Goal: Transaction & Acquisition: Purchase product/service

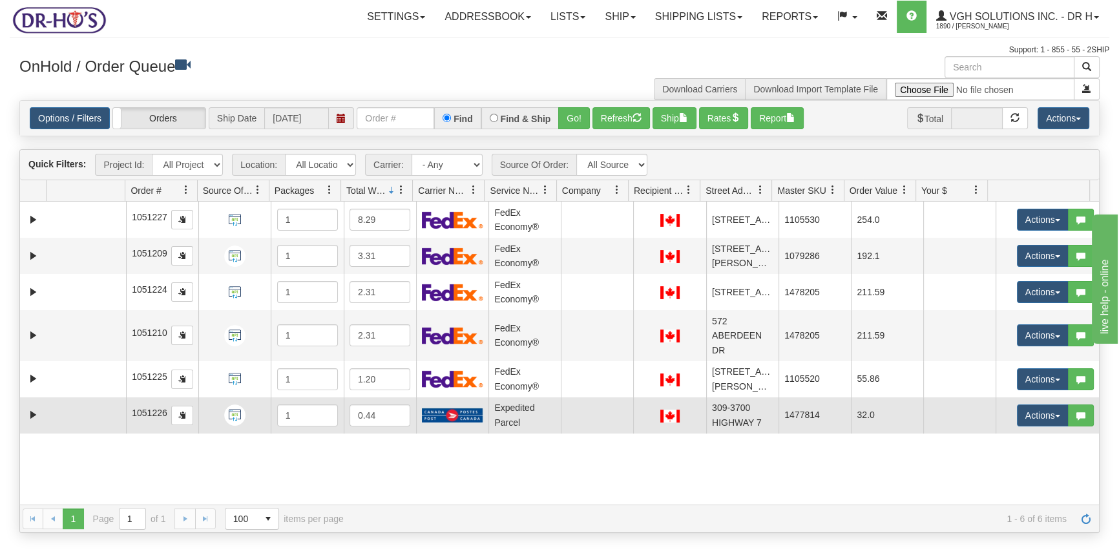
click at [56, 431] on td at bounding box center [85, 415] width 79 height 36
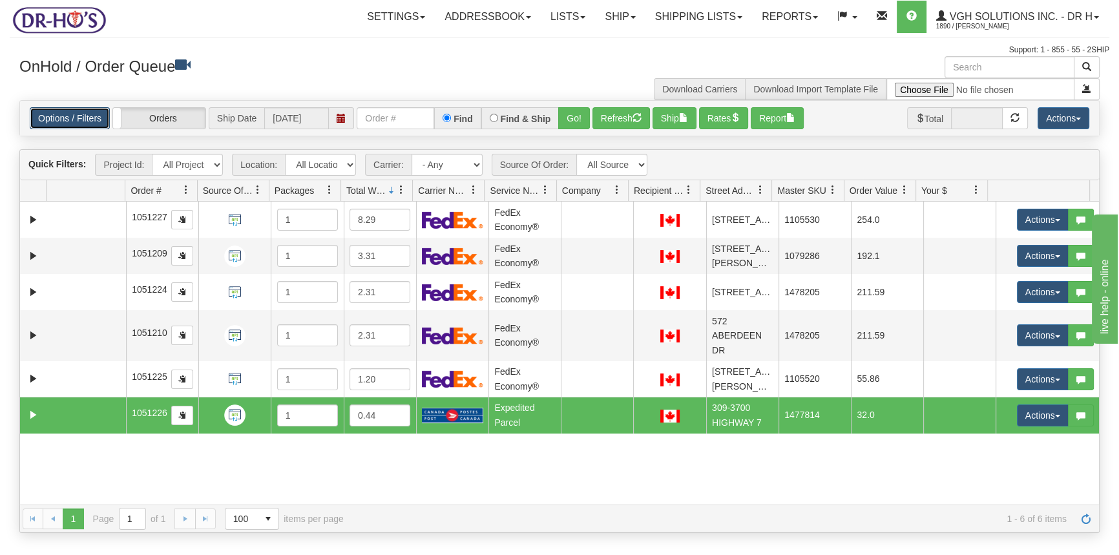
click at [64, 113] on link "Options / Filters" at bounding box center [70, 118] width 80 height 22
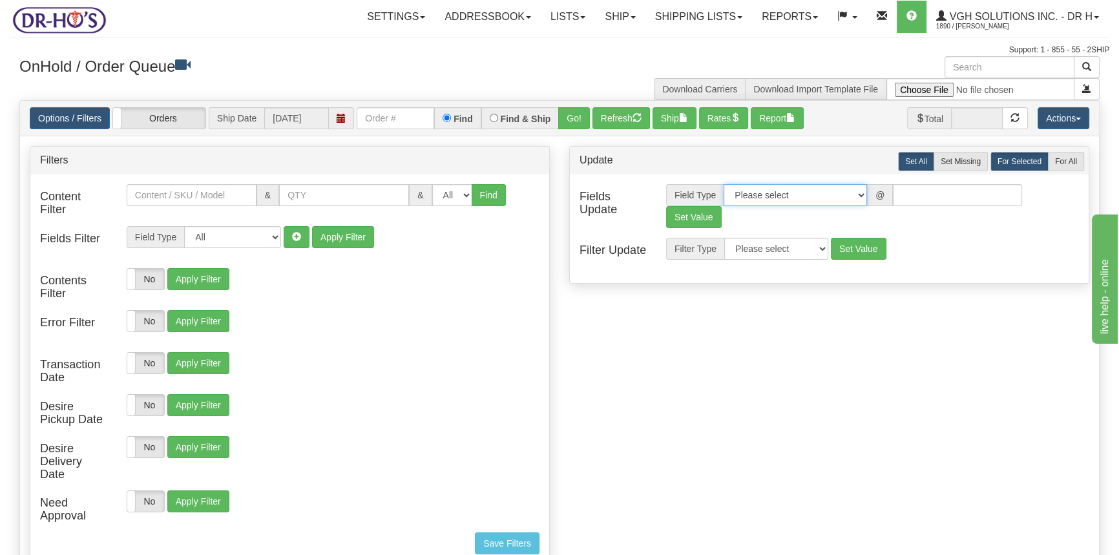
click at [808, 194] on select "Please select Contact Person Company Country Country & State/Province City Zip …" at bounding box center [795, 195] width 143 height 22
select select "94"
click at [724, 184] on select "Please select Contact Person Company Country Country & State/Province City Zip …" at bounding box center [795, 195] width 143 height 22
click at [1002, 196] on select "No Carrier FedEx Express® UPS Purolator Canpar Canada Post BeSwyft Kindersley. …" at bounding box center [957, 195] width 129 height 22
select select "2"
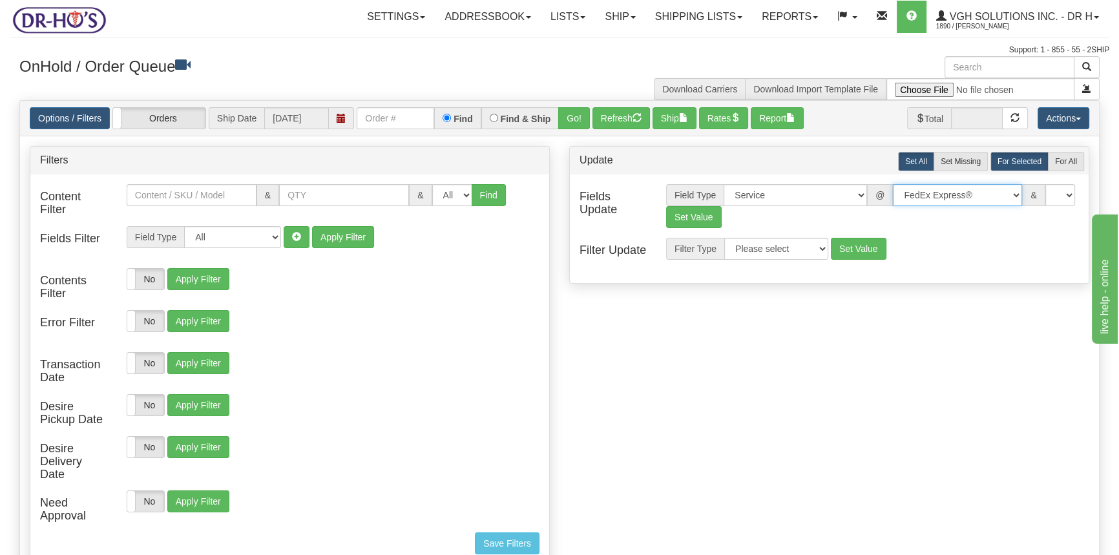
click at [893, 184] on select "No Carrier FedEx Express® UPS Purolator Canpar Canada Post BeSwyft Kindersley. …" at bounding box center [957, 195] width 129 height 22
click at [1023, 189] on select "US -> US - 70 - FedEx 1 Day® Freight US -> US - 03 - FedEx 2 Day® US -> US - 49…" at bounding box center [1014, 195] width 129 height 22
select select "20"
click at [950, 184] on select "US -> US - 70 - FedEx 1 Day® Freight US -> US - 03 - FedEx 2 Day® US -> US - 49…" at bounding box center [1014, 195] width 129 height 22
click at [686, 220] on button "Set Value" at bounding box center [694, 217] width 56 height 22
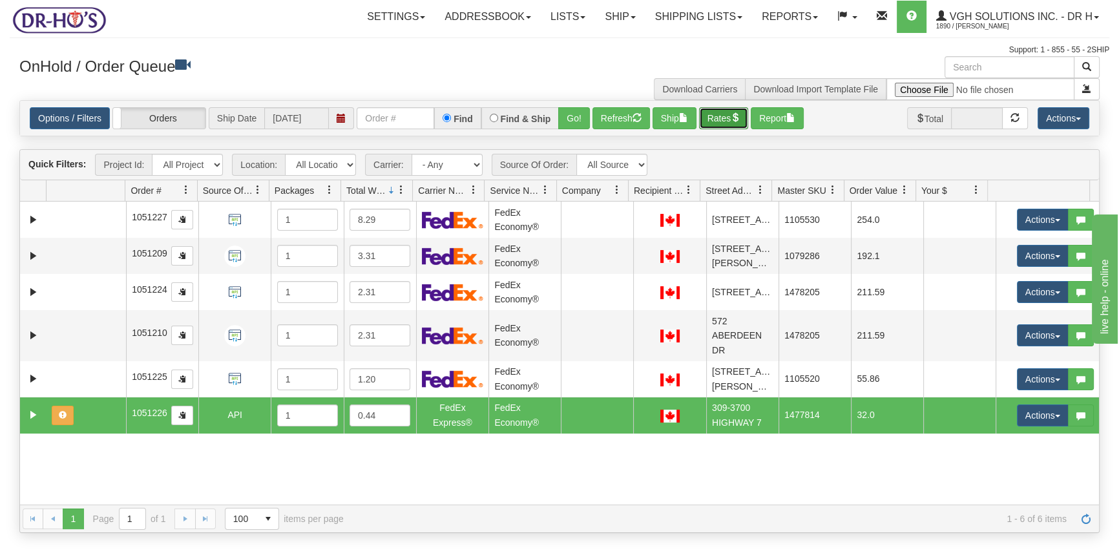
click at [723, 120] on button "Rates" at bounding box center [724, 118] width 50 height 22
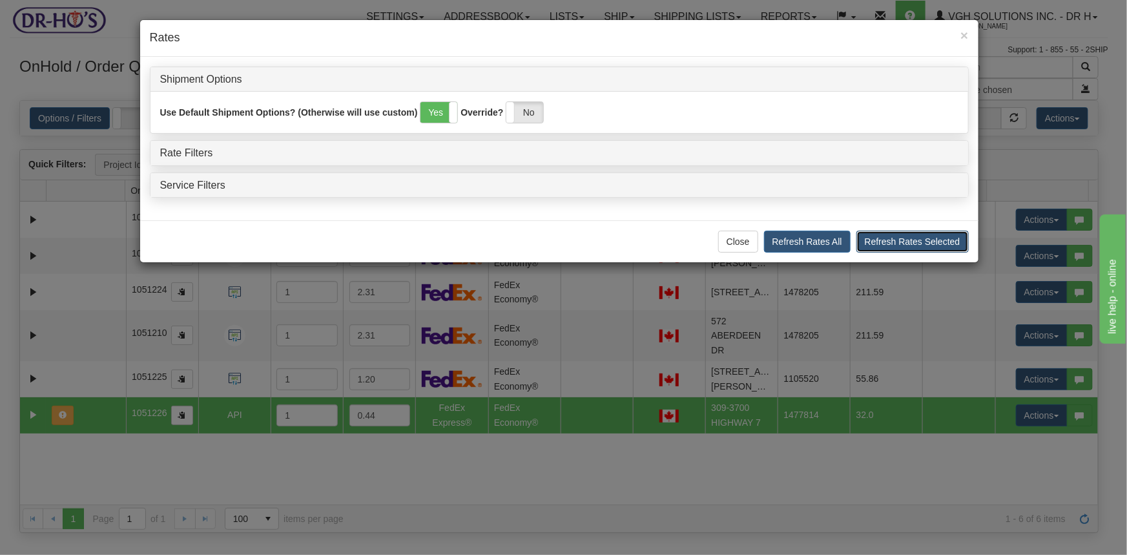
click at [944, 242] on button "Refresh Rates Selected" at bounding box center [913, 242] width 112 height 22
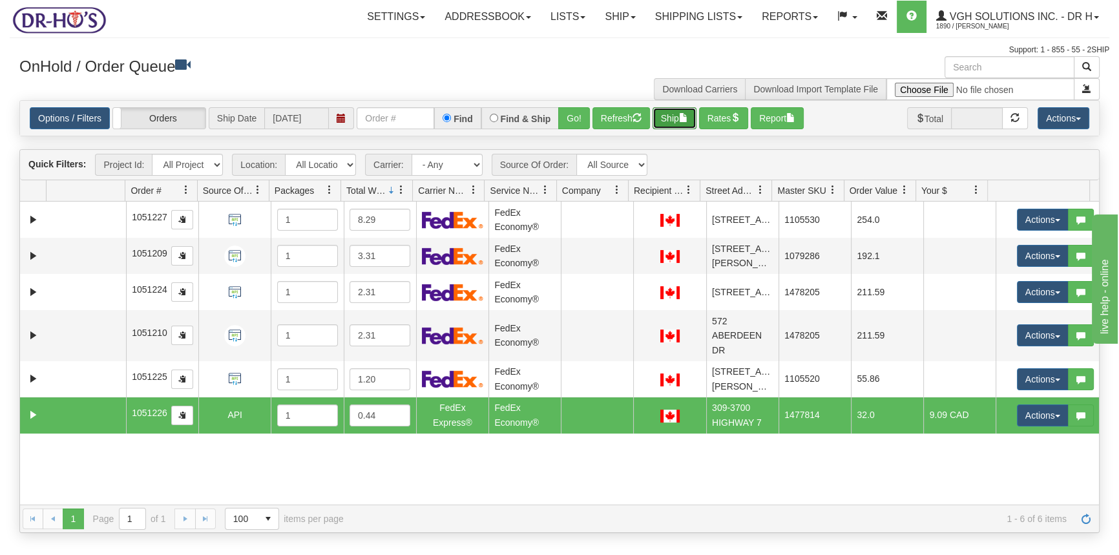
click at [665, 109] on button "Ship" at bounding box center [675, 118] width 44 height 22
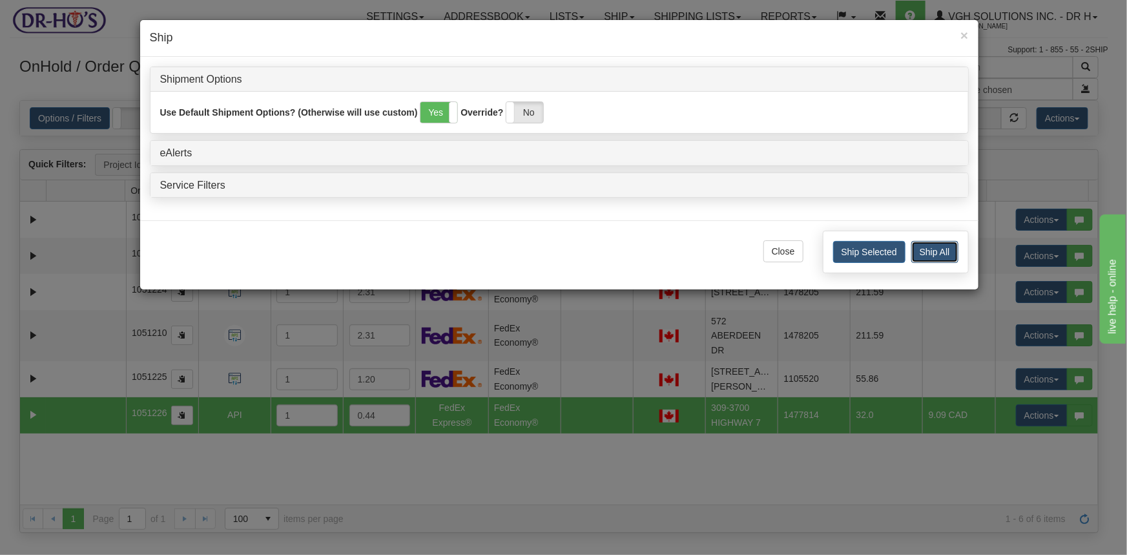
click at [941, 251] on button "Ship All" at bounding box center [935, 252] width 47 height 22
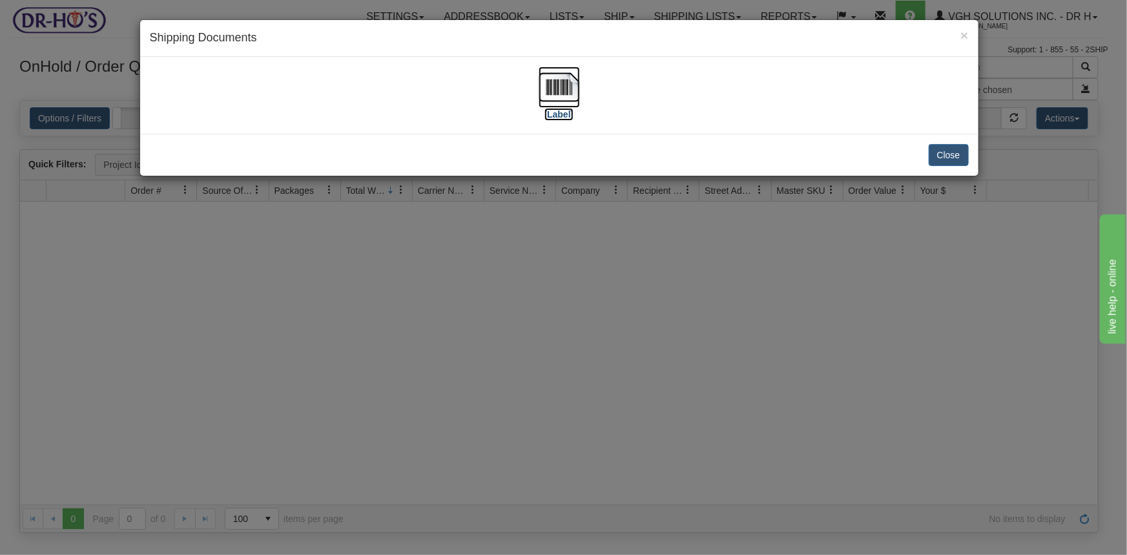
click at [557, 95] on img at bounding box center [559, 87] width 41 height 41
click at [946, 151] on button "Close" at bounding box center [949, 155] width 40 height 22
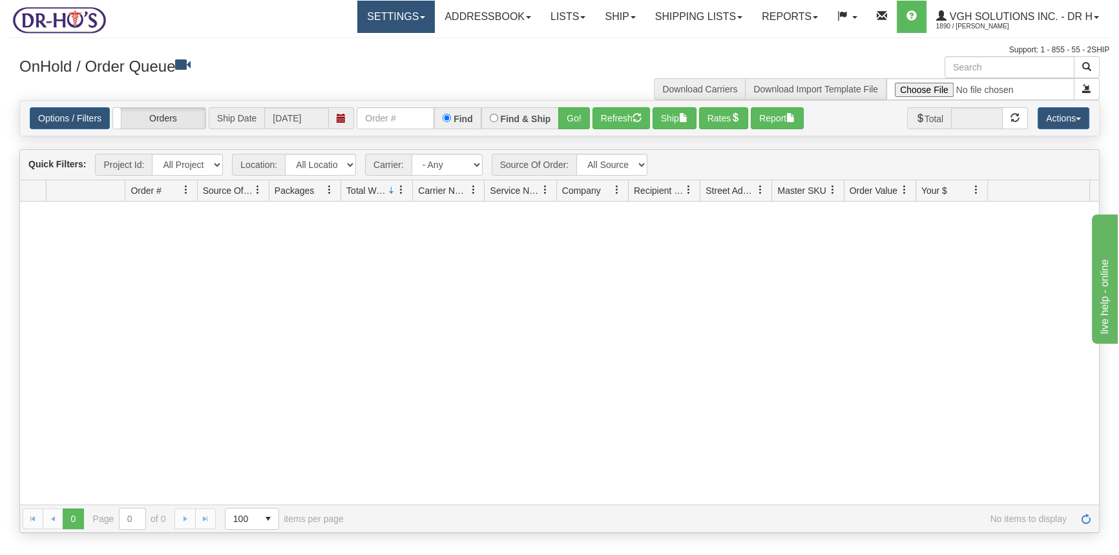
click at [395, 16] on link "Settings" at bounding box center [396, 17] width 78 height 32
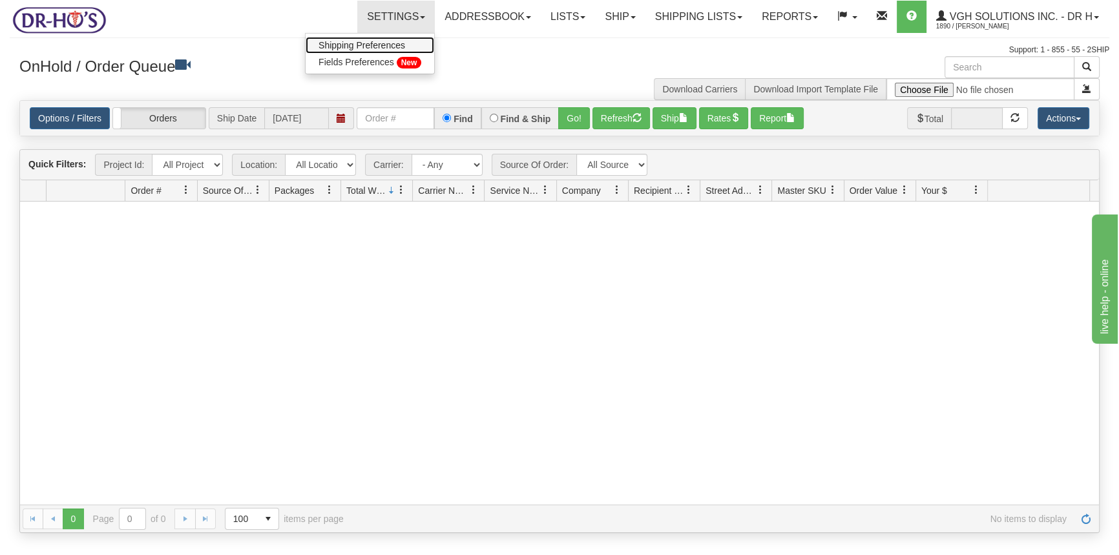
click at [367, 44] on span "Shipping Preferences" at bounding box center [362, 45] width 87 height 10
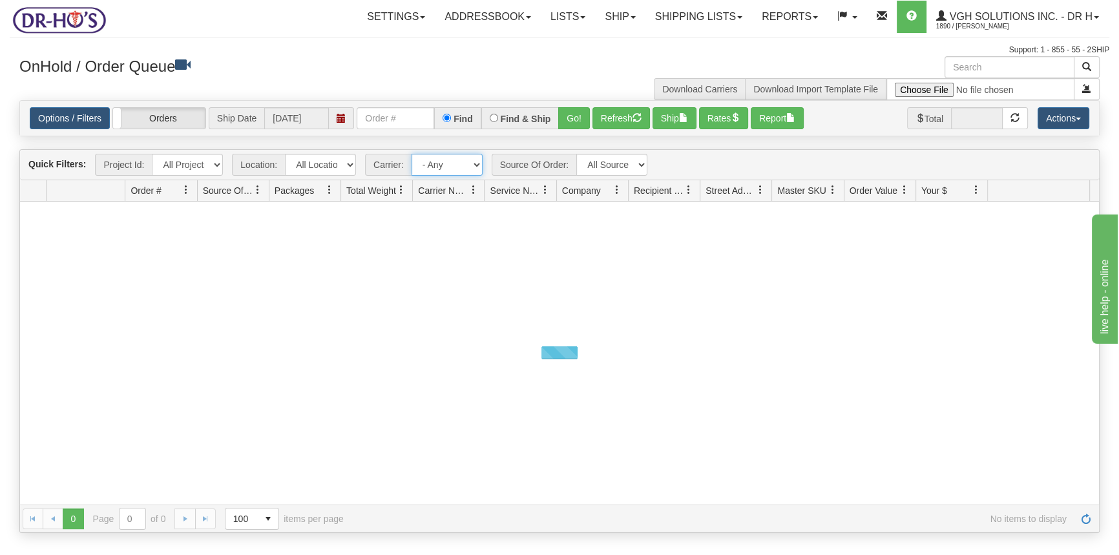
click at [474, 163] on select "- Any - Has NO carrier assigned - Has a carrier assigned FedEx Express® Canada …" at bounding box center [447, 165] width 71 height 22
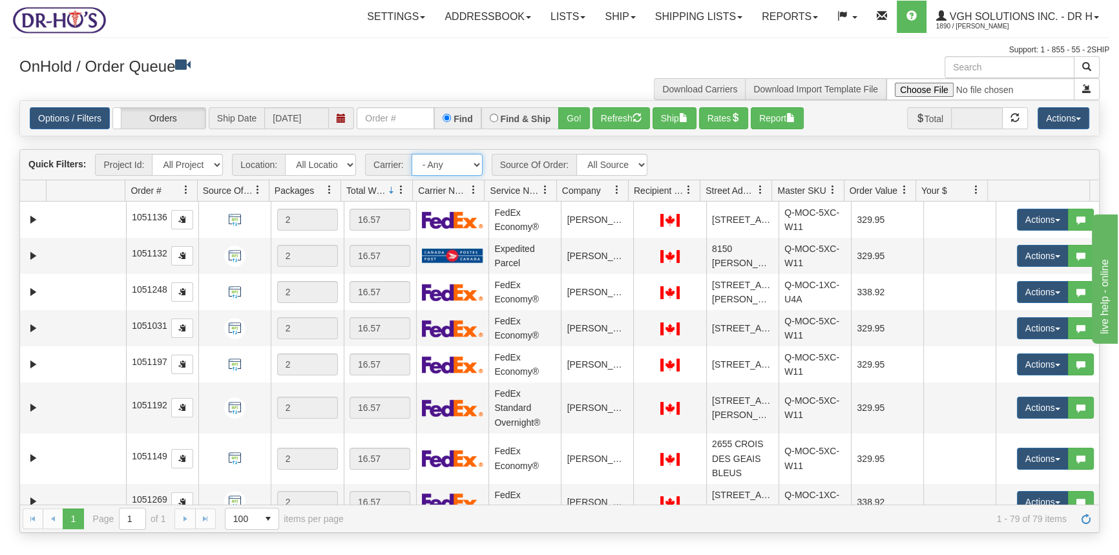
select select "20"
click at [412, 154] on select "- Any - Has NO carrier assigned - Has a carrier assigned FedEx Express® Canada …" at bounding box center [447, 165] width 71 height 22
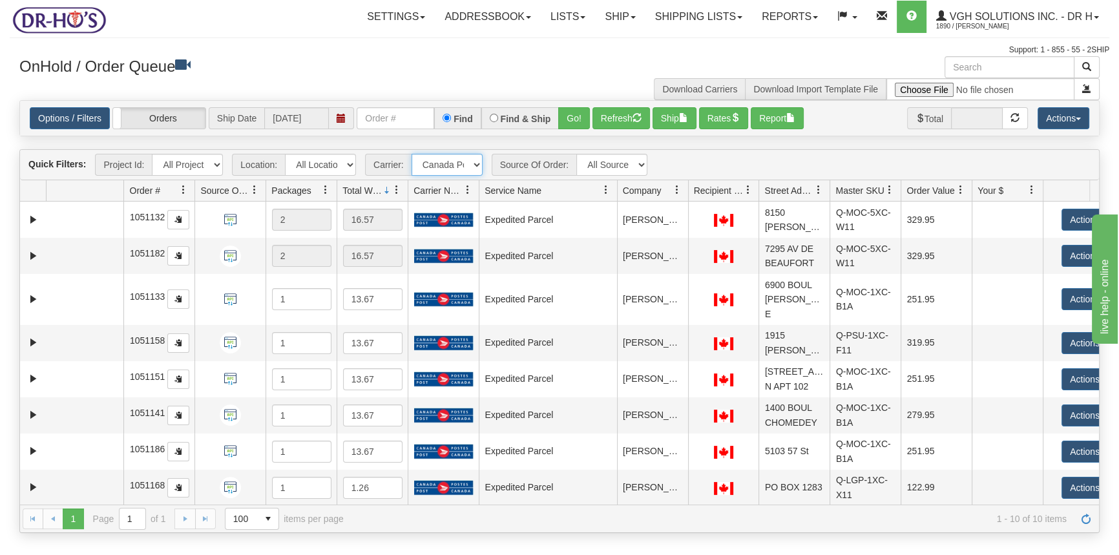
drag, startPoint x: 555, startPoint y: 192, endPoint x: 613, endPoint y: 191, distance: 57.5
click at [613, 191] on div "Id Location Request Id Reply Id Order # Source Of Order Packages Total Weight C…" at bounding box center [555, 190] width 1070 height 21
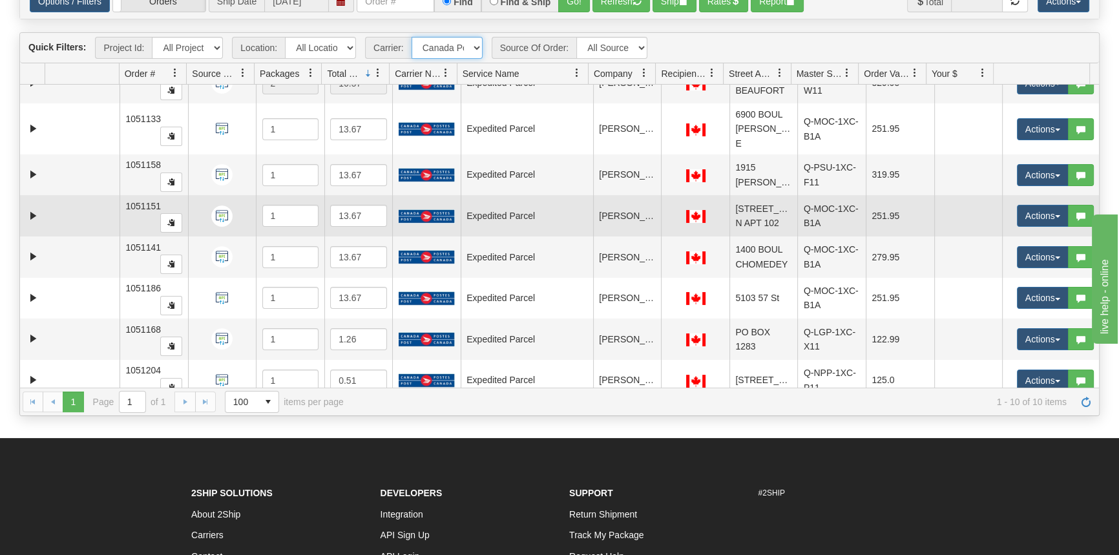
scroll to position [136, 0]
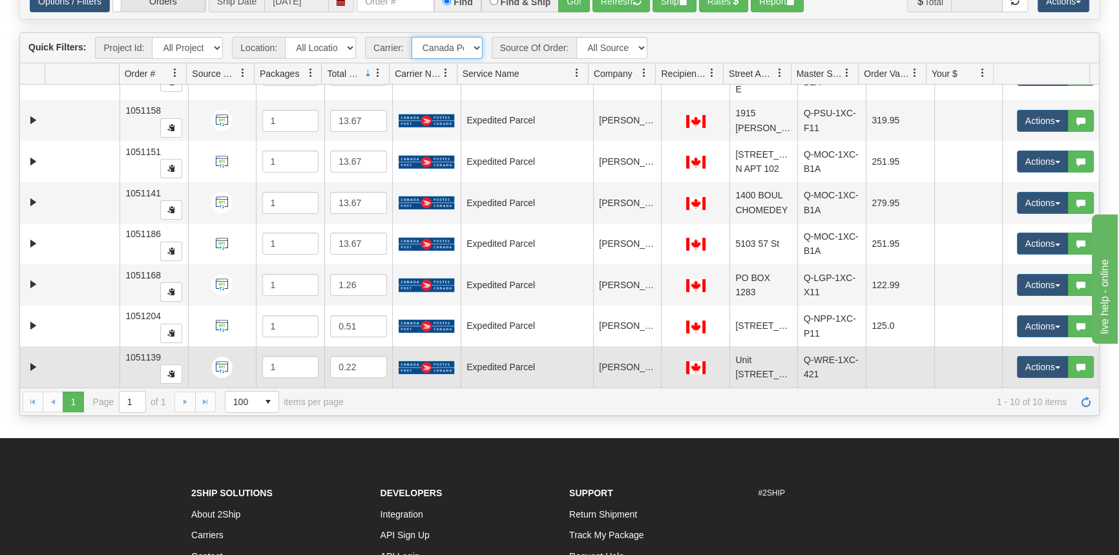
click at [70, 370] on td at bounding box center [82, 366] width 75 height 41
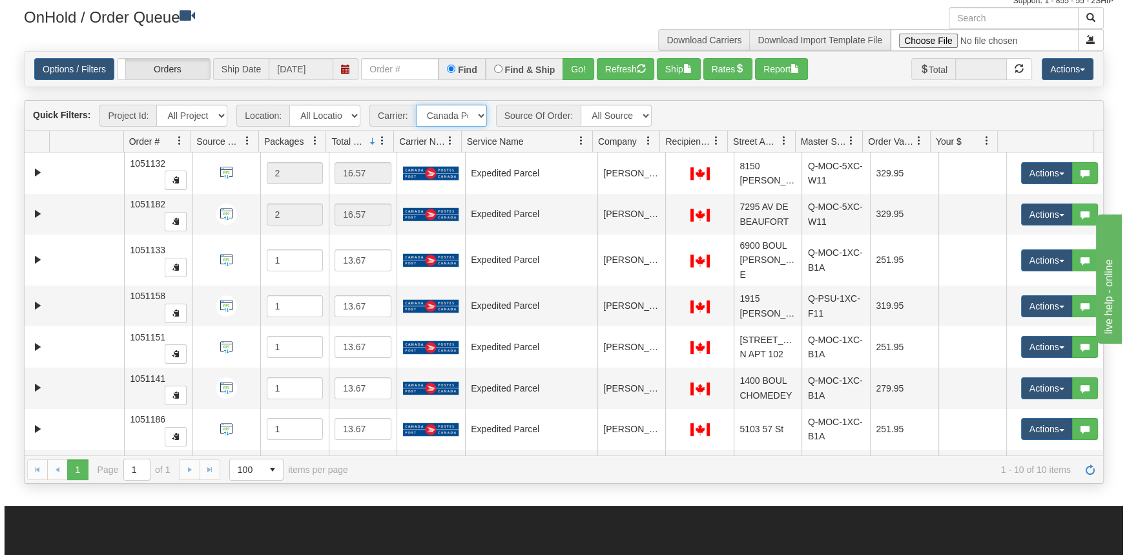
scroll to position [0, 0]
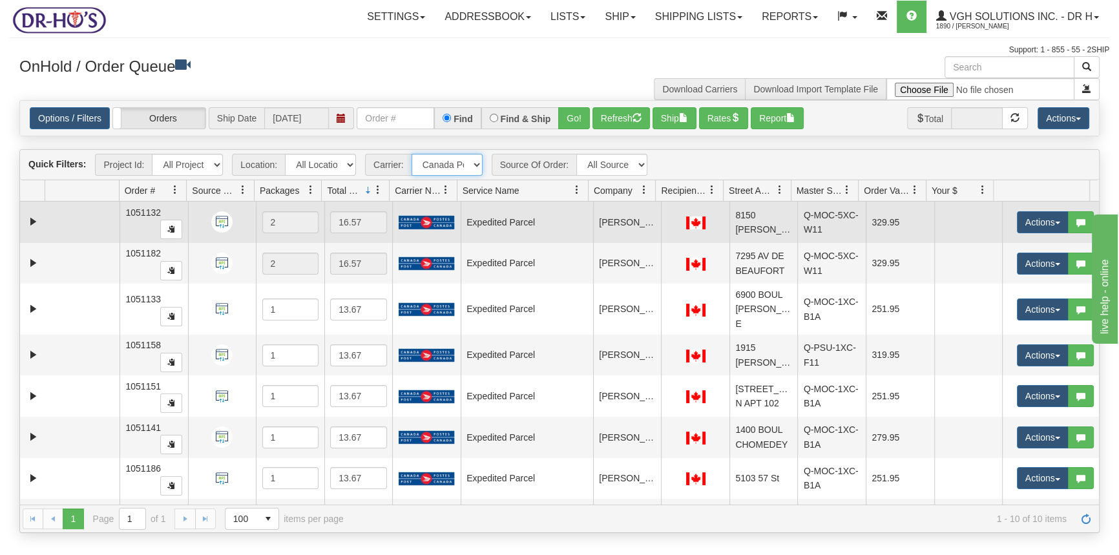
click at [68, 225] on td at bounding box center [82, 222] width 75 height 41
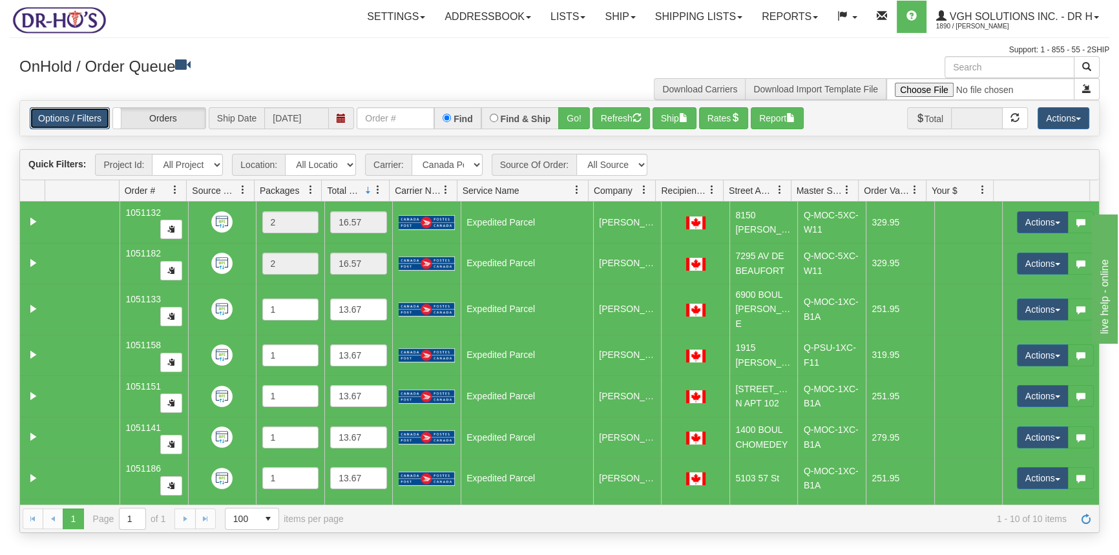
click at [85, 107] on link "Options / Filters" at bounding box center [70, 118] width 80 height 22
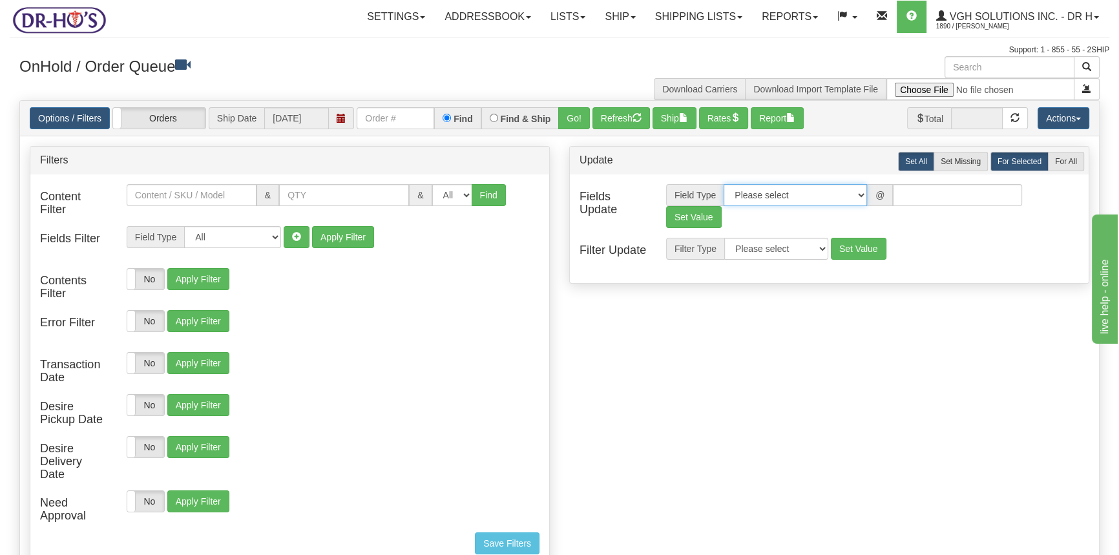
click at [859, 191] on select "Please select Contact Person Company Country Country & State/Province City Zip …" at bounding box center [795, 195] width 143 height 22
select select "94"
click at [724, 184] on select "Please select Contact Person Company Country Country & State/Province City Zip …" at bounding box center [795, 195] width 143 height 22
click at [1001, 193] on select "No Carrier FedEx Express® UPS Purolator Canpar Canada Post BeSwyft Kindersley. …" at bounding box center [957, 195] width 129 height 22
select select "2"
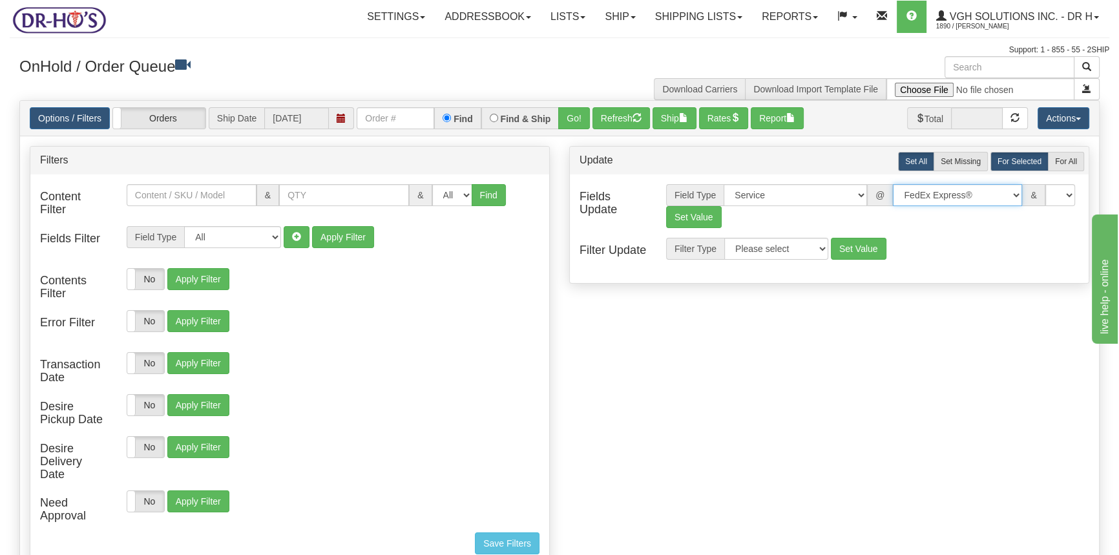
click at [893, 184] on select "No Carrier FedEx Express® UPS Purolator Canpar Canada Post BeSwyft Kindersley. …" at bounding box center [957, 195] width 129 height 22
click at [1072, 191] on select "US -> US - 70 - FedEx 1 Day® Freight US -> US - 03 - FedEx 2 Day® US -> US - 49…" at bounding box center [1014, 195] width 129 height 22
select select "20"
click at [950, 184] on select "US -> US - 70 - FedEx 1 Day® Freight US -> US - 03 - FedEx 2 Day® US -> US - 49…" at bounding box center [1014, 195] width 129 height 22
click at [680, 222] on button "Set Value" at bounding box center [694, 217] width 56 height 22
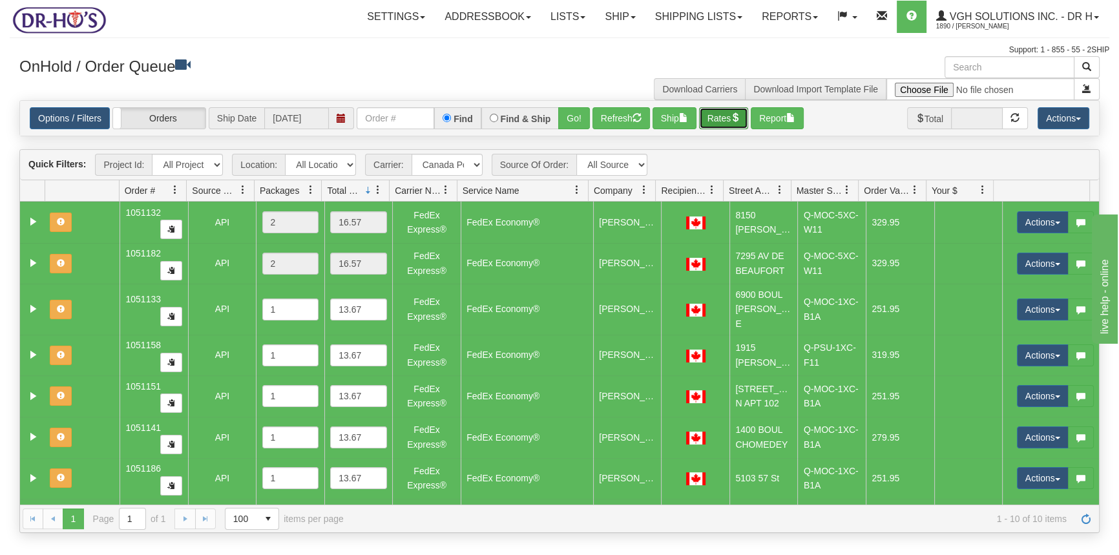
click at [728, 118] on button "Rates" at bounding box center [724, 118] width 50 height 22
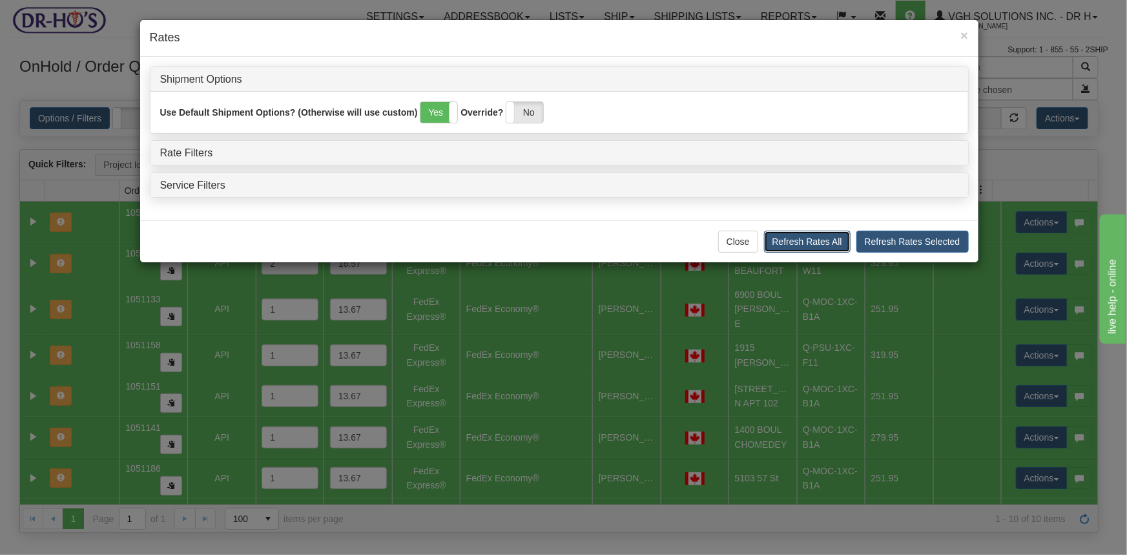
click at [826, 241] on button "Refresh Rates All" at bounding box center [807, 242] width 87 height 22
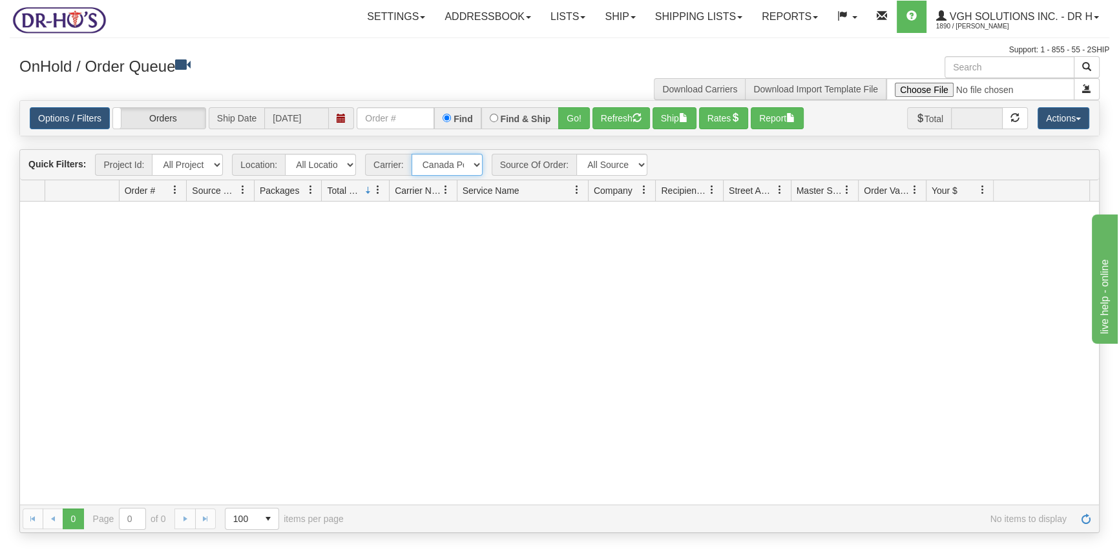
click at [474, 162] on select "- Any - Has NO carrier assigned - Has a carrier assigned FedEx Express® Canada …" at bounding box center [447, 165] width 71 height 22
select select "grid toolbar"
click at [412, 154] on select "- Any - Has NO carrier assigned - Has a carrier assigned FedEx Express® Canada …" at bounding box center [447, 165] width 71 height 22
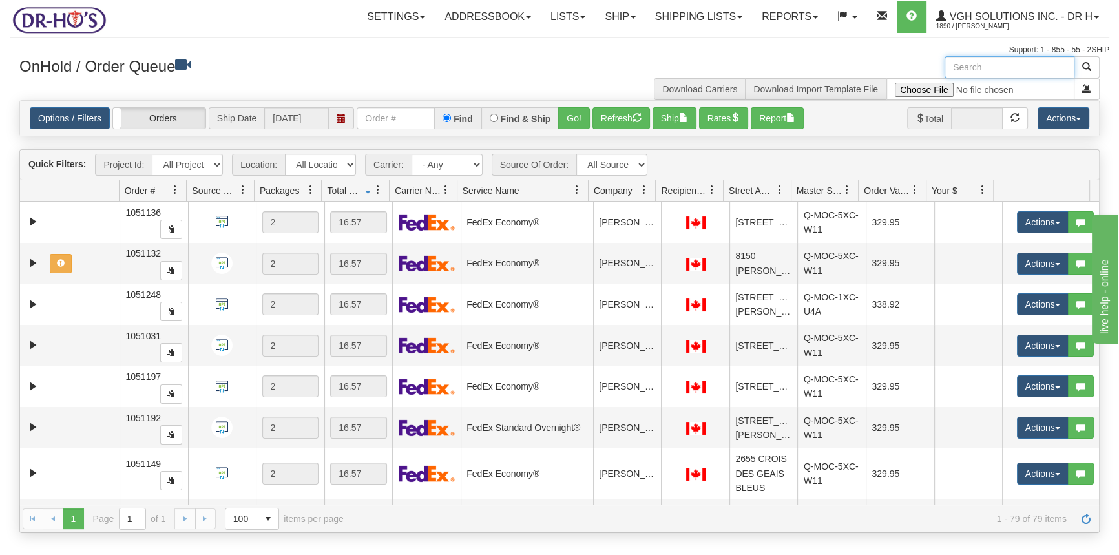
click at [981, 67] on input "text" at bounding box center [1010, 67] width 130 height 22
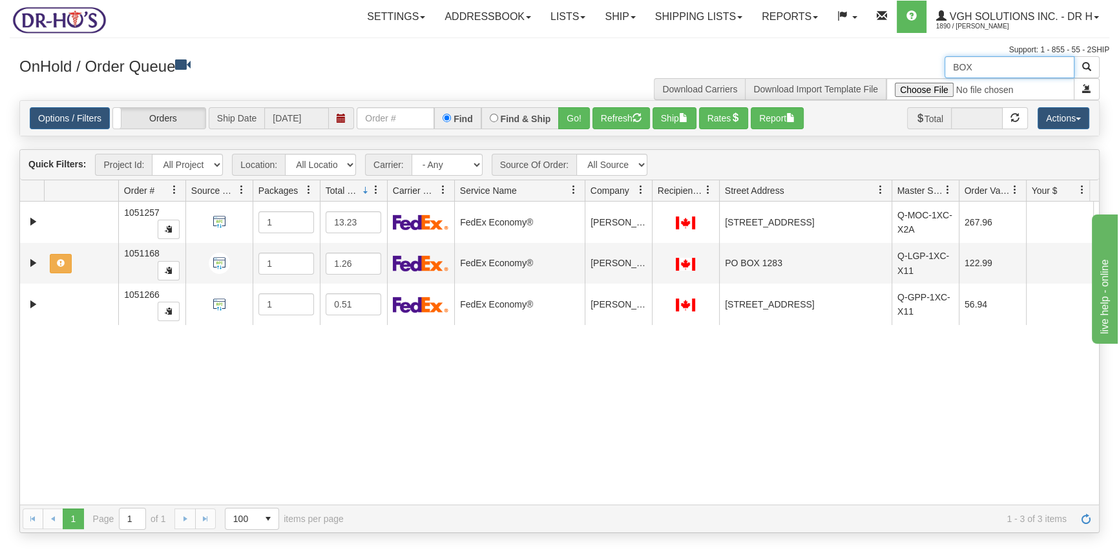
drag, startPoint x: 788, startPoint y: 191, endPoint x: 888, endPoint y: 182, distance: 100.5
click at [888, 182] on div "Id Location Request Id Reply Id Order # Source Of Order Packages Total Weight C…" at bounding box center [555, 190] width 1070 height 21
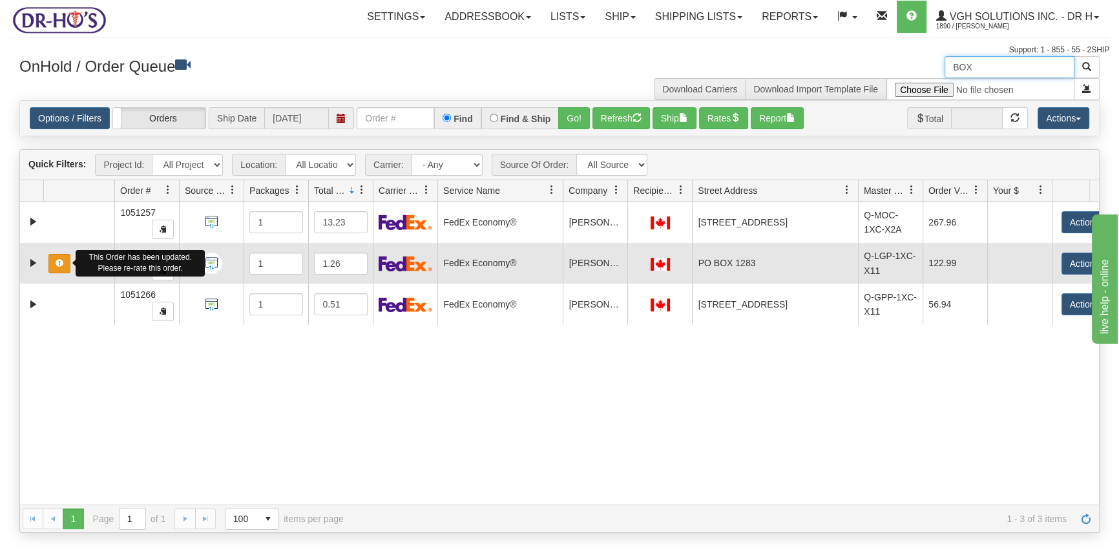
click at [62, 262] on span "button" at bounding box center [60, 263] width 8 height 8
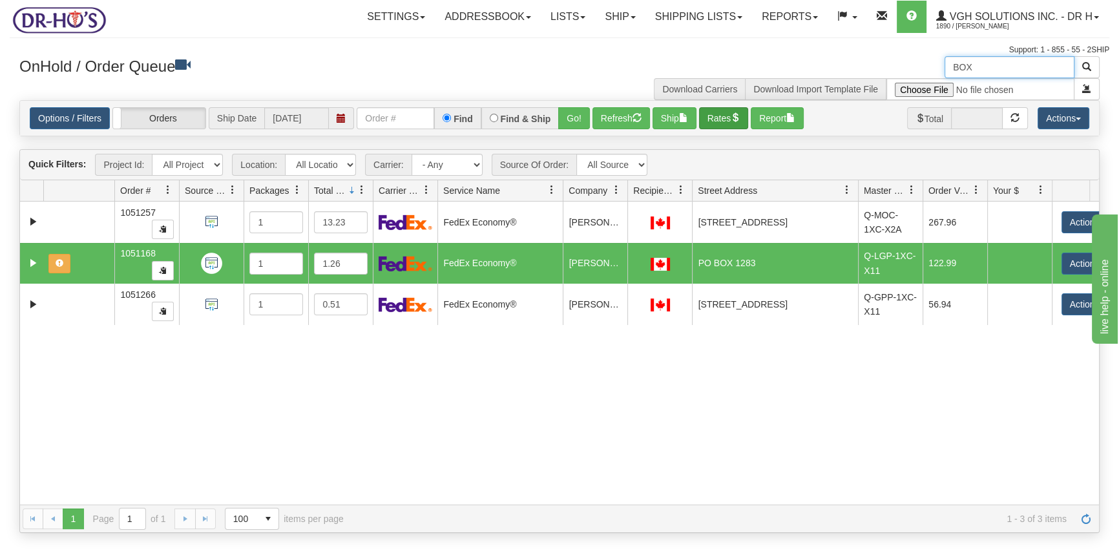
type input "BOX"
click at [729, 121] on button "Rates" at bounding box center [724, 118] width 50 height 22
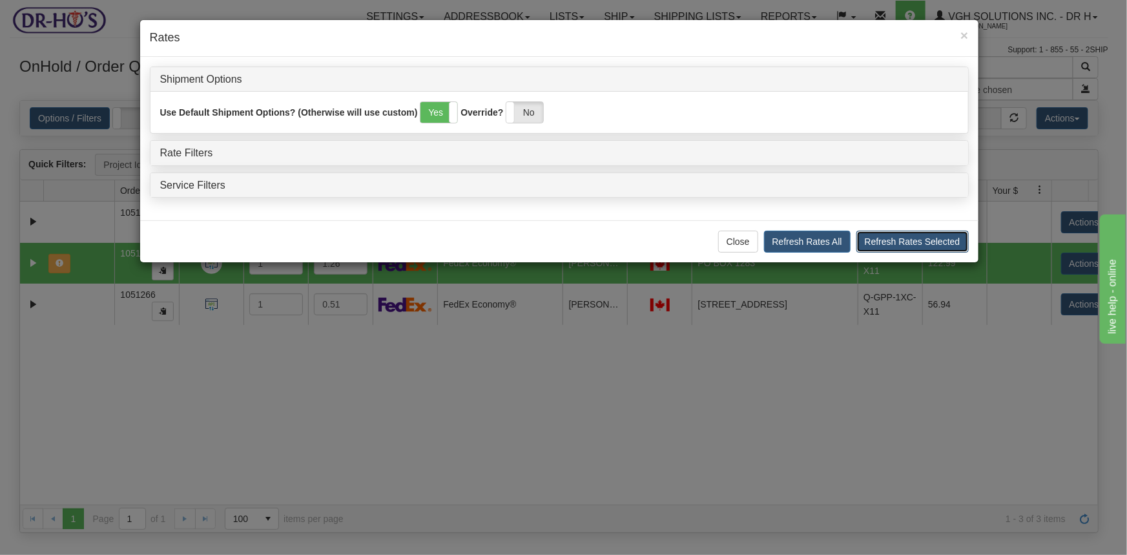
click at [918, 242] on button "Refresh Rates Selected" at bounding box center [913, 242] width 112 height 22
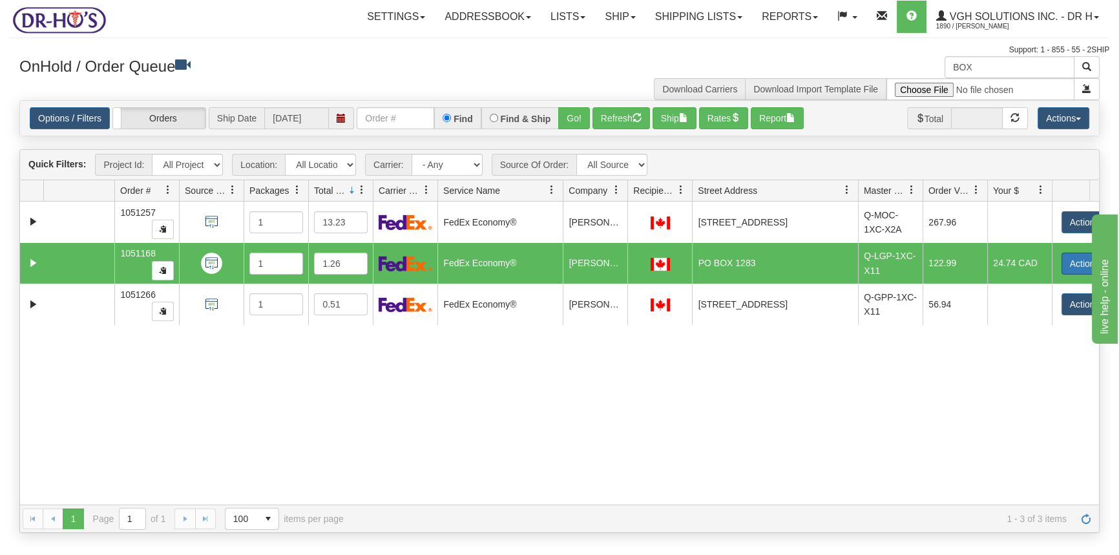
click at [1065, 258] on button "Actions" at bounding box center [1088, 264] width 52 height 22
click at [1035, 287] on span "Open" at bounding box center [1037, 288] width 31 height 10
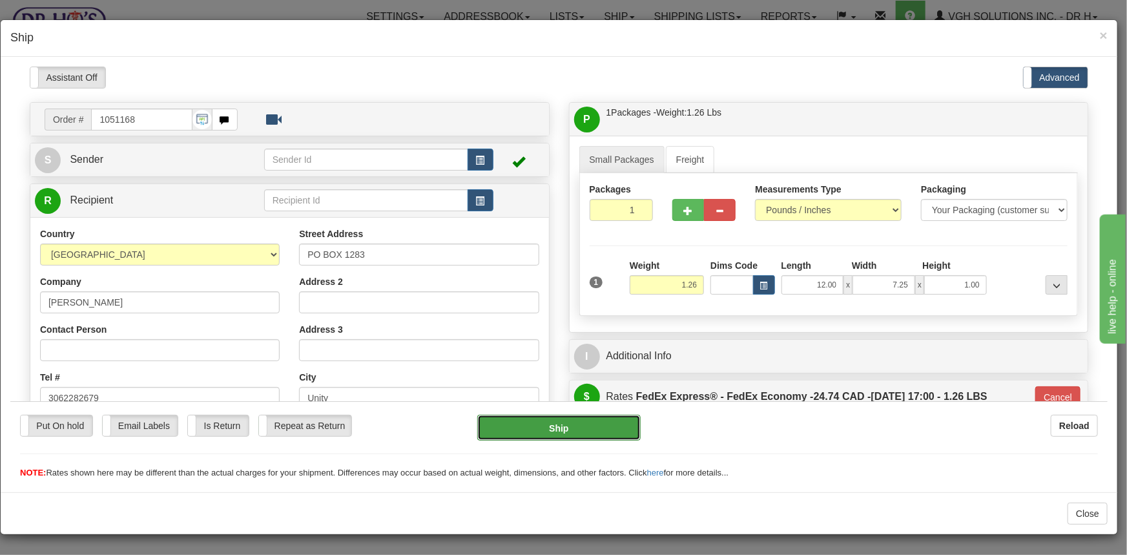
click at [552, 428] on button "Ship" at bounding box center [558, 427] width 163 height 26
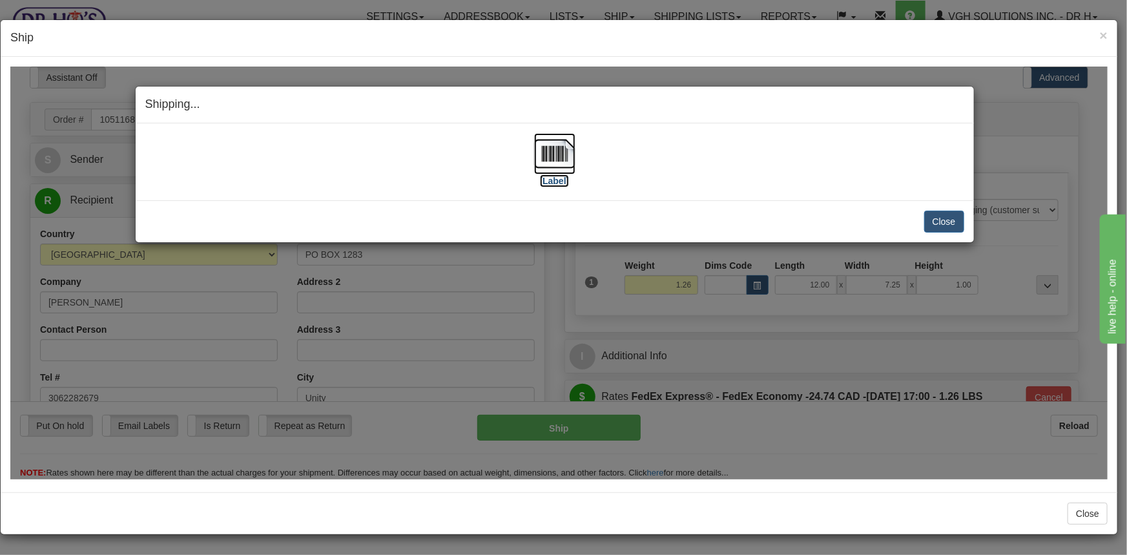
click at [559, 156] on img at bounding box center [554, 152] width 41 height 41
click at [949, 219] on button "Close" at bounding box center [945, 221] width 40 height 22
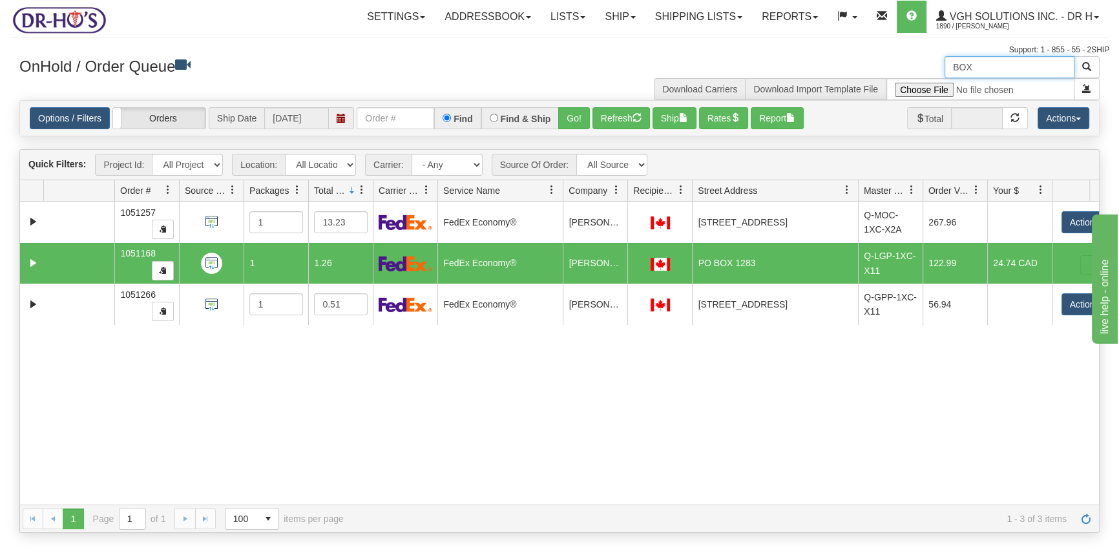
drag, startPoint x: 972, startPoint y: 68, endPoint x: 906, endPoint y: 71, distance: 65.3
click at [906, 71] on div "BOX Download Carriers Download Import Template File" at bounding box center [835, 78] width 550 height 44
click at [623, 111] on button "Refresh" at bounding box center [621, 118] width 58 height 22
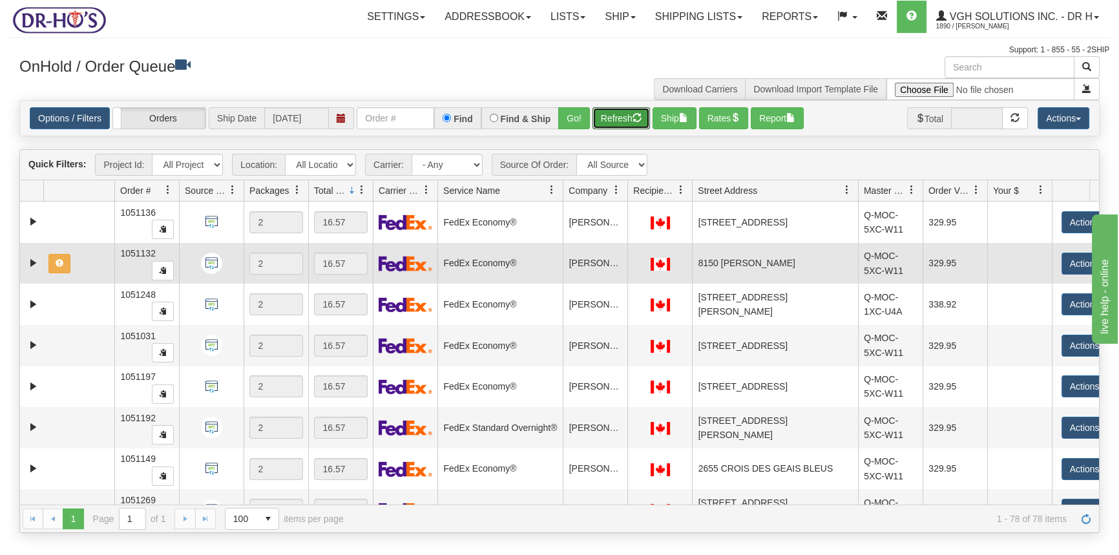
click at [99, 261] on td at bounding box center [78, 263] width 71 height 41
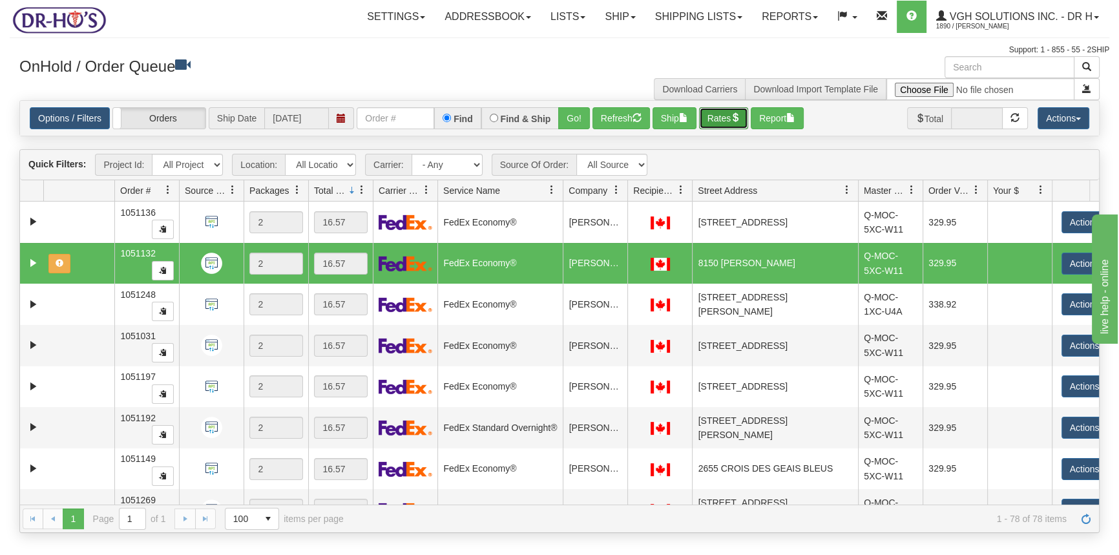
click at [723, 117] on button "Rates" at bounding box center [724, 118] width 50 height 22
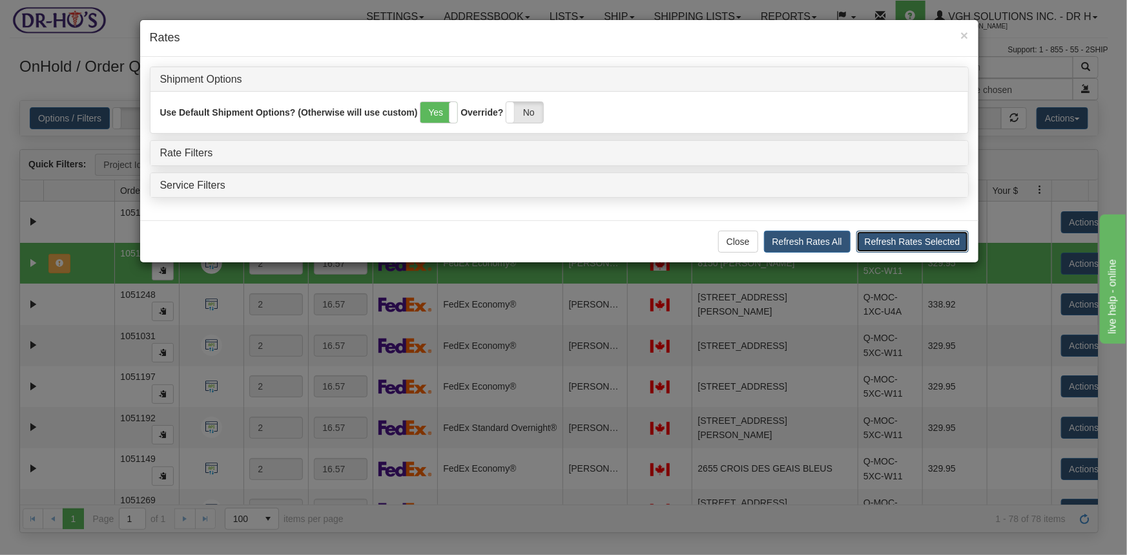
click at [902, 242] on button "Refresh Rates Selected" at bounding box center [913, 242] width 112 height 22
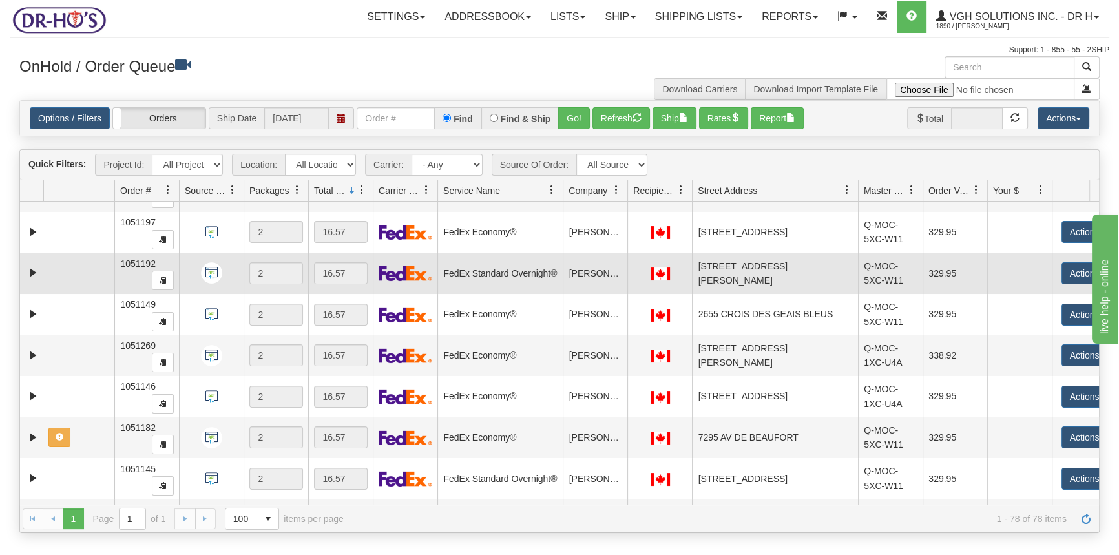
scroll to position [141, 0]
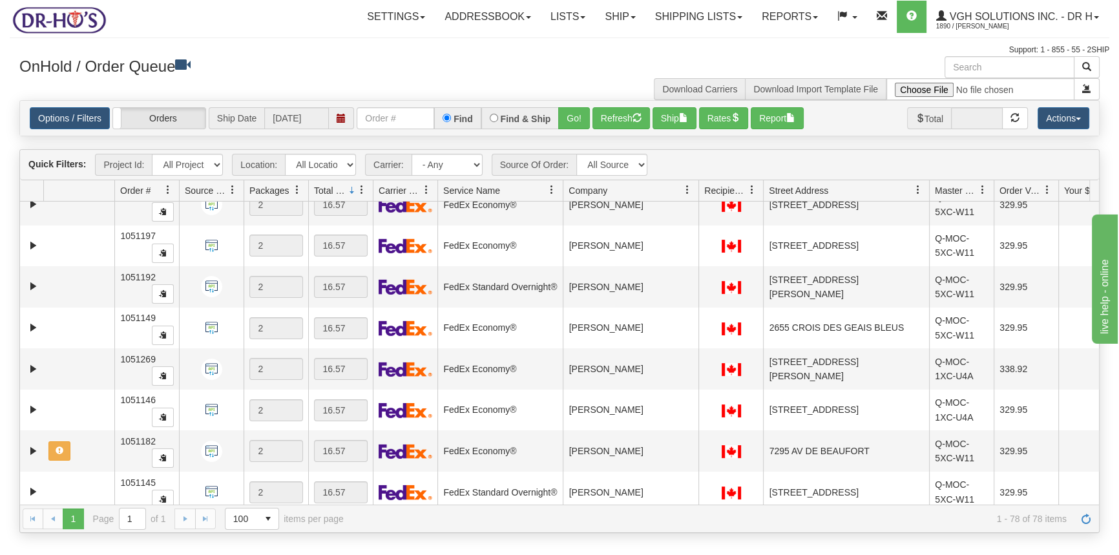
drag, startPoint x: 627, startPoint y: 191, endPoint x: 700, endPoint y: 193, distance: 72.4
click at [700, 193] on div "Id Location Request Id Reply Id Order # Source Of Order Packages Total Weight C…" at bounding box center [555, 190] width 1070 height 21
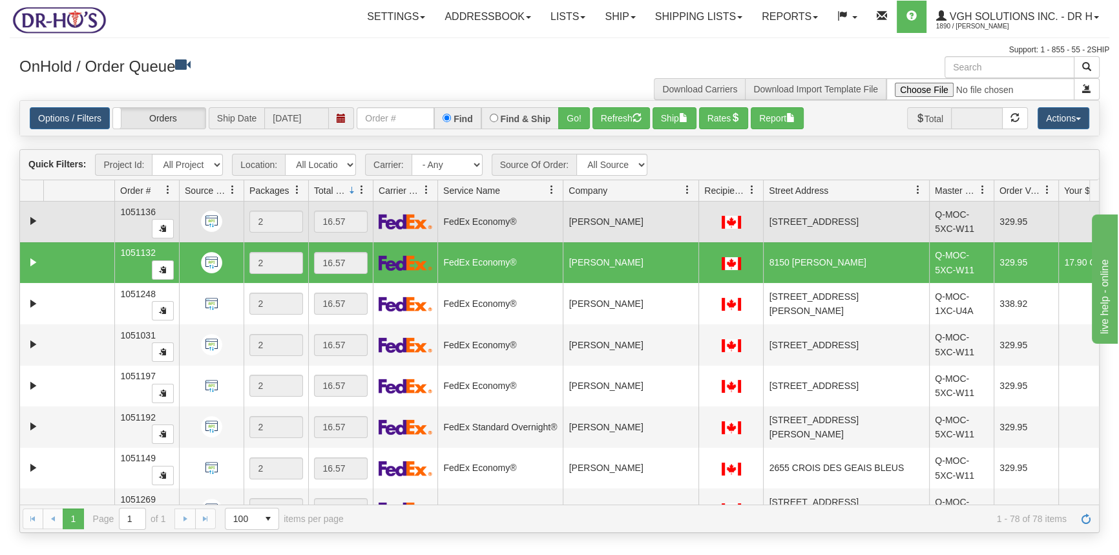
scroll to position [0, 0]
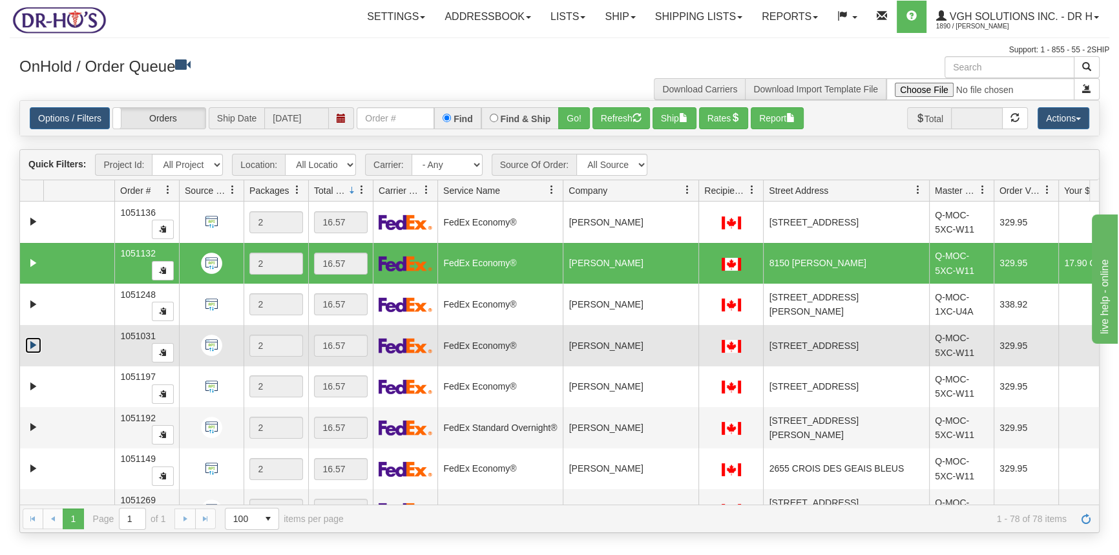
click at [31, 341] on link "Expand" at bounding box center [33, 345] width 16 height 16
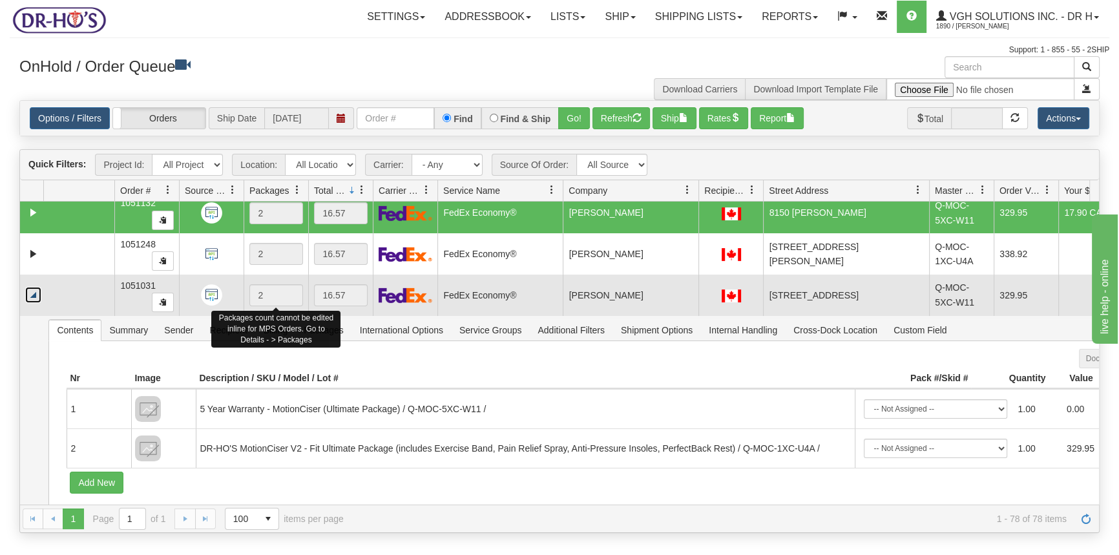
scroll to position [117, 0]
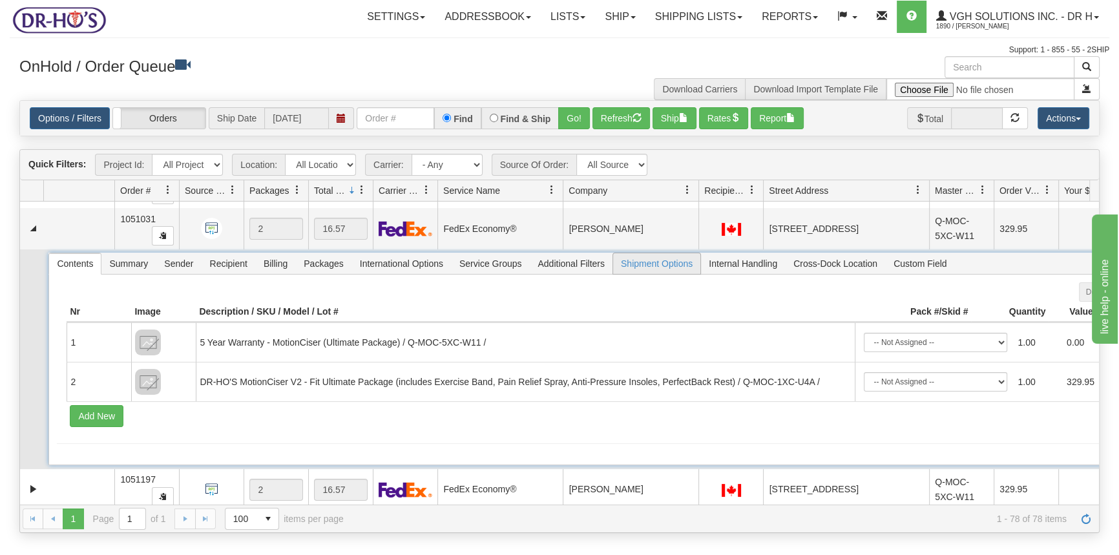
click at [670, 268] on span "Shipment Options" at bounding box center [656, 263] width 87 height 21
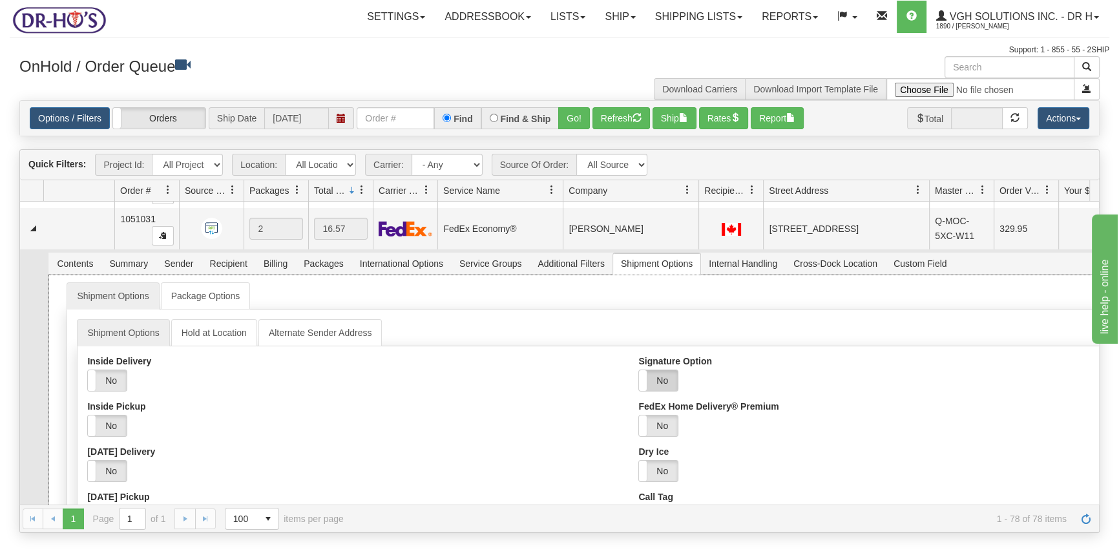
click at [665, 381] on label "No" at bounding box center [658, 380] width 39 height 21
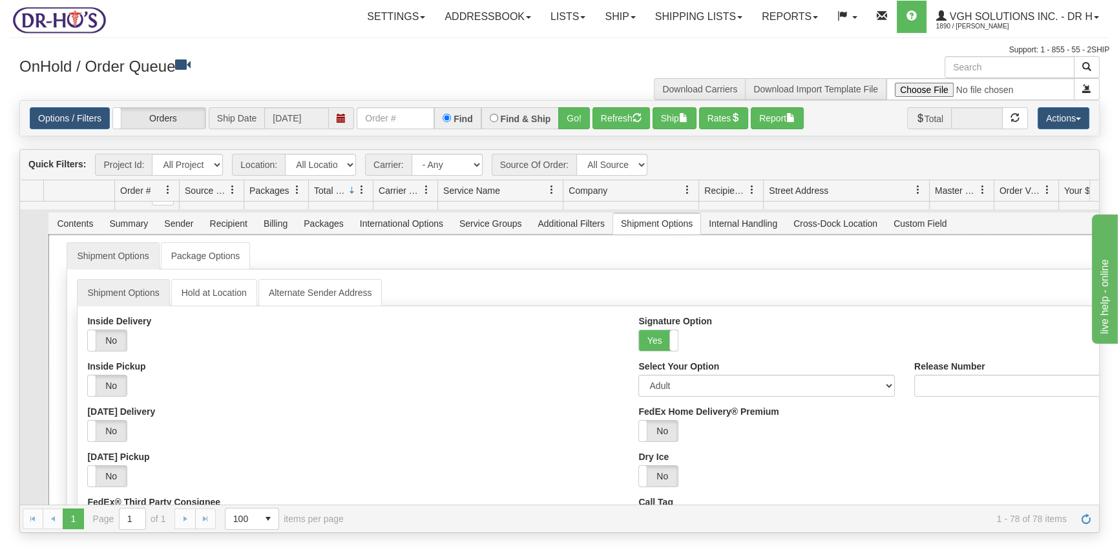
scroll to position [235, 0]
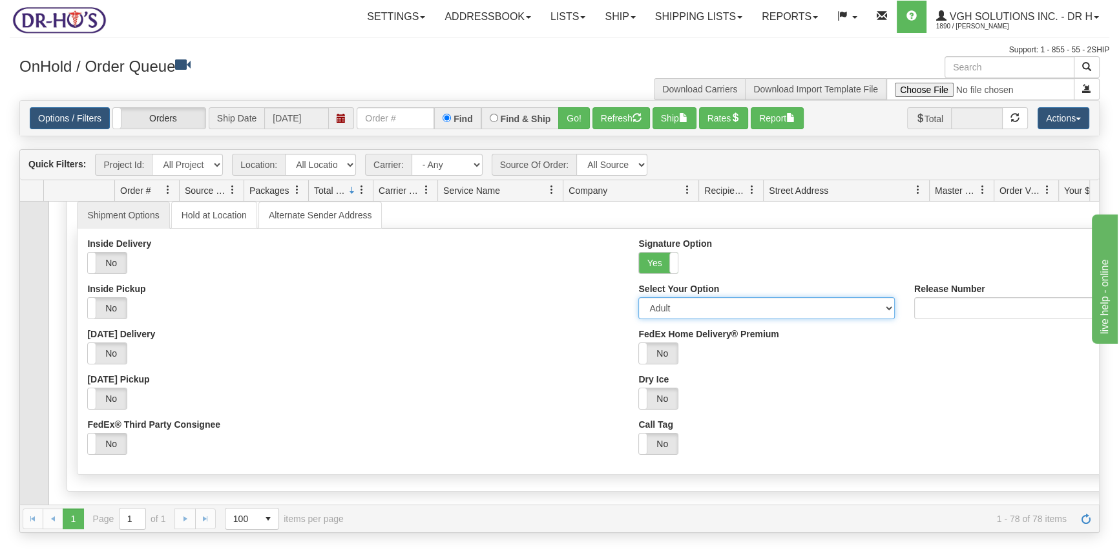
drag, startPoint x: 660, startPoint y: 309, endPoint x: 672, endPoint y: 313, distance: 12.1
click at [660, 309] on select "Adult Direct Indirect No Signature Required Service Default" at bounding box center [766, 308] width 257 height 22
select select "2"
click at [638, 297] on select "Adult Direct Indirect No Signature Required Service Default" at bounding box center [766, 308] width 257 height 22
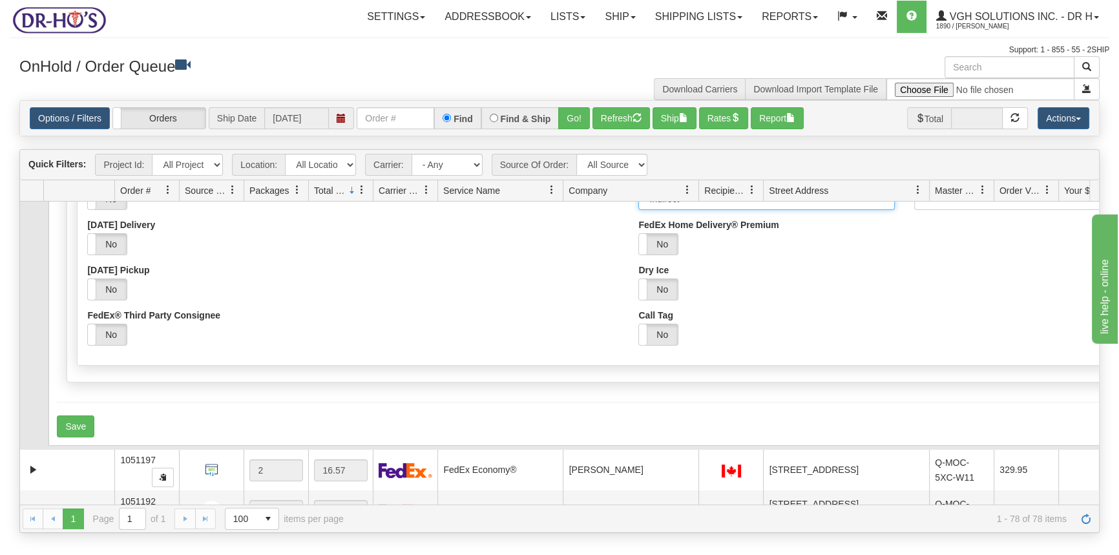
scroll to position [352, 0]
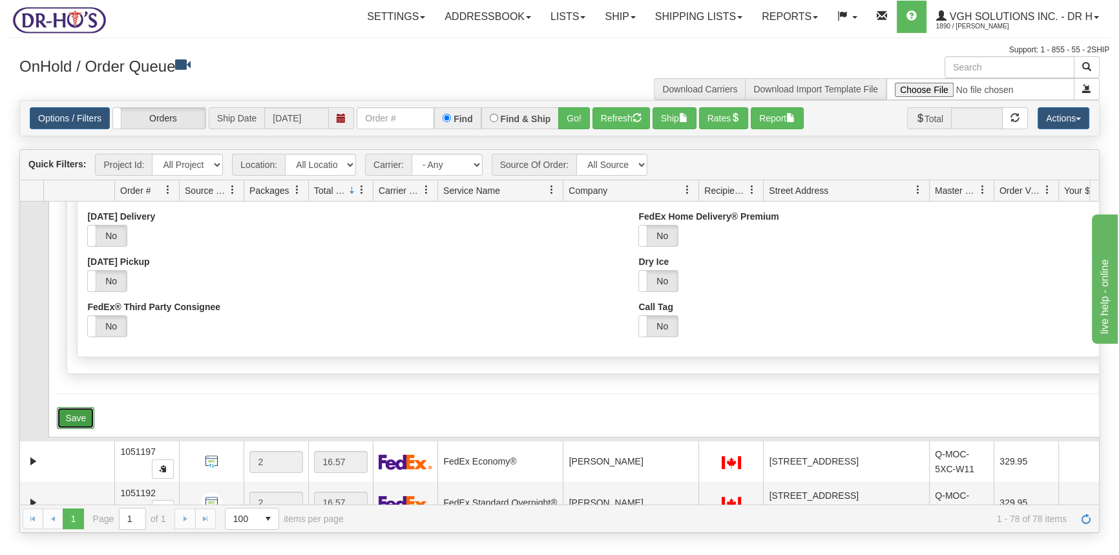
click at [77, 414] on button "Save" at bounding box center [75, 418] width 37 height 22
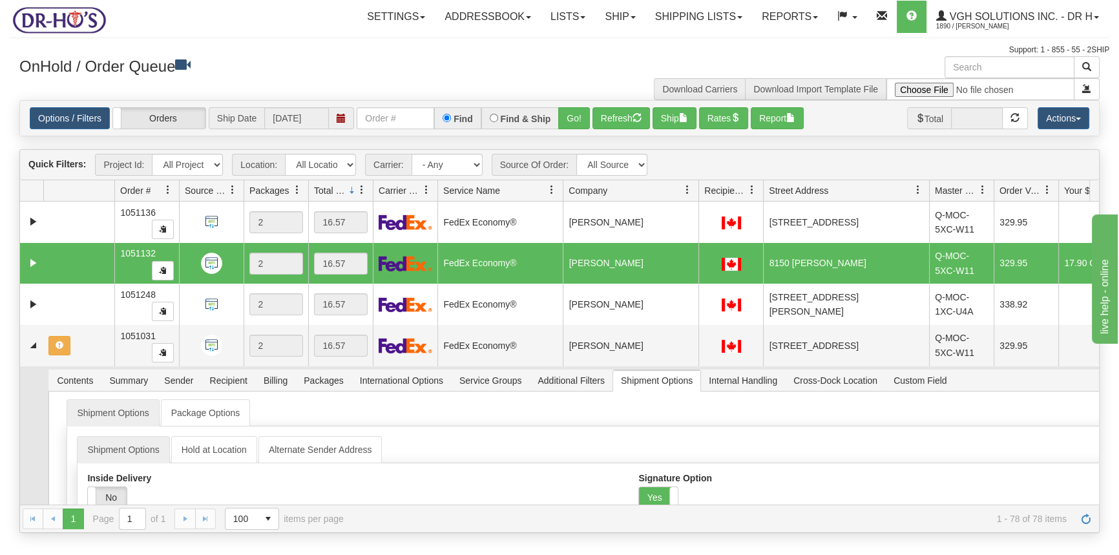
scroll to position [1098, 0]
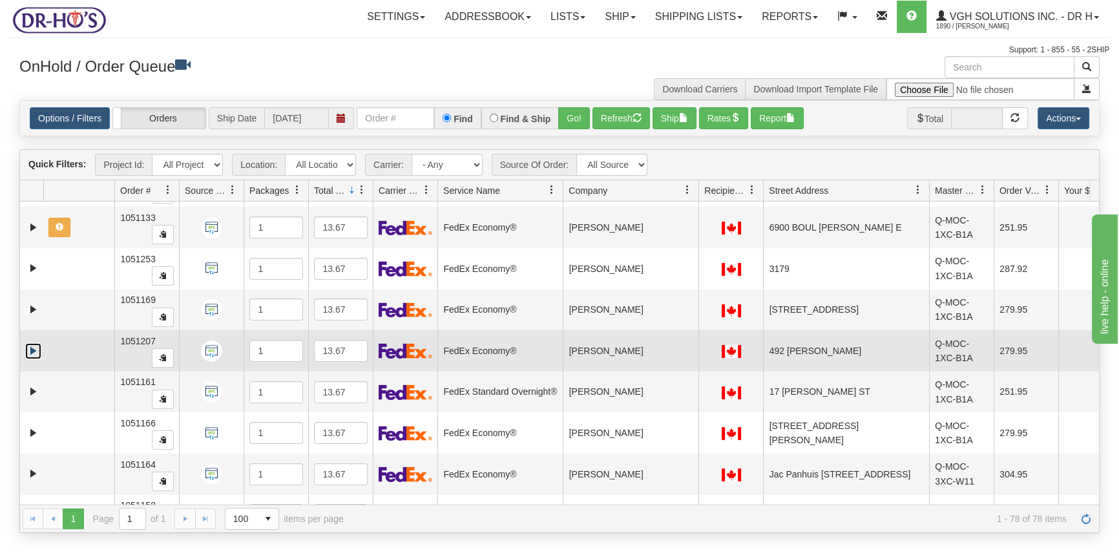
click at [32, 350] on link "Expand" at bounding box center [33, 351] width 16 height 16
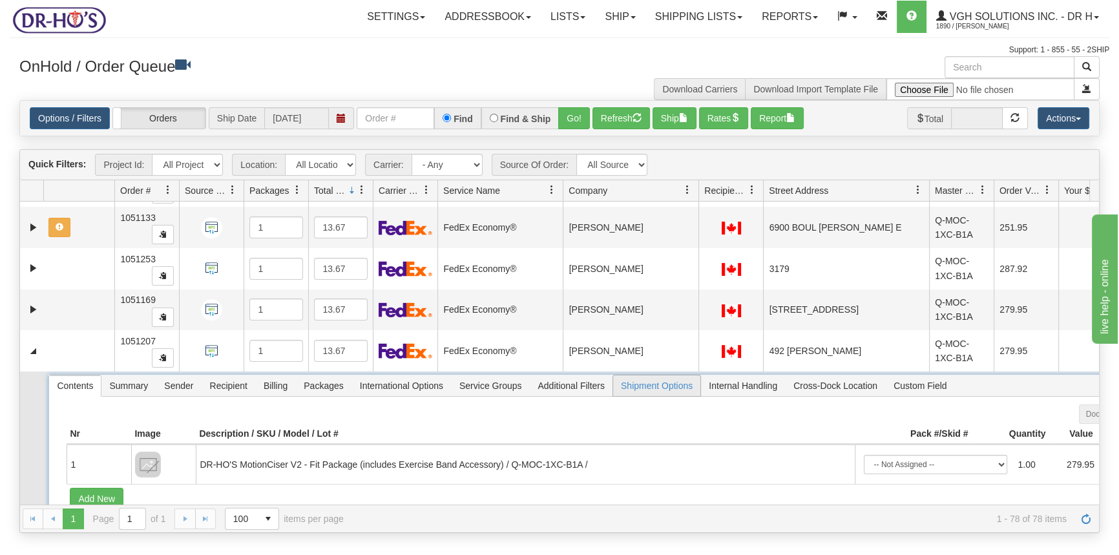
click at [648, 383] on span "Shipment Options" at bounding box center [656, 385] width 87 height 21
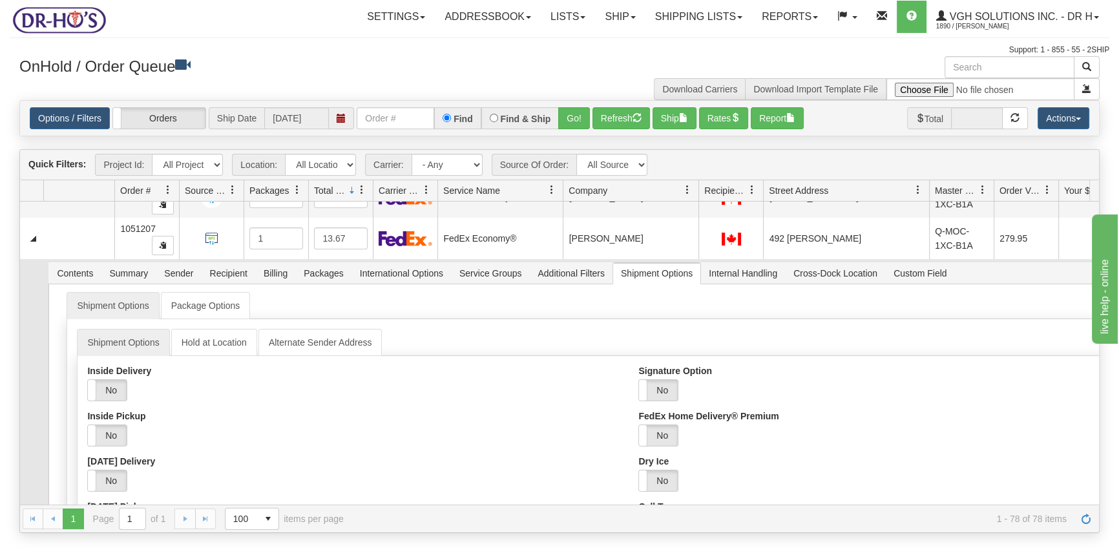
scroll to position [1215, 0]
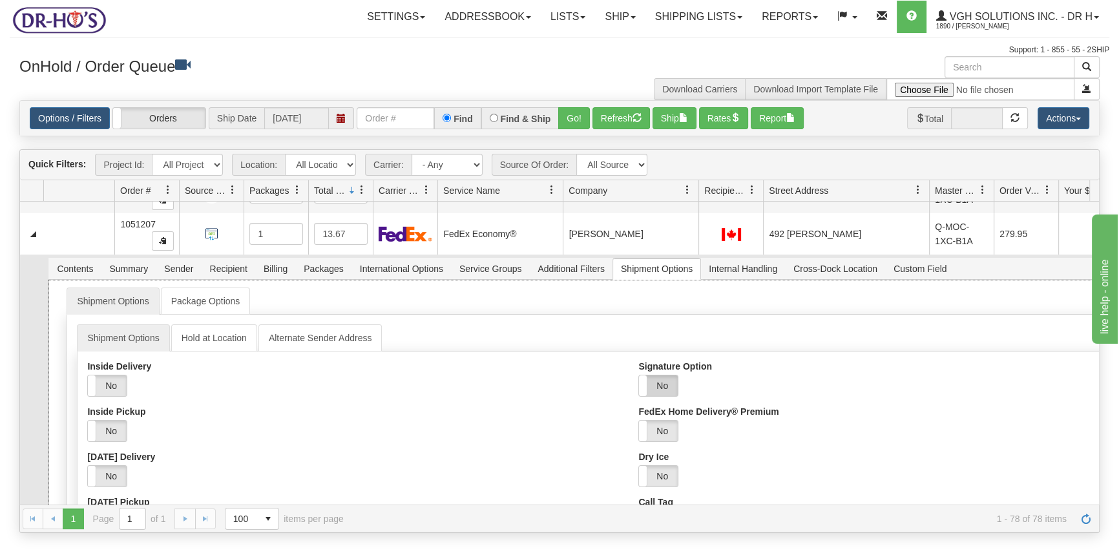
drag, startPoint x: 651, startPoint y: 384, endPoint x: 660, endPoint y: 385, distance: 9.1
click at [653, 384] on label "No" at bounding box center [658, 385] width 39 height 21
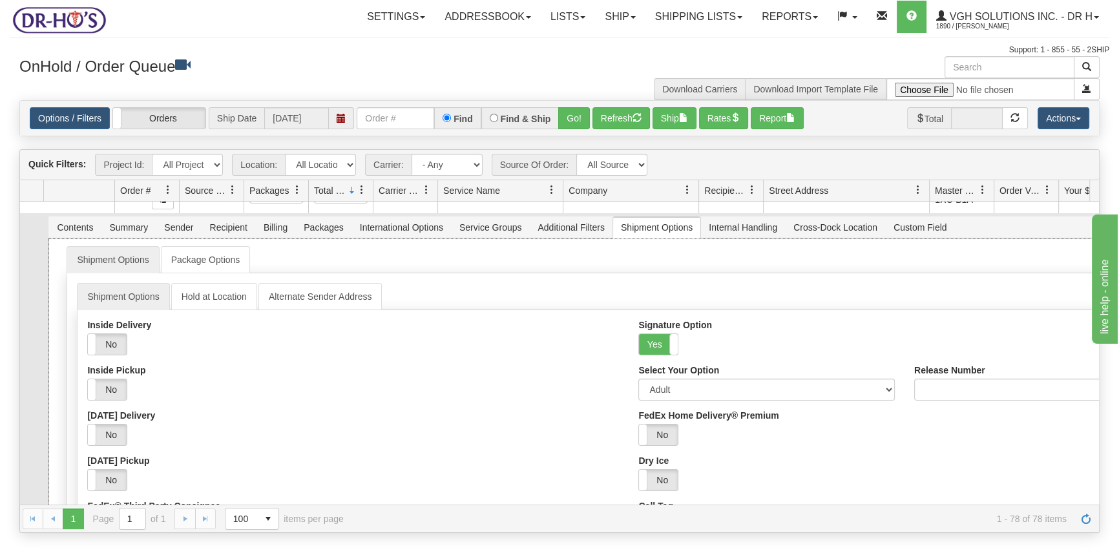
scroll to position [1333, 0]
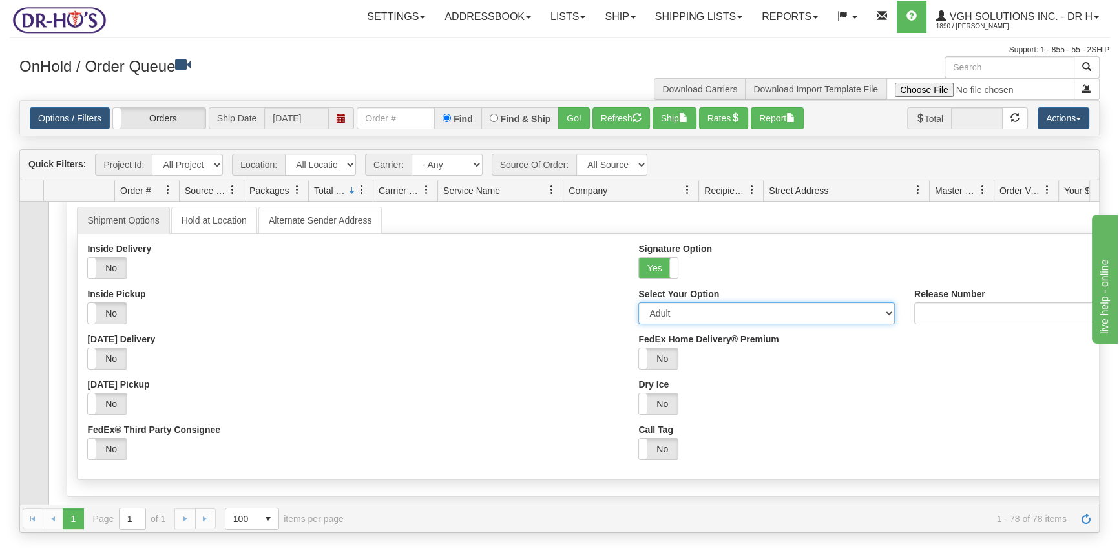
drag, startPoint x: 680, startPoint y: 305, endPoint x: 681, endPoint y: 313, distance: 7.9
click at [680, 305] on select "Adult Direct Indirect No Signature Required Service Default" at bounding box center [766, 313] width 257 height 22
select select "2"
click at [638, 302] on select "Adult Direct Indirect No Signature Required Service Default" at bounding box center [766, 313] width 257 height 22
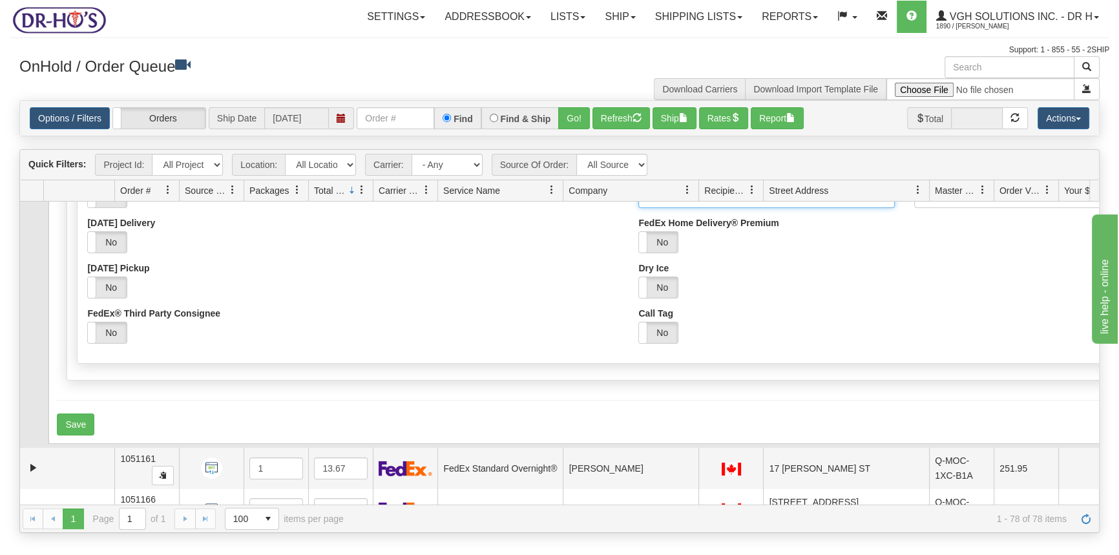
scroll to position [1450, 0]
click at [68, 425] on button "Save" at bounding box center [75, 423] width 37 height 22
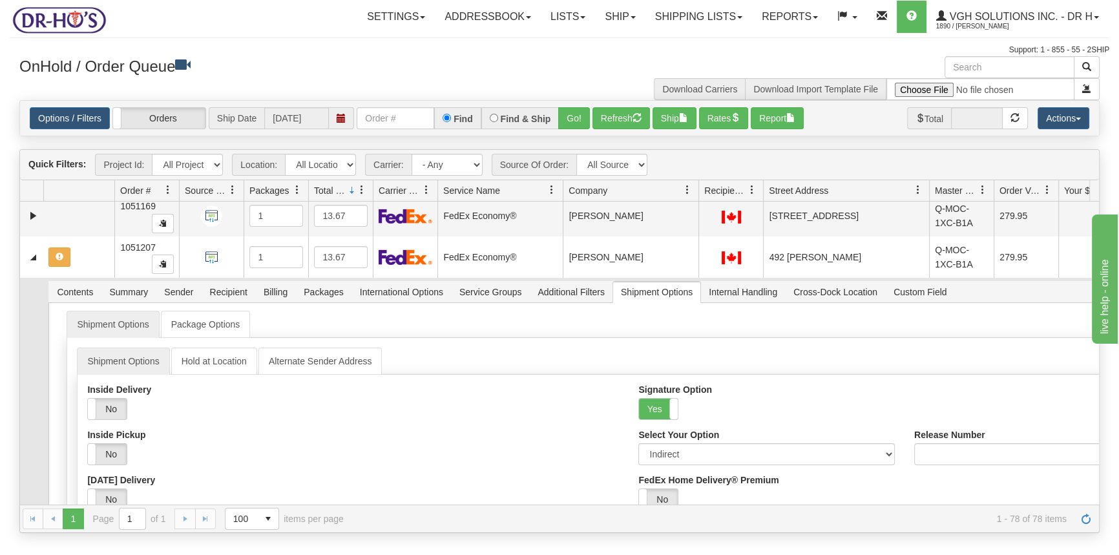
scroll to position [1627, 0]
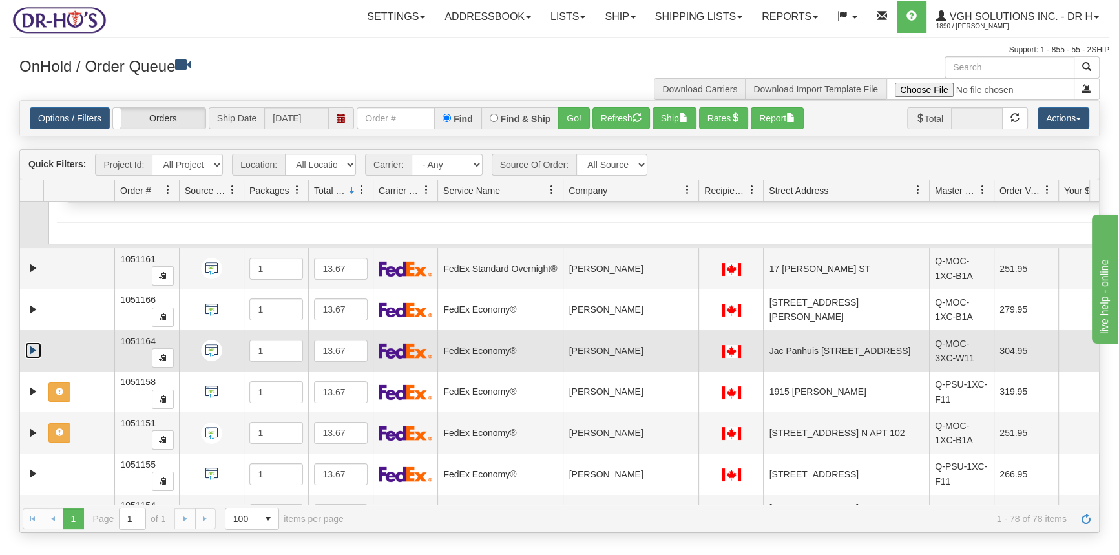
click at [32, 349] on link "Expand" at bounding box center [33, 350] width 16 height 16
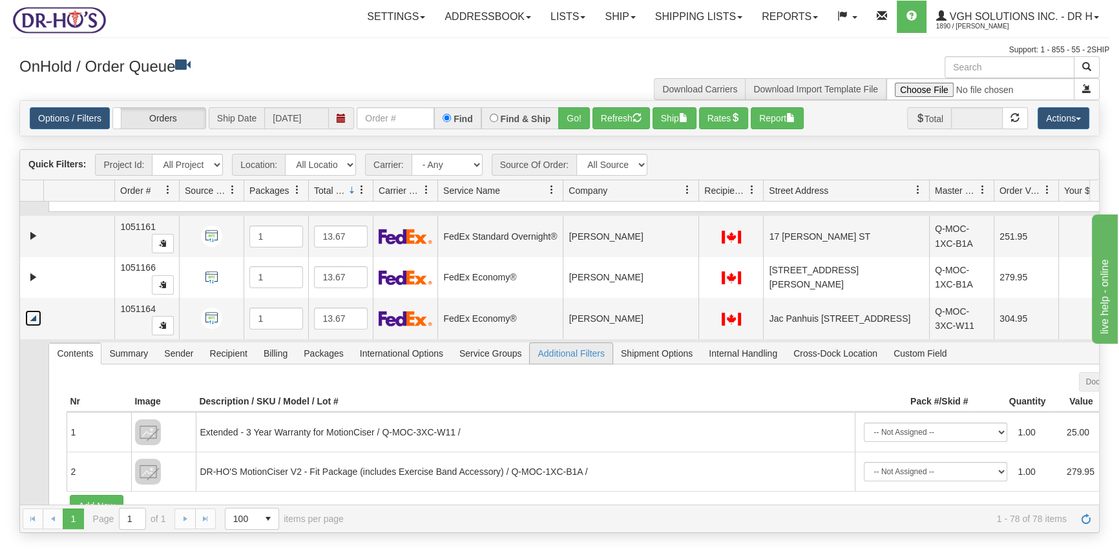
scroll to position [1686, 0]
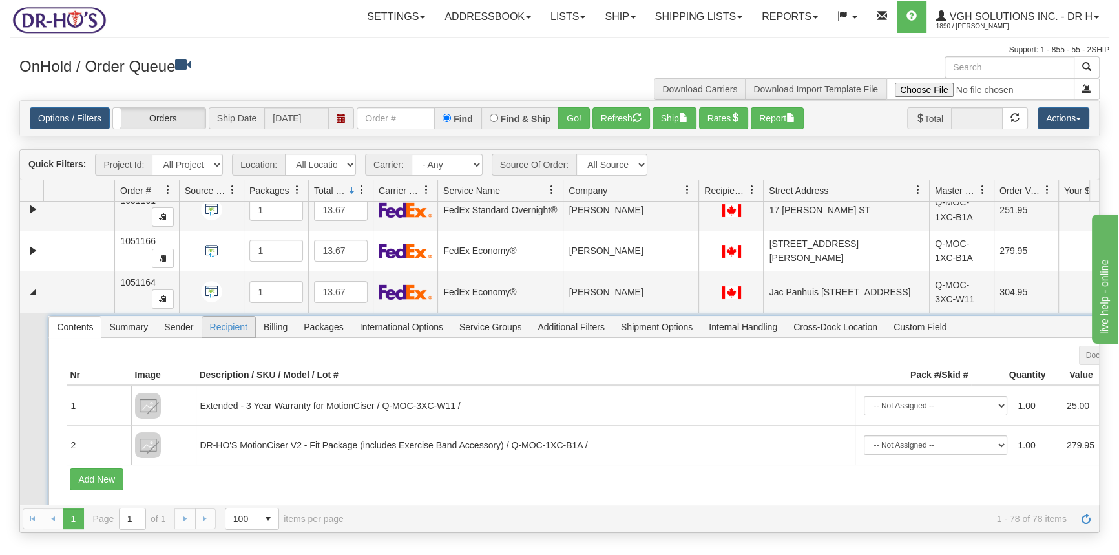
click at [233, 328] on span "Recipient" at bounding box center [228, 327] width 53 height 21
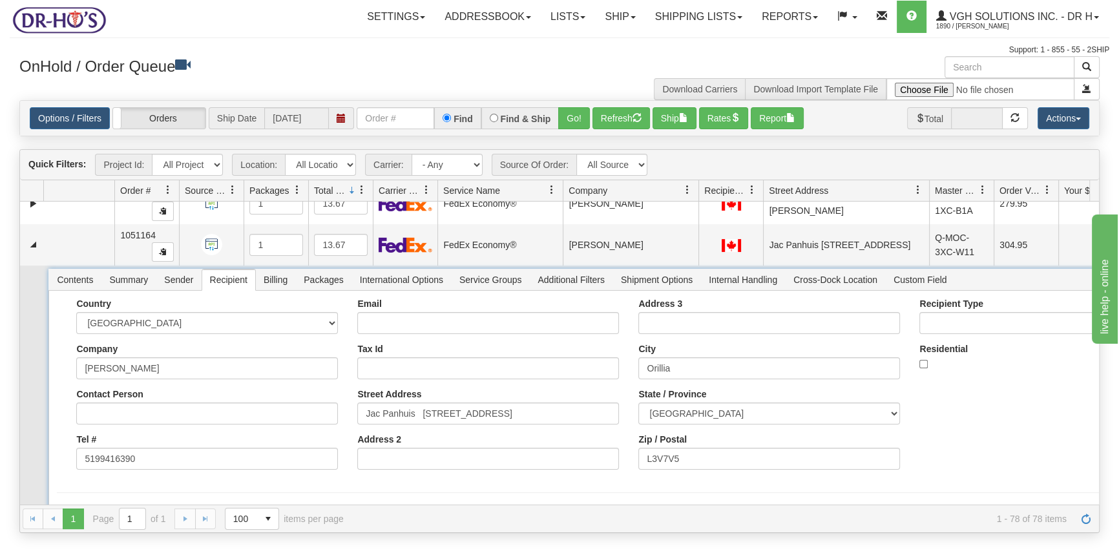
scroll to position [1803, 0]
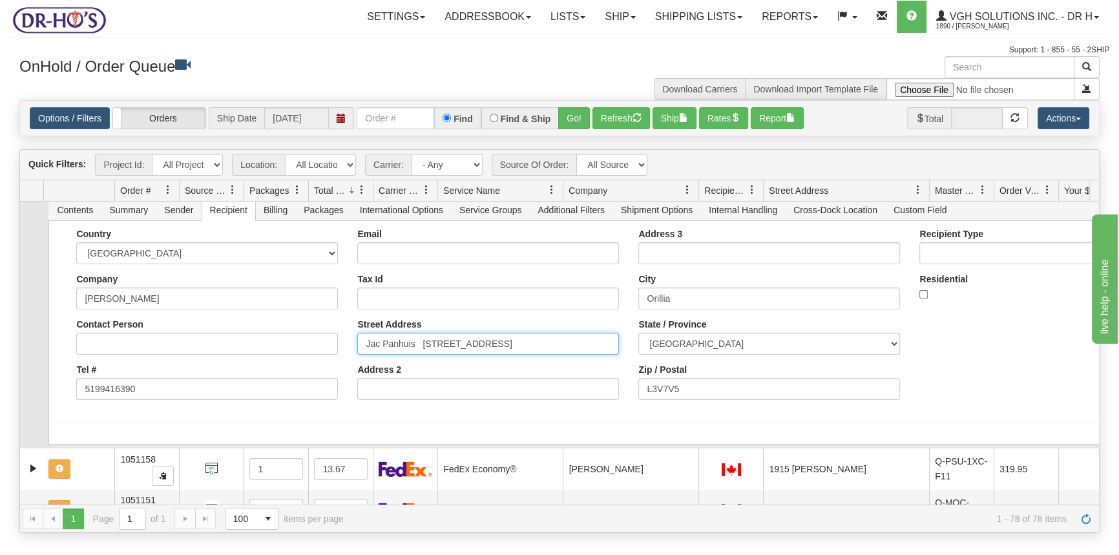
drag, startPoint x: 416, startPoint y: 340, endPoint x: 353, endPoint y: 349, distance: 64.0
click at [353, 349] on div "Email Tax Id Street Address Jac Panhuis 37 Ashton Street Address 2" at bounding box center [488, 319] width 281 height 181
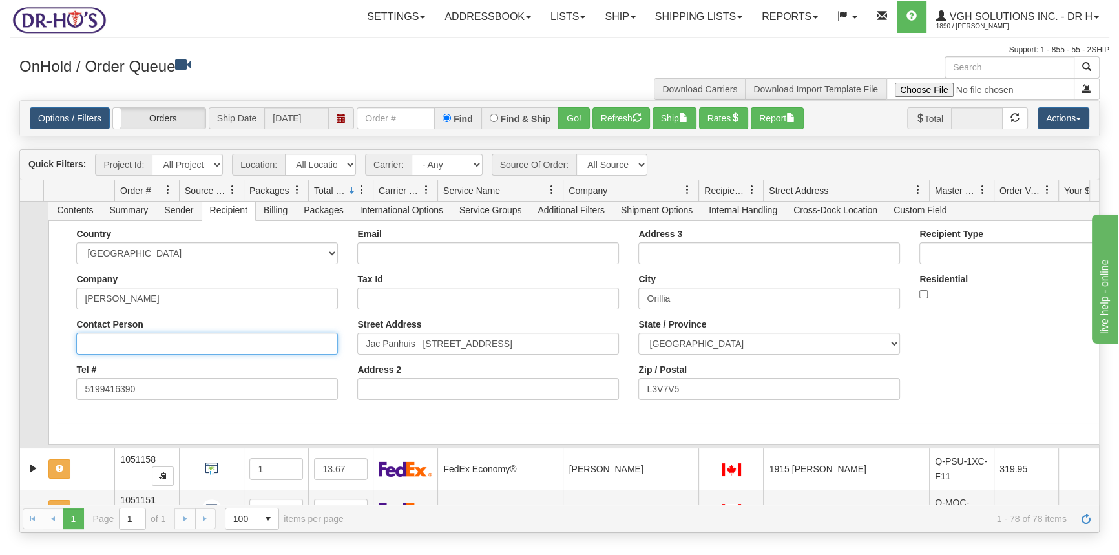
click at [100, 343] on input "Contact Person" at bounding box center [207, 344] width 262 height 22
type input "C"
paste input "Jac Panhuis"
type input "c/o Jac Panhuis"
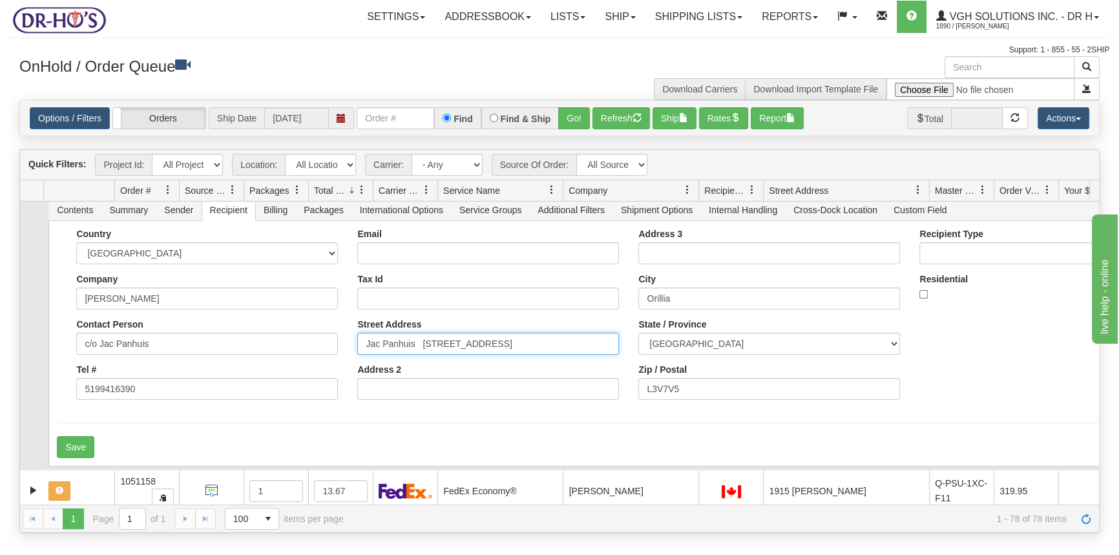
click at [423, 341] on input "Jac Panhuis 37 Ashton Street" at bounding box center [488, 344] width 262 height 22
type input "37 Ashton Street"
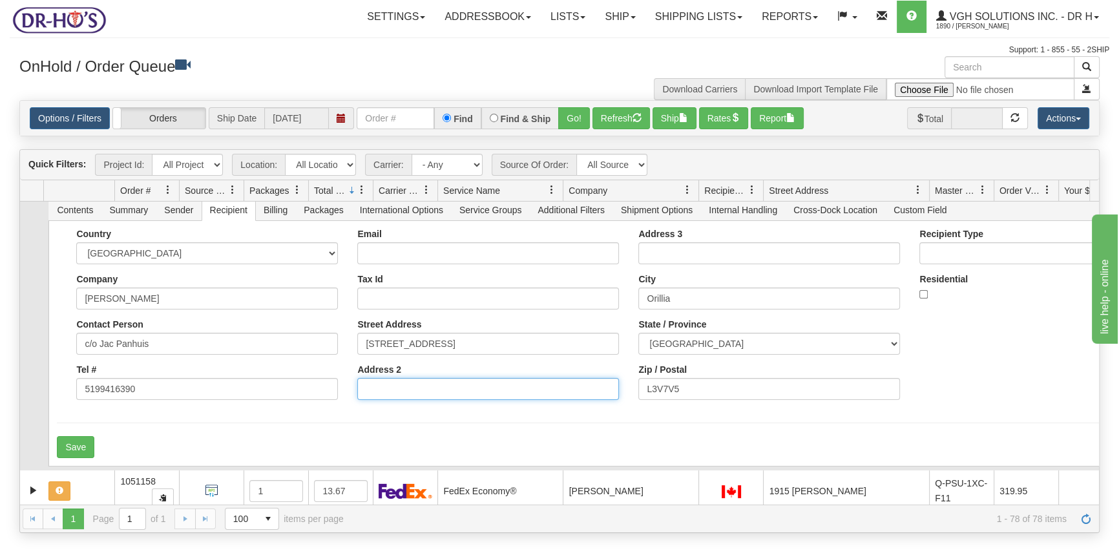
click at [377, 393] on input "Address 2" at bounding box center [488, 389] width 262 height 22
click at [481, 385] on input "call for delivery -" at bounding box center [488, 389] width 262 height 22
paste input "5199416390"
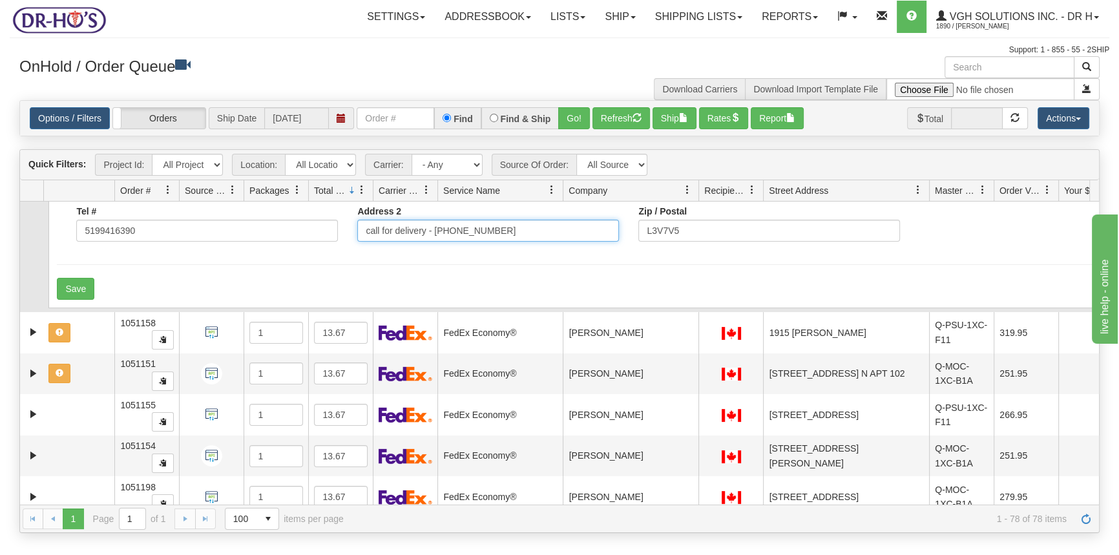
scroll to position [1861, 0]
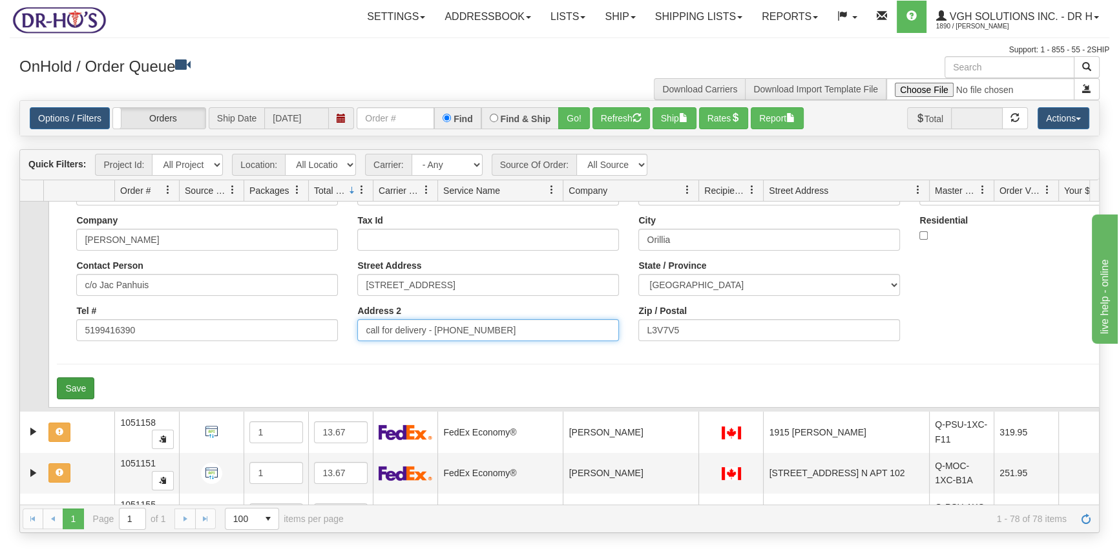
type input "call for delivery - 5199416390"
click at [63, 382] on button "Save" at bounding box center [75, 388] width 37 height 22
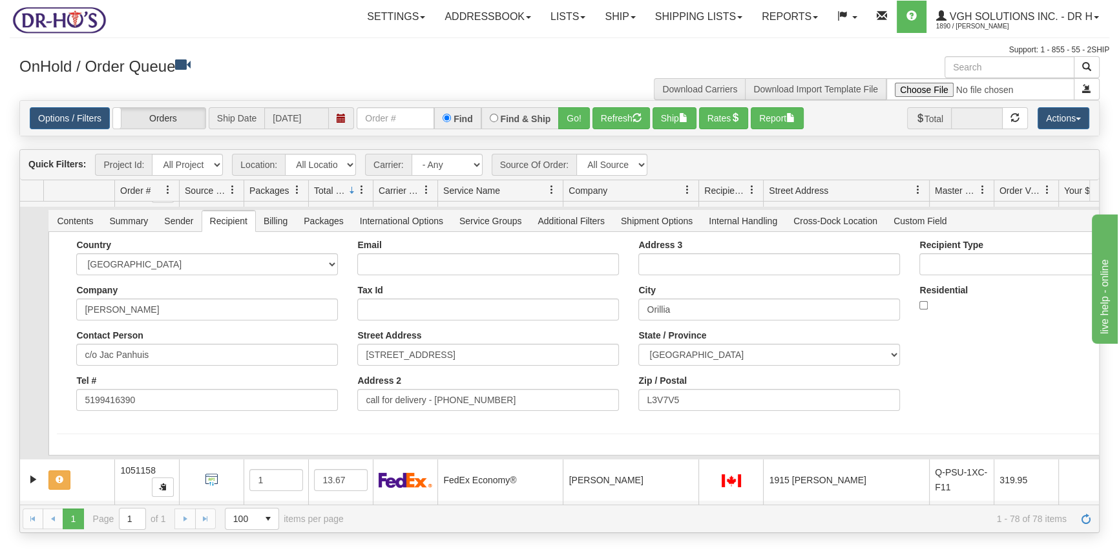
scroll to position [1686, 0]
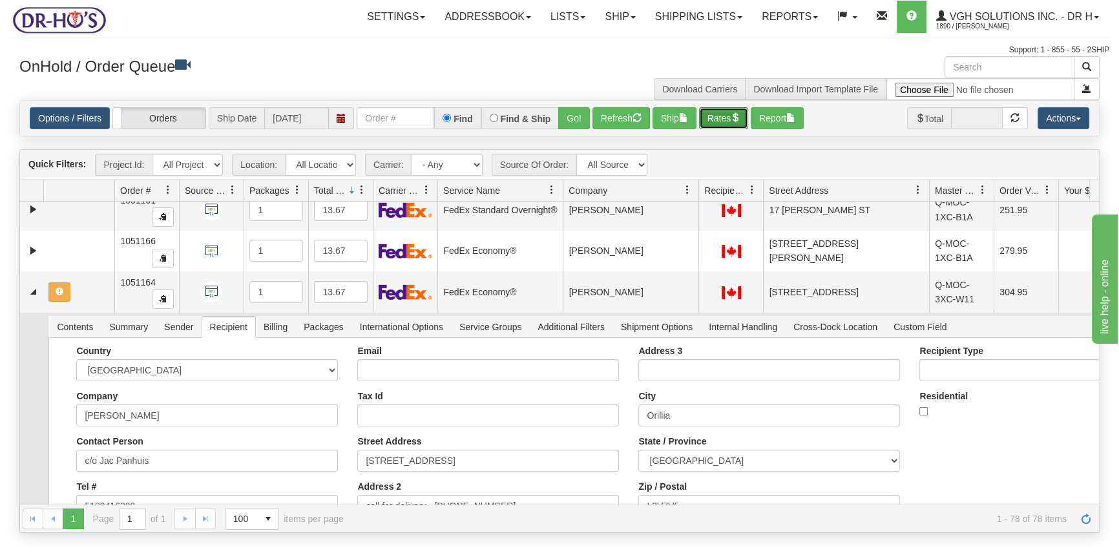
click at [725, 114] on button "Rates" at bounding box center [724, 118] width 50 height 22
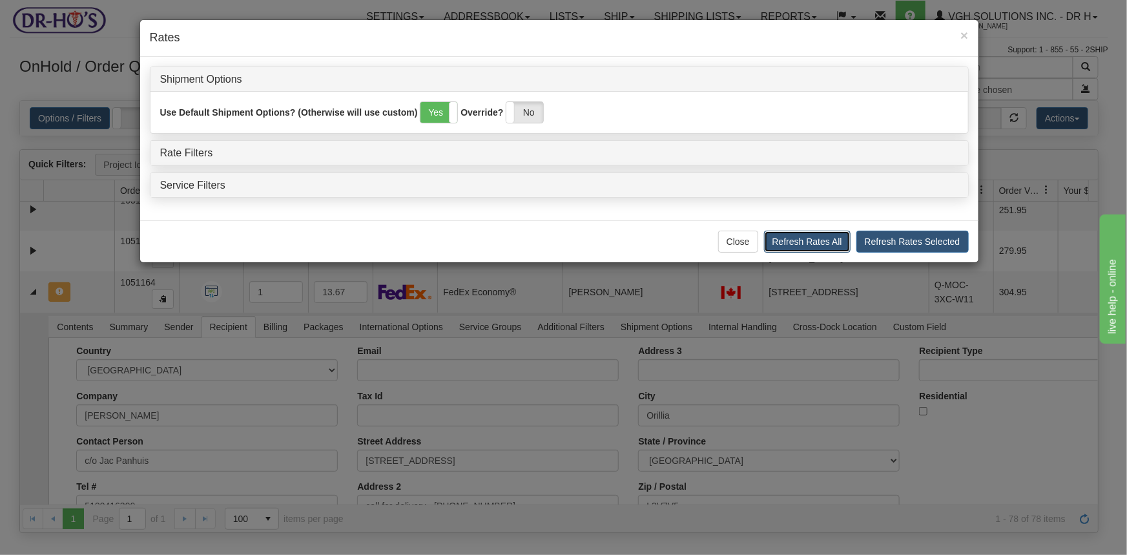
click at [812, 244] on button "Refresh Rates All" at bounding box center [807, 242] width 87 height 22
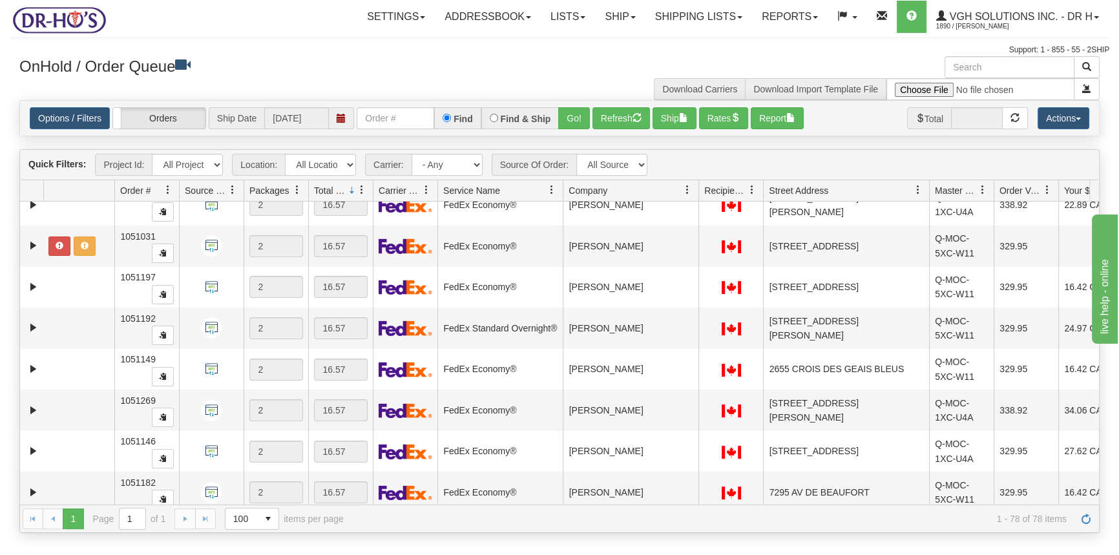
scroll to position [0, 0]
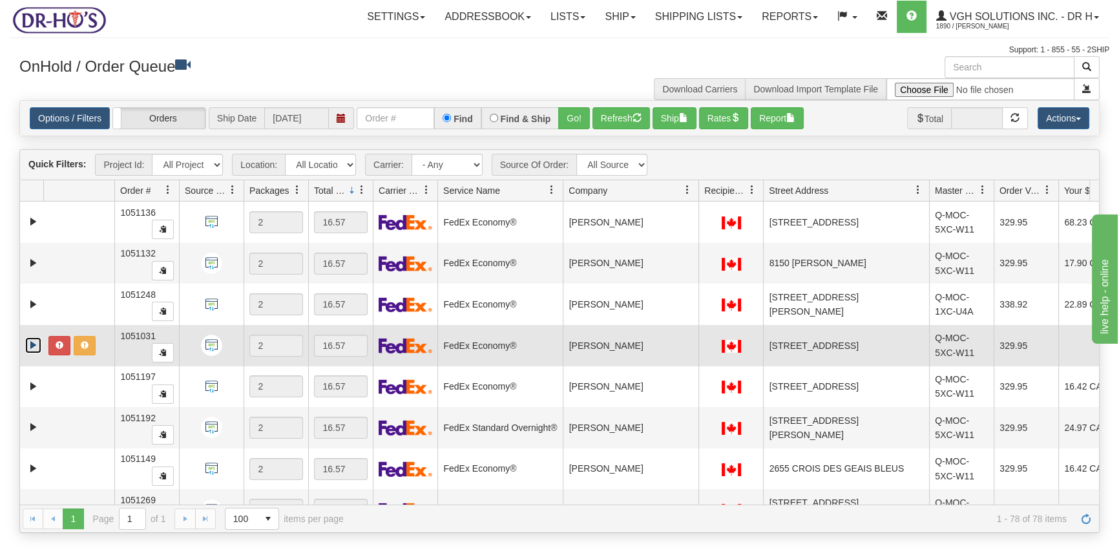
click at [34, 343] on link "Expand" at bounding box center [33, 345] width 16 height 16
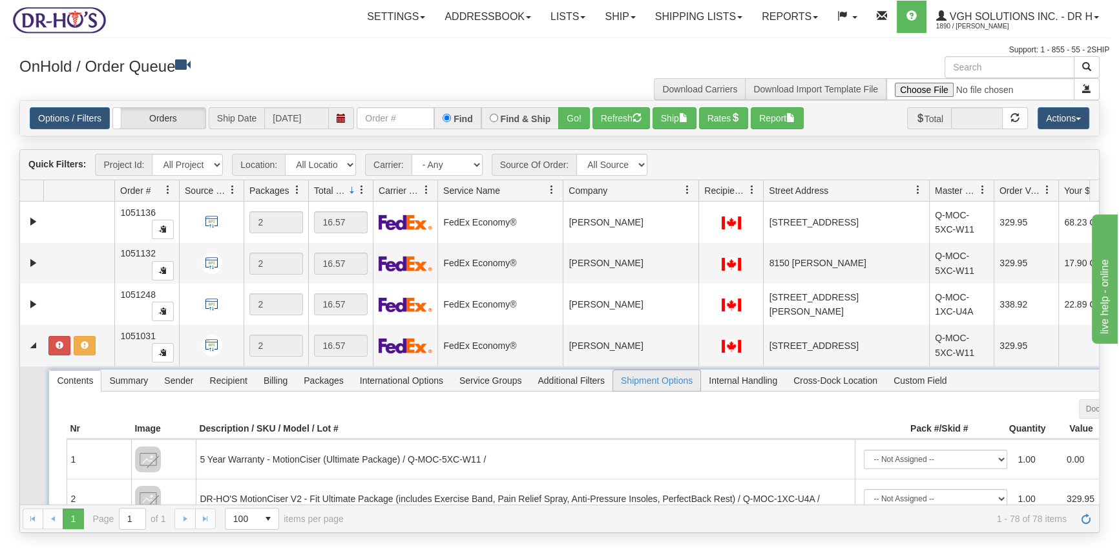
click at [658, 381] on span "Shipment Options" at bounding box center [656, 380] width 87 height 21
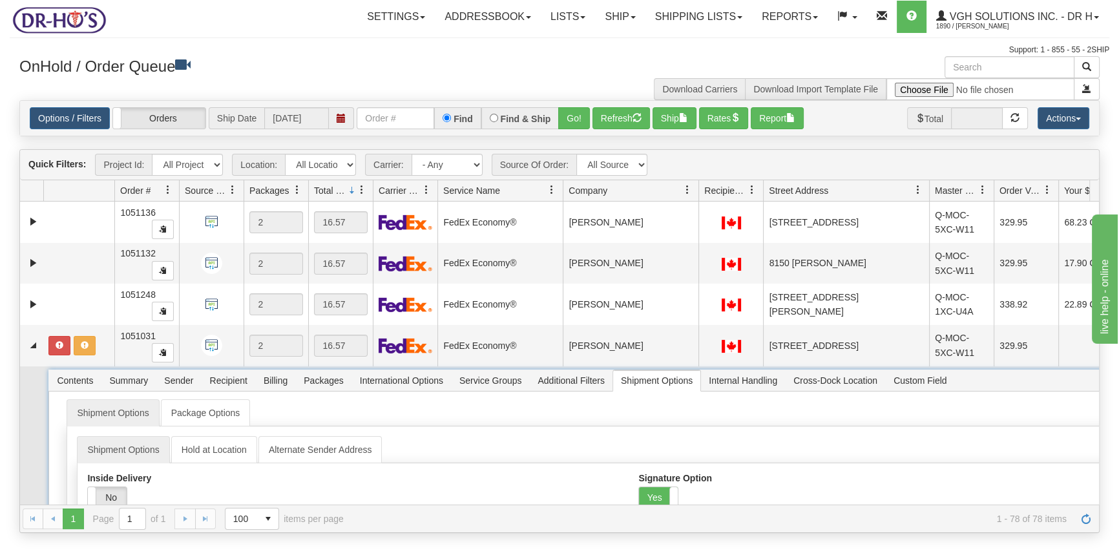
scroll to position [117, 0]
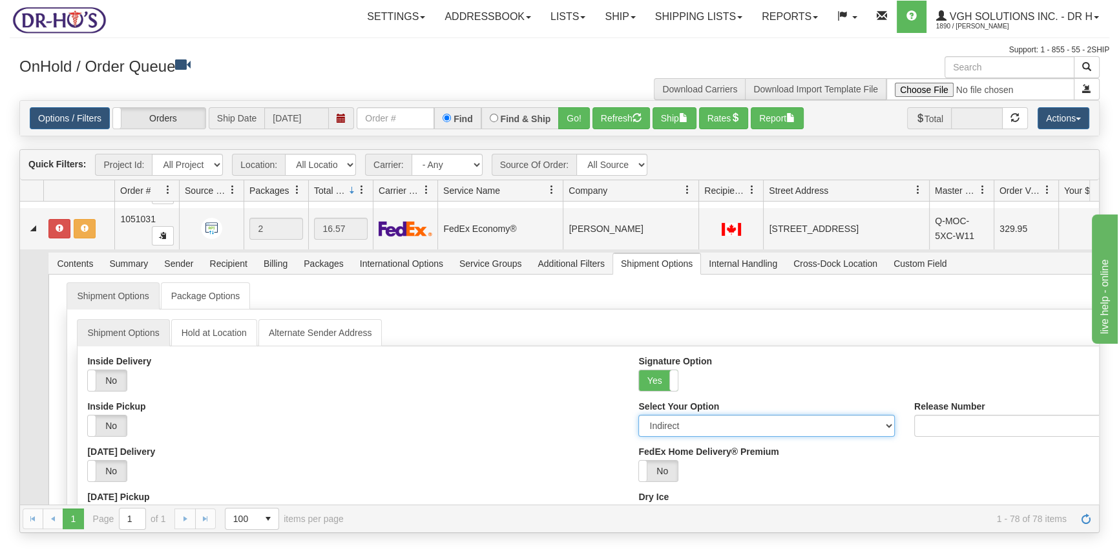
click at [675, 423] on select "Adult Direct Indirect No Signature Required Service Default" at bounding box center [766, 426] width 257 height 22
select select "0"
click at [638, 415] on select "Adult Direct Indirect No Signature Required Service Default" at bounding box center [766, 426] width 257 height 22
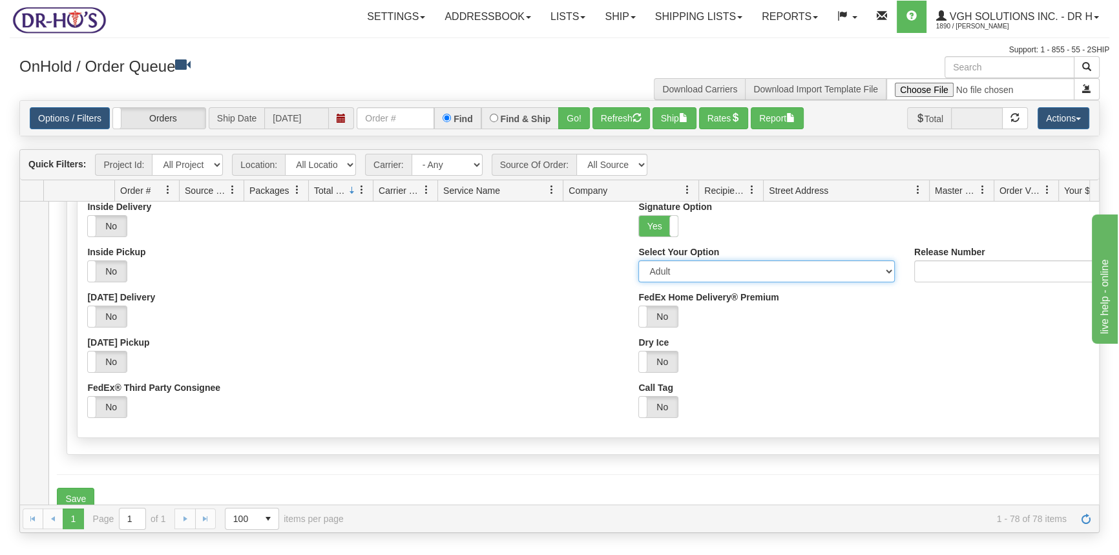
scroll to position [411, 0]
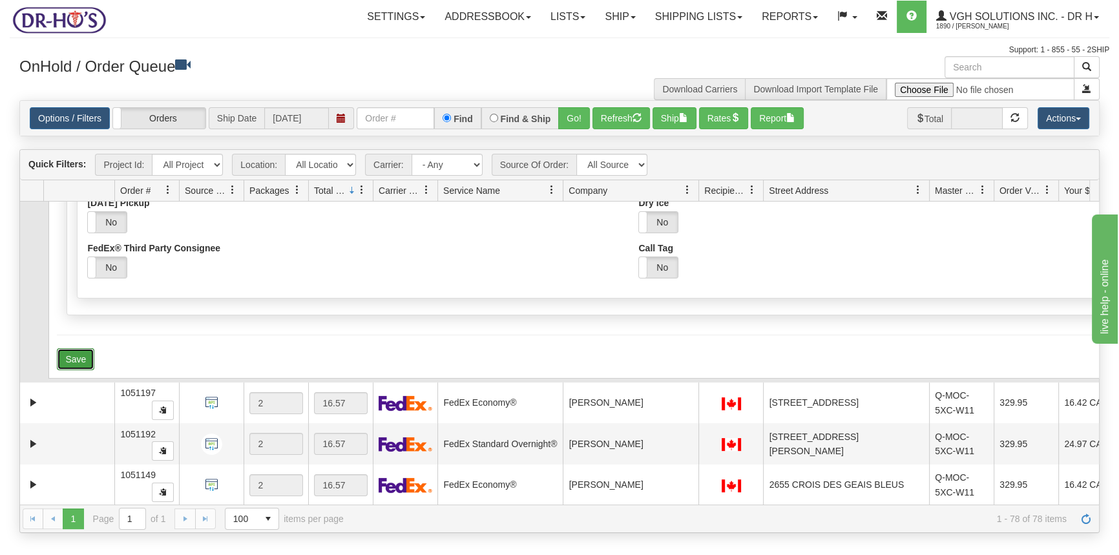
click at [71, 357] on button "Save" at bounding box center [75, 359] width 37 height 22
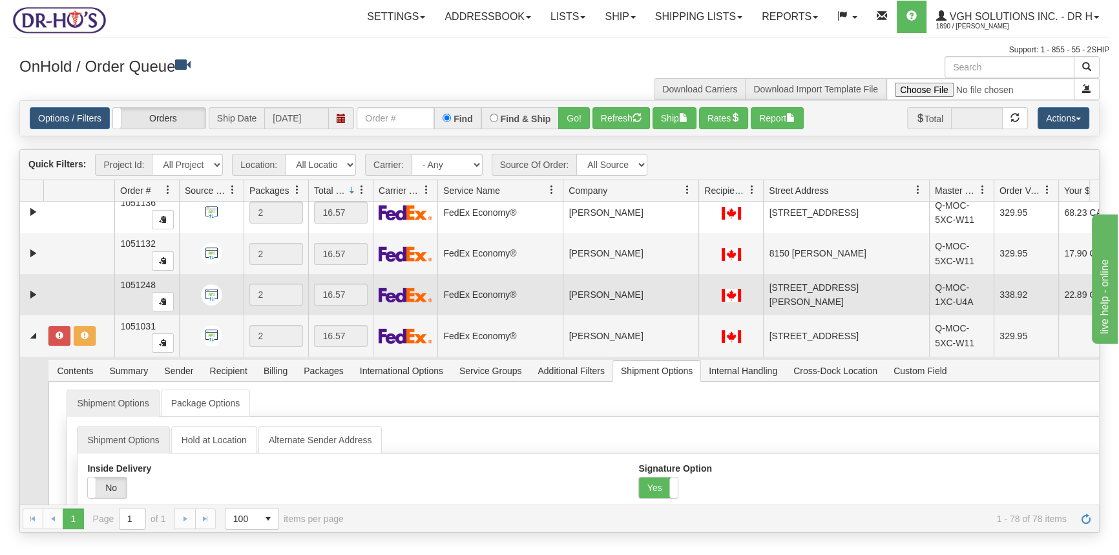
scroll to position [0, 0]
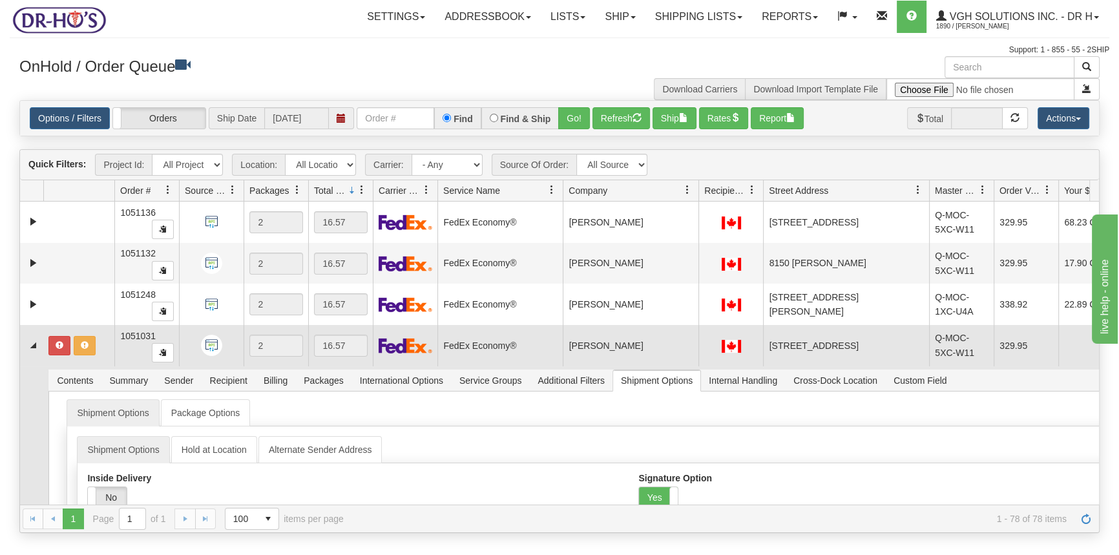
click at [102, 347] on td at bounding box center [78, 345] width 71 height 41
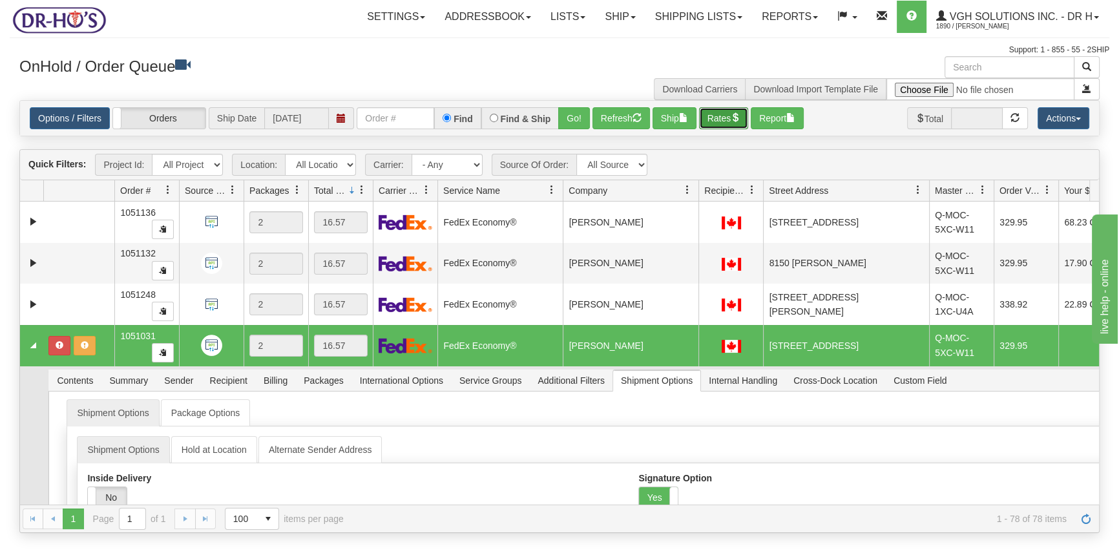
click at [722, 124] on button "Rates" at bounding box center [724, 118] width 50 height 22
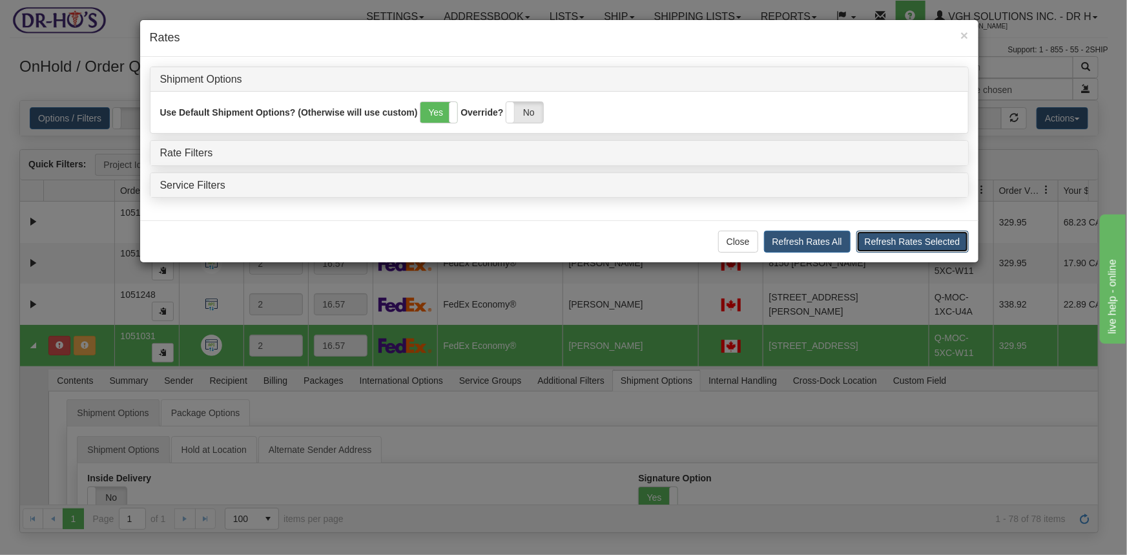
click at [883, 240] on button "Refresh Rates Selected" at bounding box center [913, 242] width 112 height 22
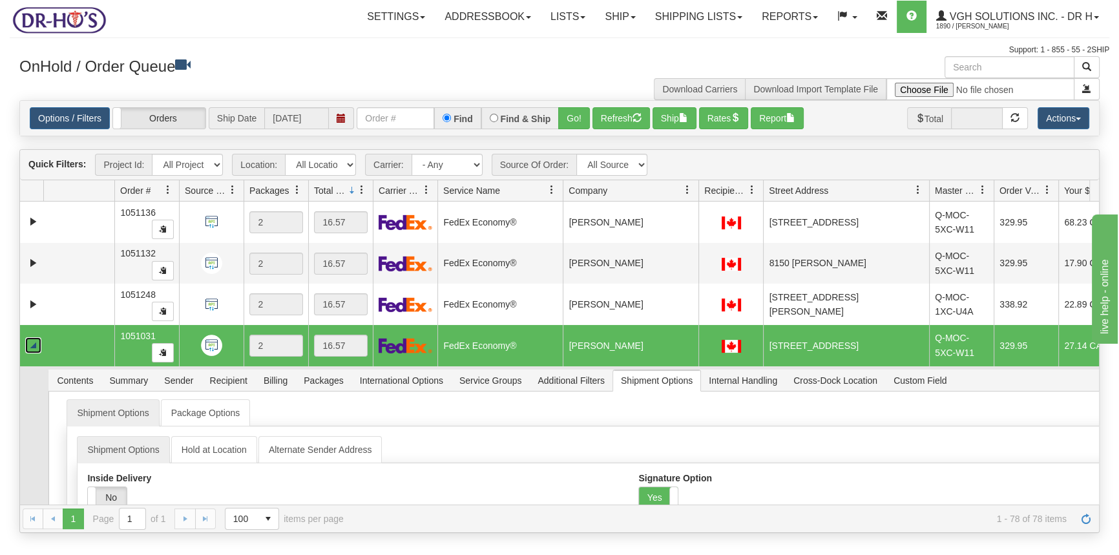
click at [36, 342] on link "Collapse" at bounding box center [33, 345] width 16 height 16
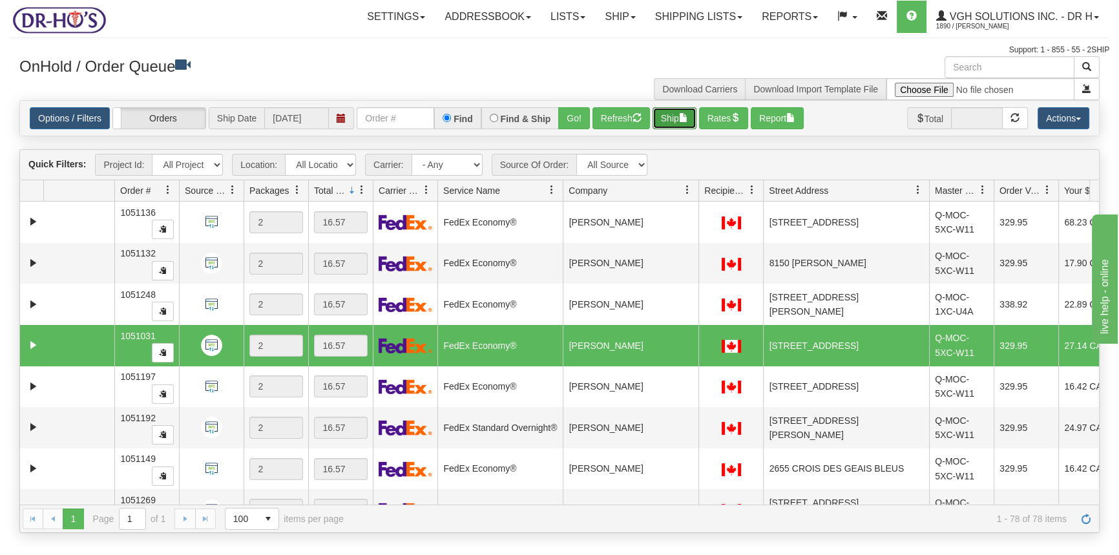
click at [660, 123] on button "Ship" at bounding box center [675, 118] width 44 height 22
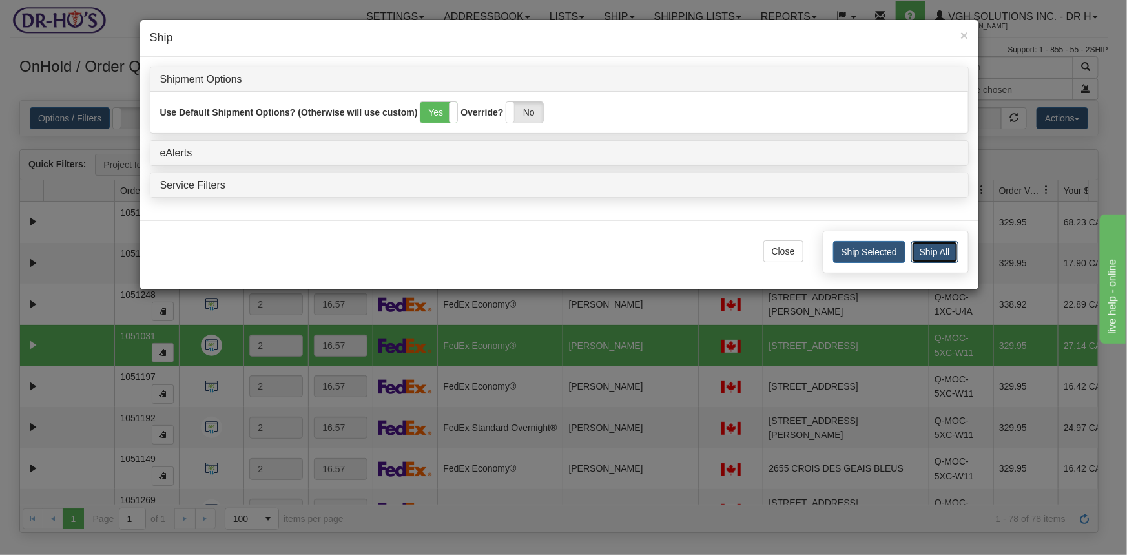
click at [938, 252] on button "Ship All" at bounding box center [935, 252] width 47 height 22
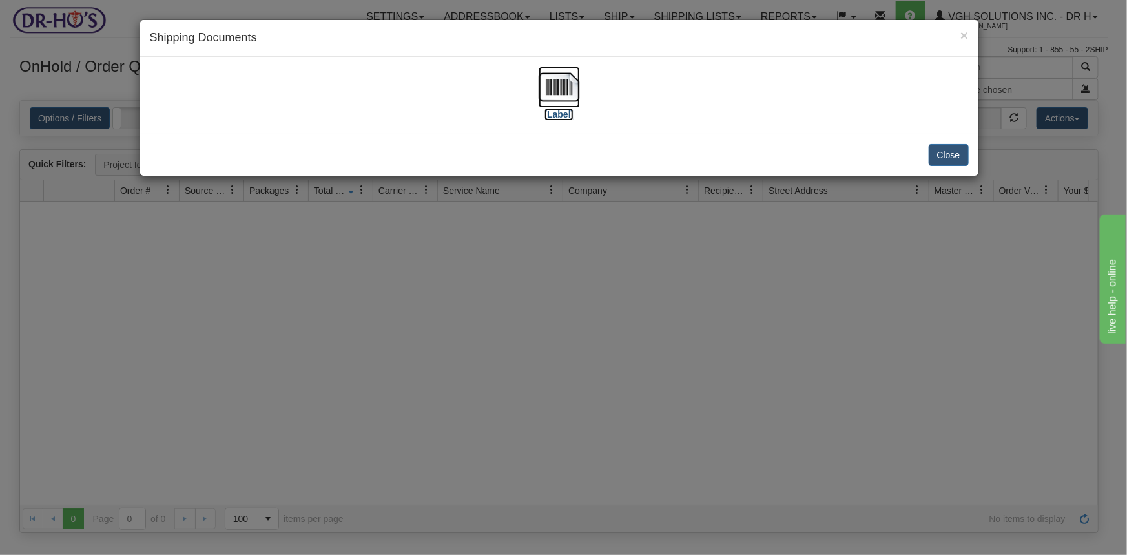
click at [552, 86] on img at bounding box center [559, 87] width 41 height 41
click at [956, 153] on button "Close" at bounding box center [949, 155] width 40 height 22
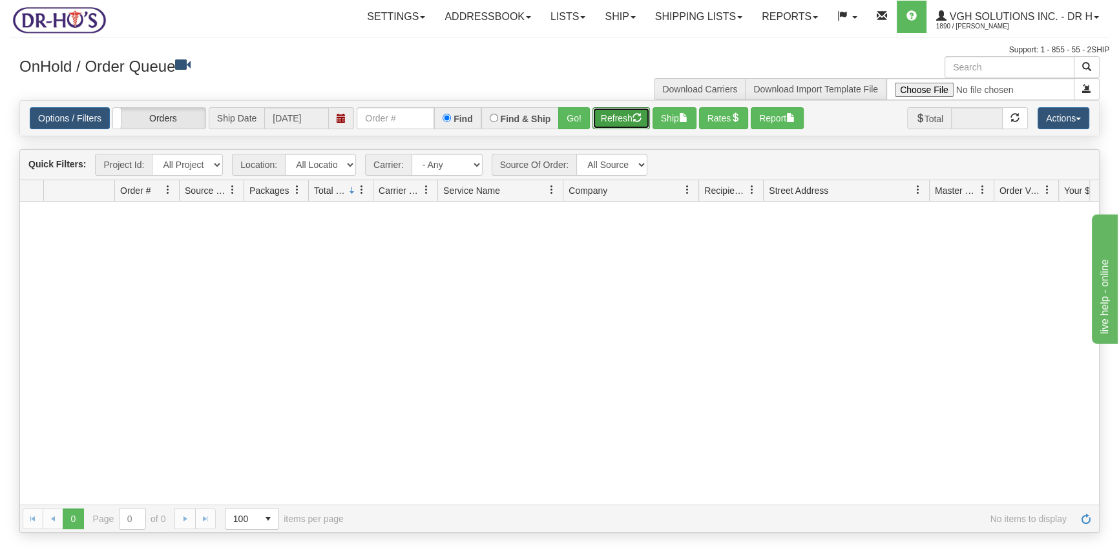
click at [612, 117] on button "Refresh" at bounding box center [621, 118] width 58 height 22
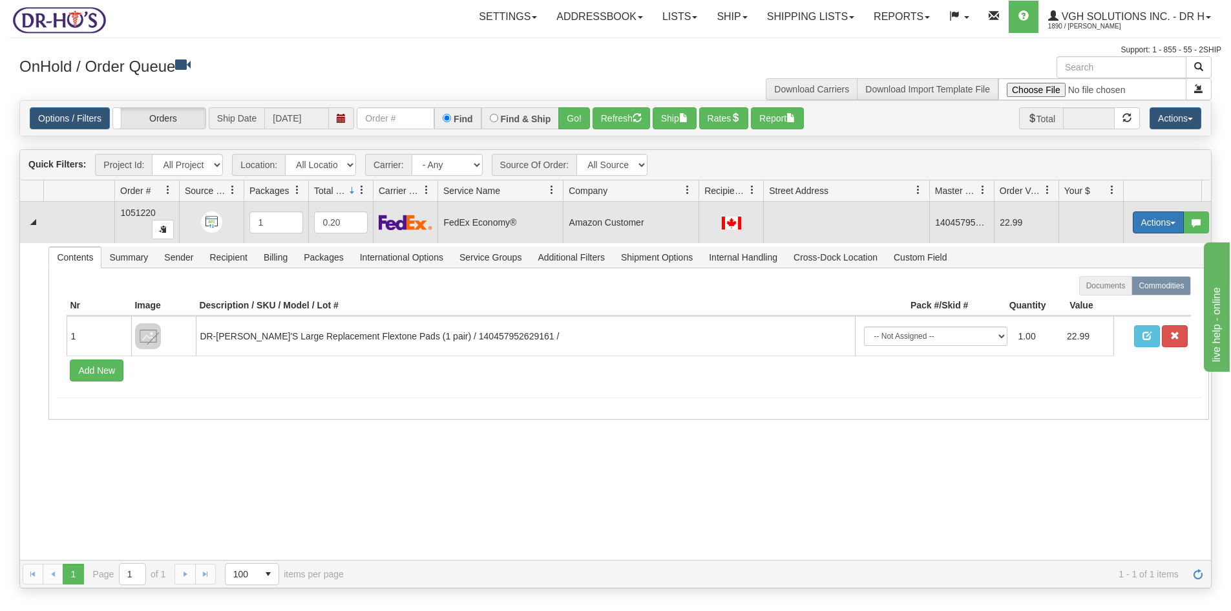
click at [1118, 225] on button "Actions" at bounding box center [1159, 222] width 52 height 22
click at [1111, 246] on span "Open" at bounding box center [1108, 247] width 31 height 10
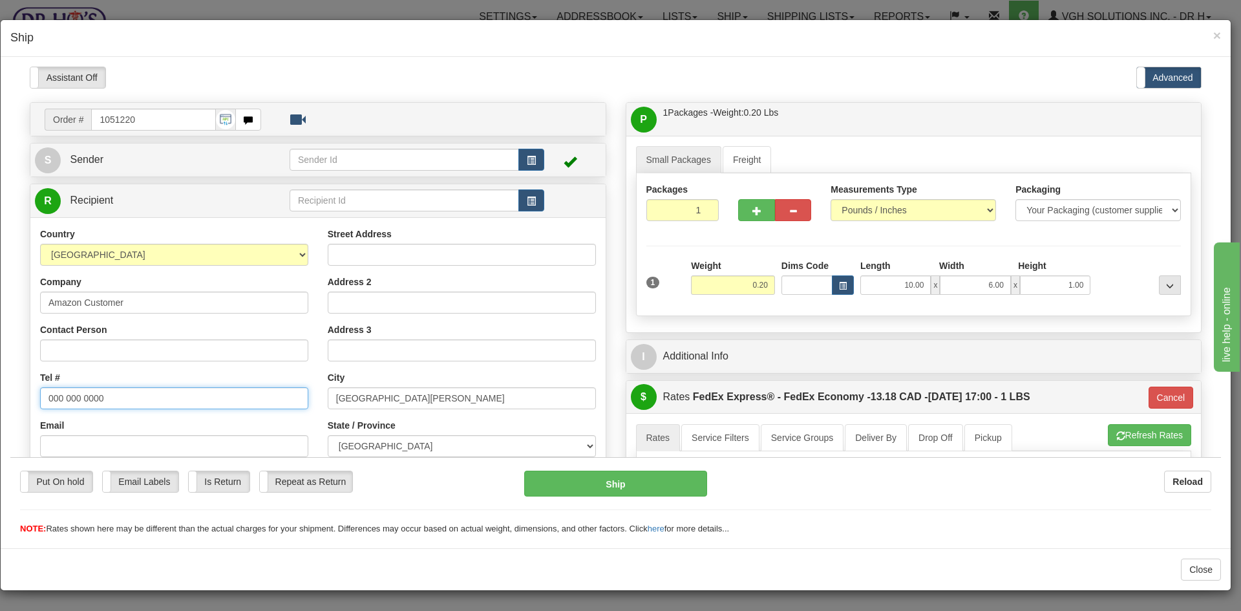
drag, startPoint x: 114, startPoint y: 397, endPoint x: -25, endPoint y: 397, distance: 138.3
click at [10, 397] on html "Please wait... Attention! Ok Add to Bidding... Preview Custom Documents Preview…" at bounding box center [615, 300] width 1210 height 468
paste input "2044704913"
type input "2044704913"
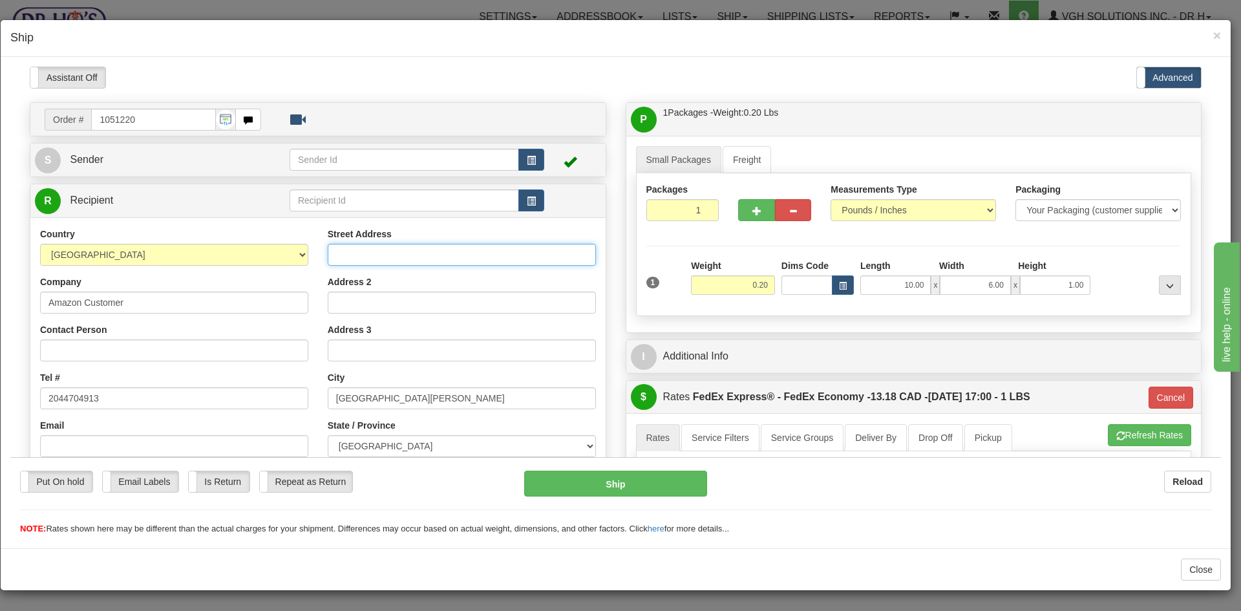
click at [364, 249] on input "Street Address" at bounding box center [462, 254] width 268 height 22
paste input "64 Wyndstone Circle"
type input "64 Wyndstone Circle"
click at [56, 347] on input "Contact Person" at bounding box center [174, 350] width 268 height 22
paste input "Ken Williams"
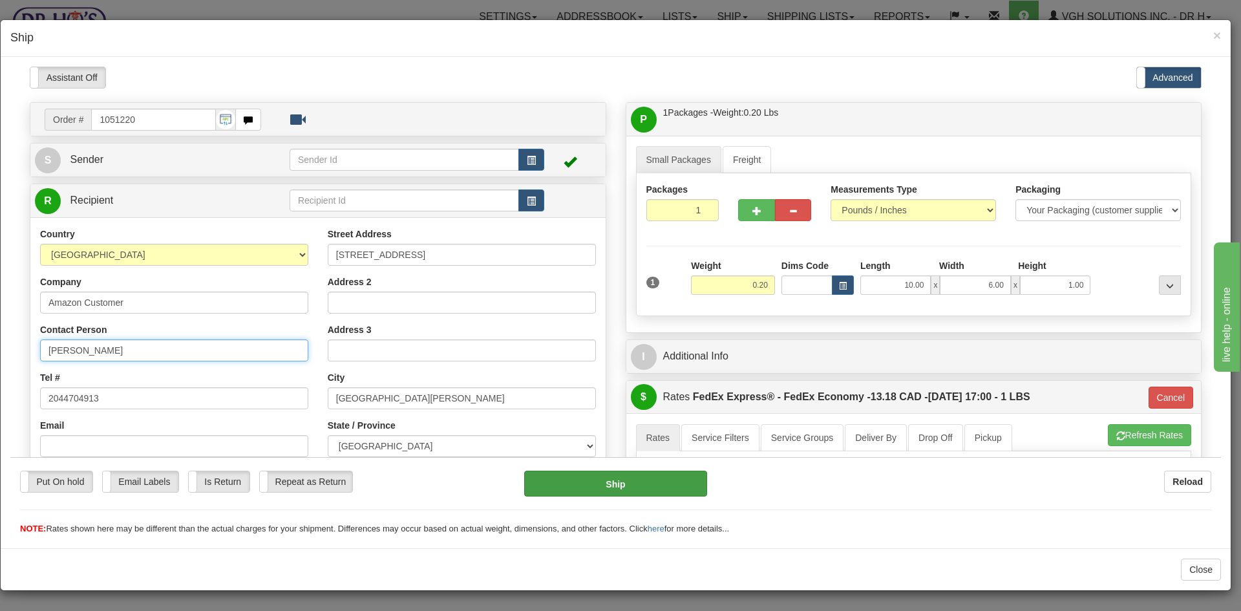
type input "Ken Williams"
click at [615, 485] on button "Ship" at bounding box center [615, 483] width 182 height 26
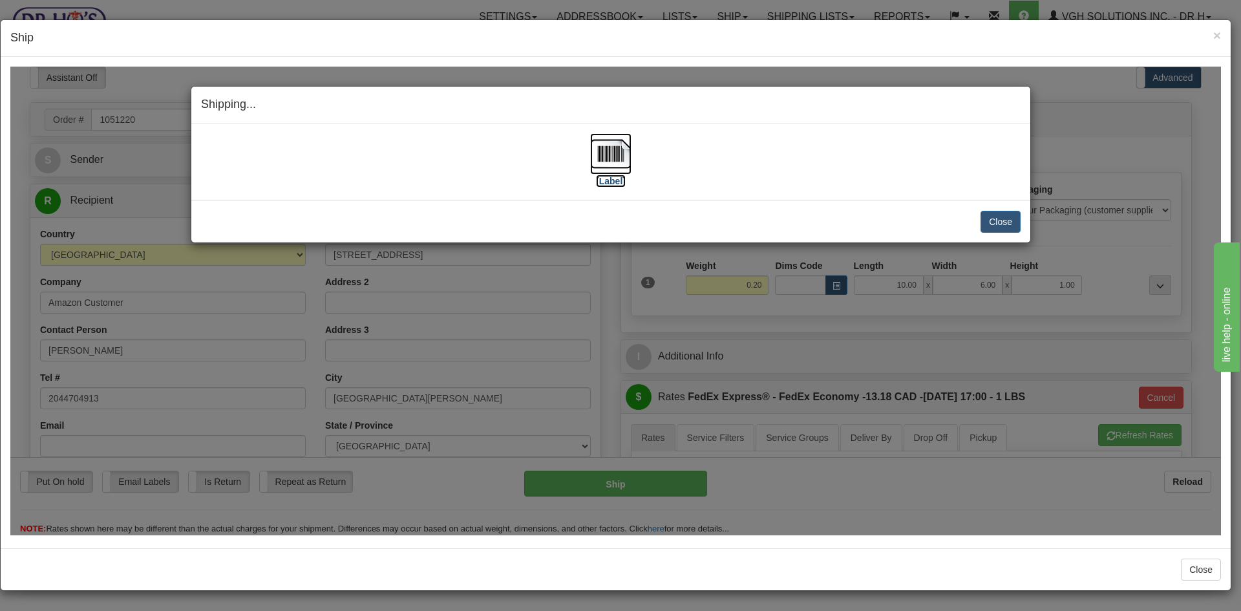
click at [611, 153] on img at bounding box center [610, 152] width 41 height 41
click at [1007, 218] on button "Close" at bounding box center [1000, 221] width 40 height 22
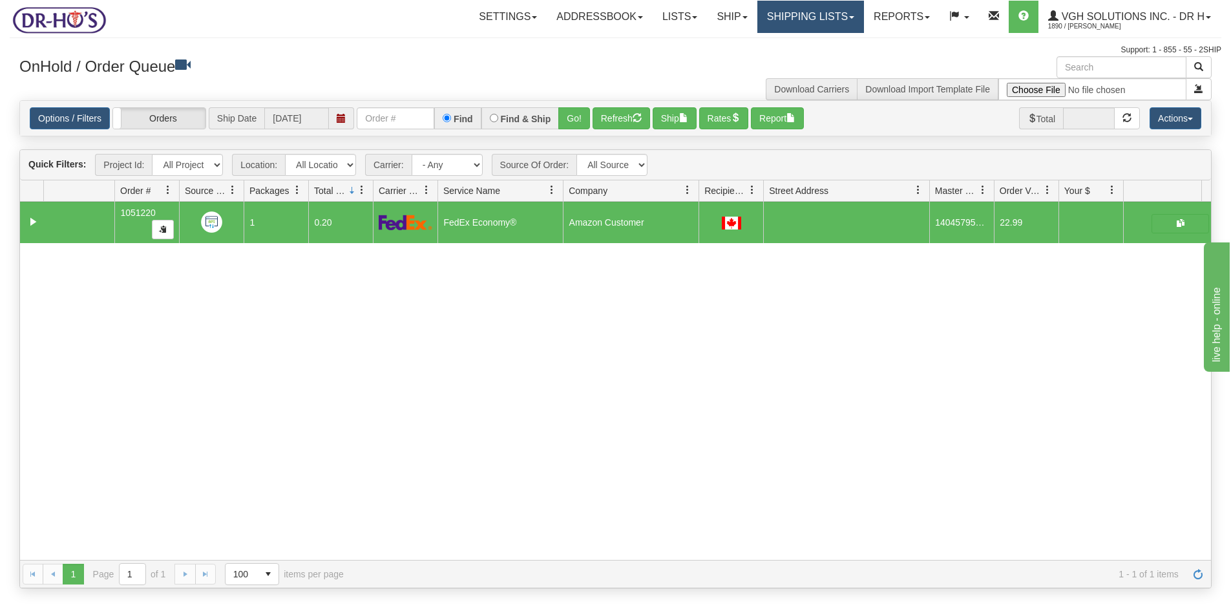
click at [784, 21] on link "Shipping lists" at bounding box center [810, 17] width 107 height 32
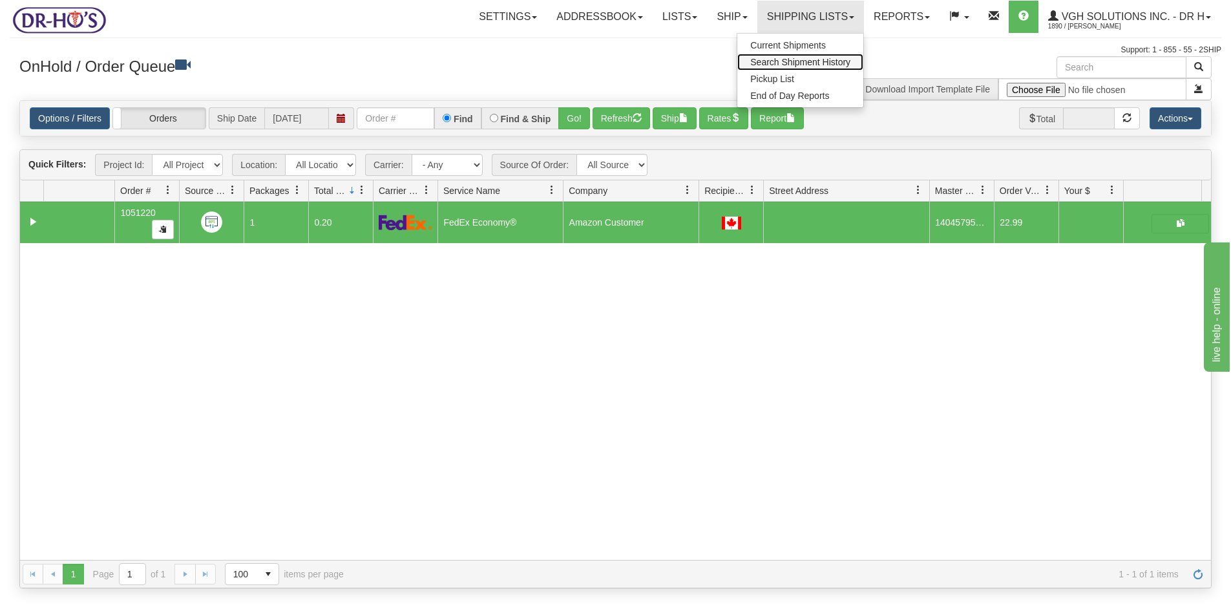
click at [775, 59] on span "Search Shipment History" at bounding box center [800, 62] width 100 height 10
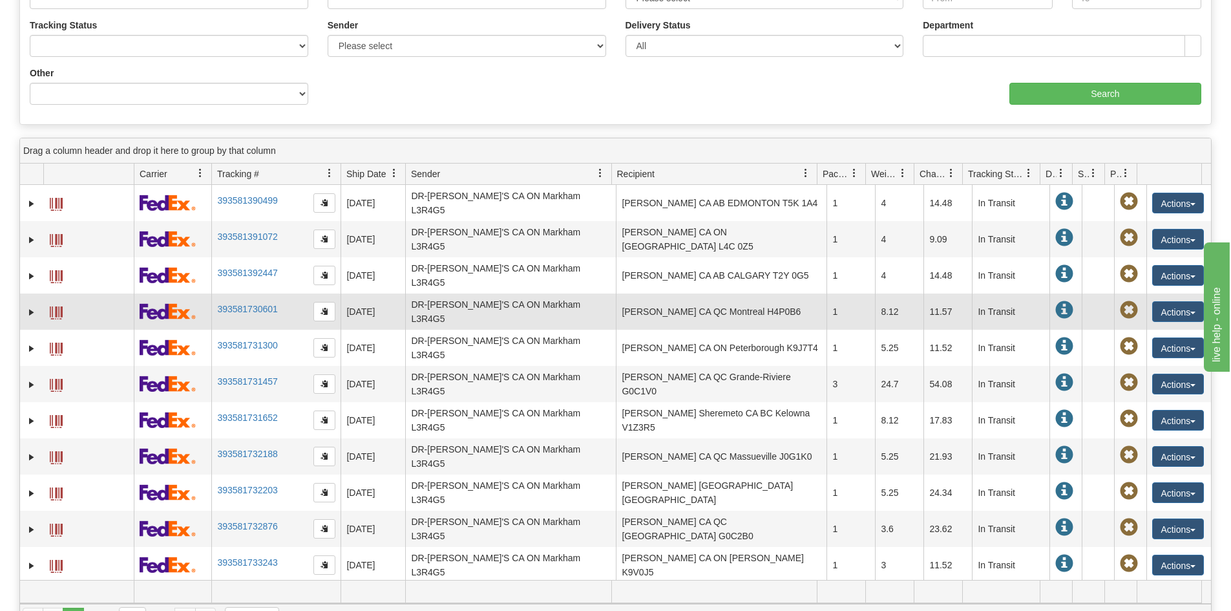
scroll to position [258, 0]
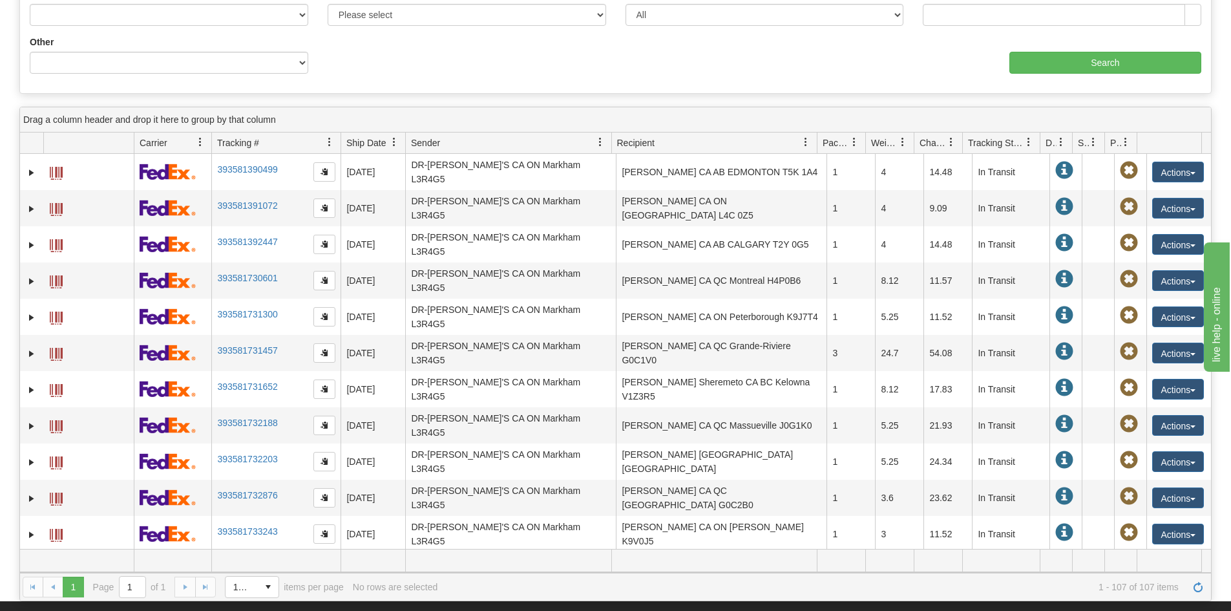
click at [200, 138] on span at bounding box center [200, 142] width 10 height 10
click at [247, 213] on span "Sort Descending" at bounding box center [248, 210] width 68 height 13
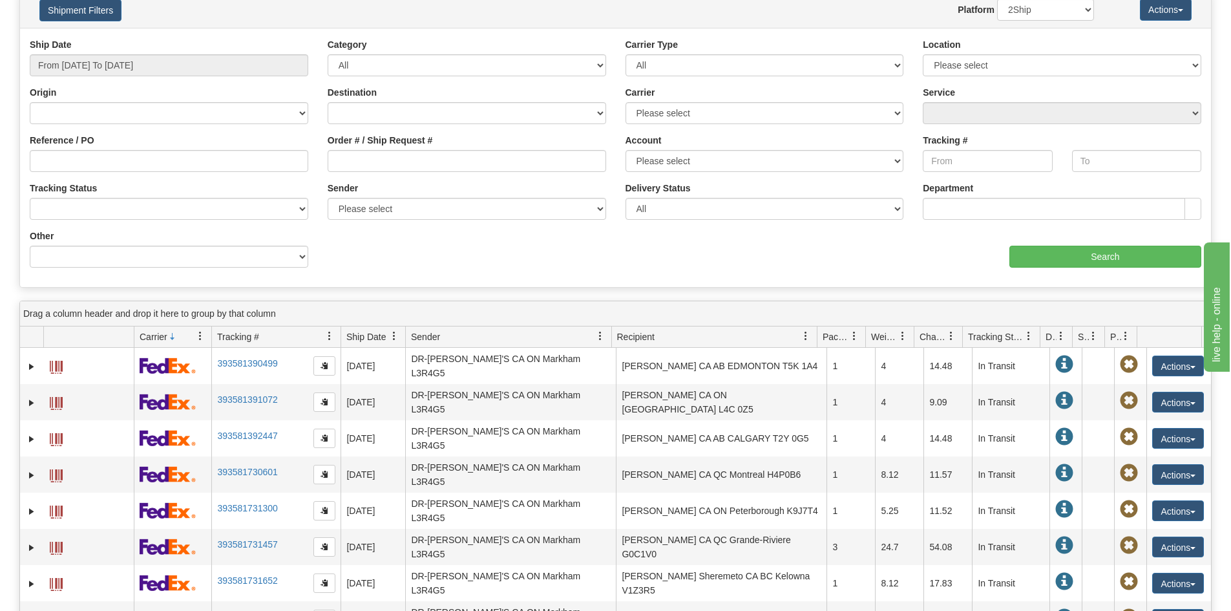
scroll to position [0, 0]
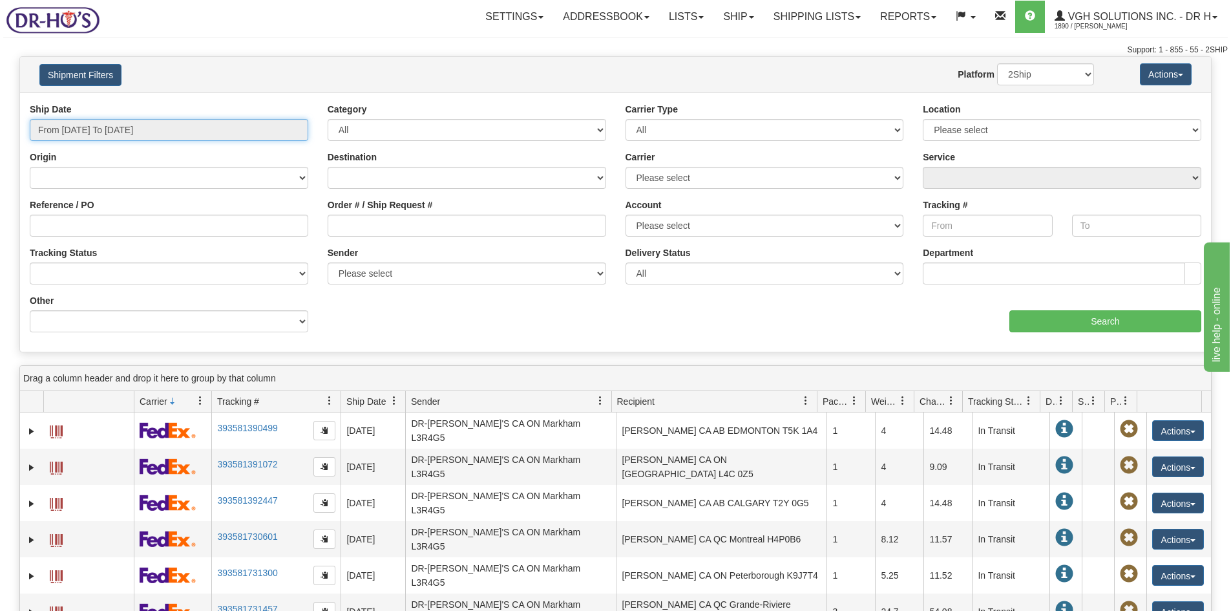
click at [273, 131] on input "From [DATE] To [DATE]" at bounding box center [169, 130] width 278 height 22
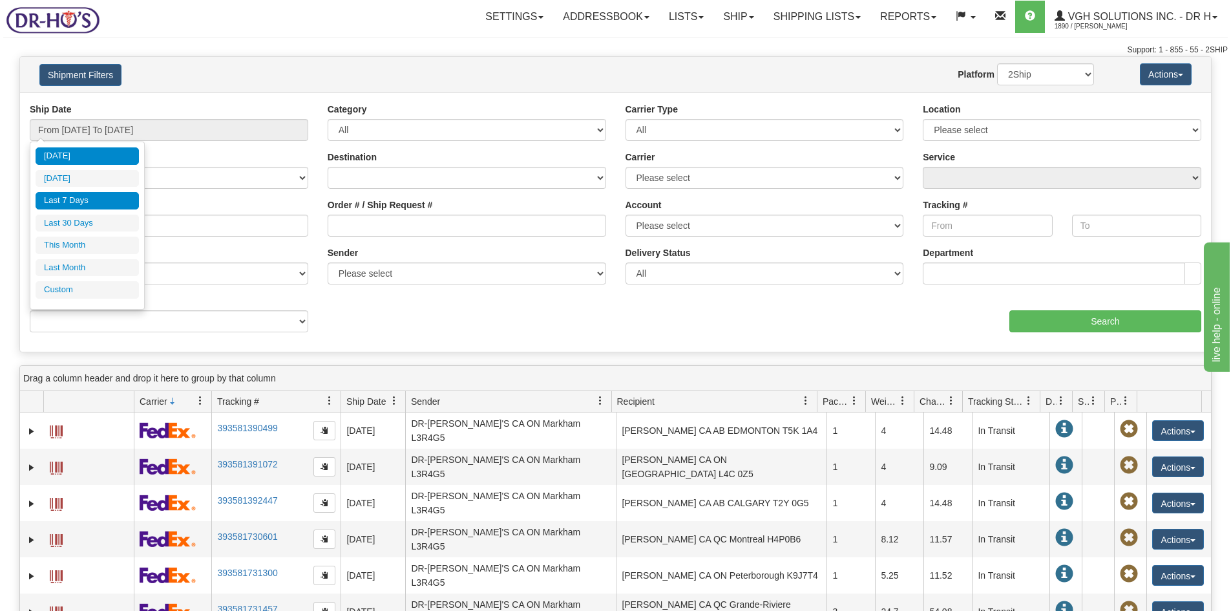
click at [76, 202] on li "Last 7 Days" at bounding box center [87, 200] width 103 height 17
type input "From [DATE] To [DATE]"
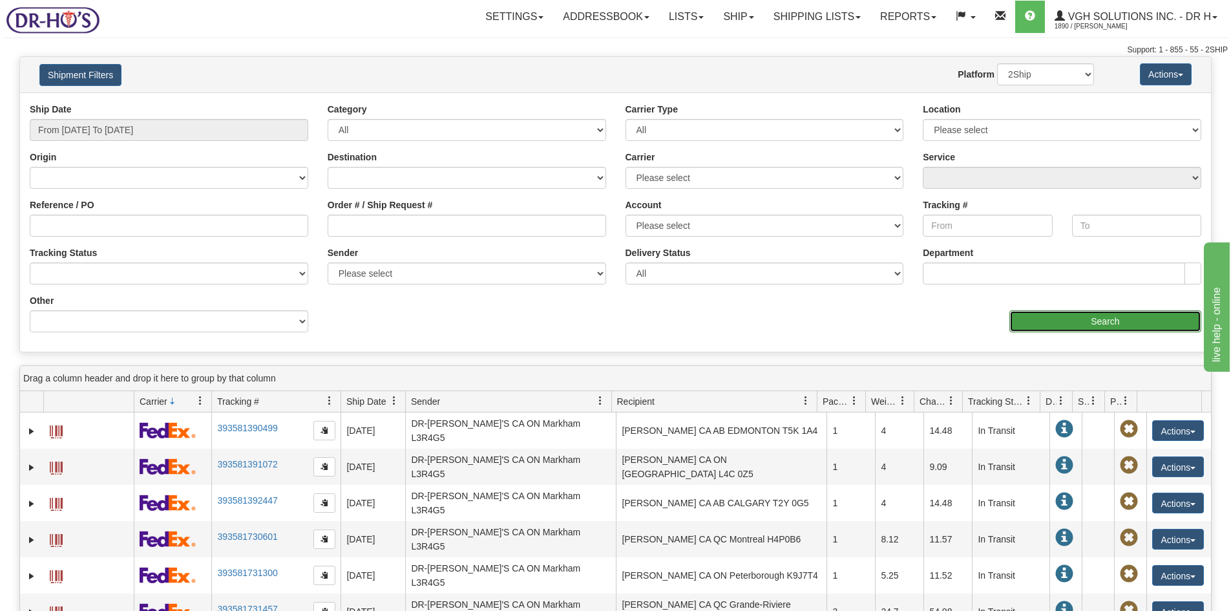
click at [1090, 323] on input "Search" at bounding box center [1105, 321] width 192 height 22
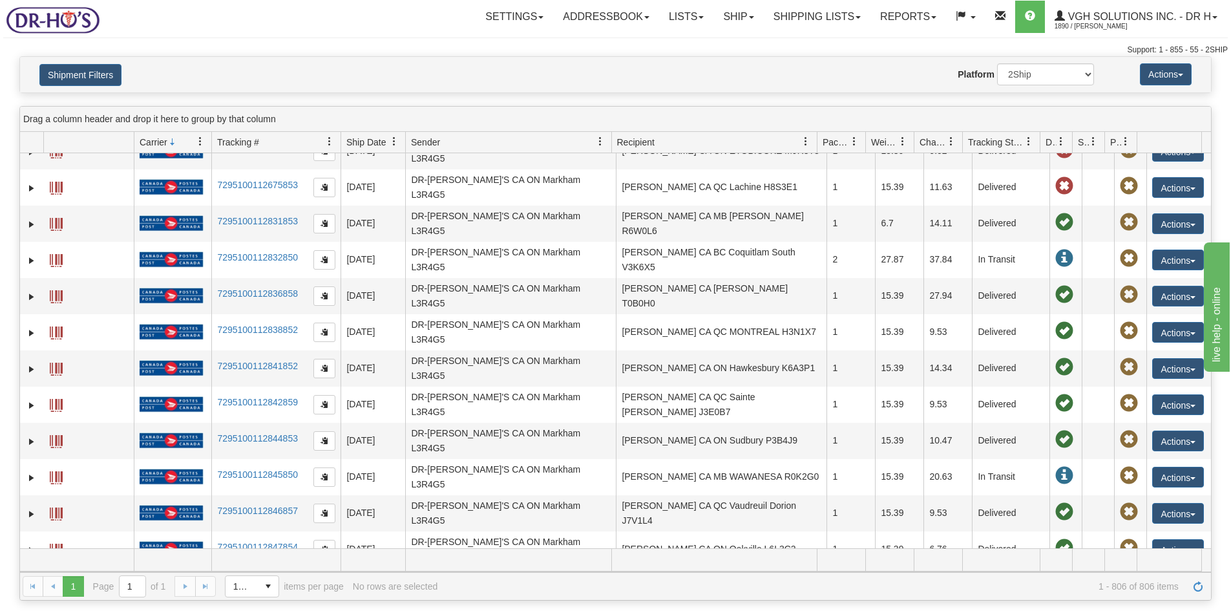
scroll to position [25029, 0]
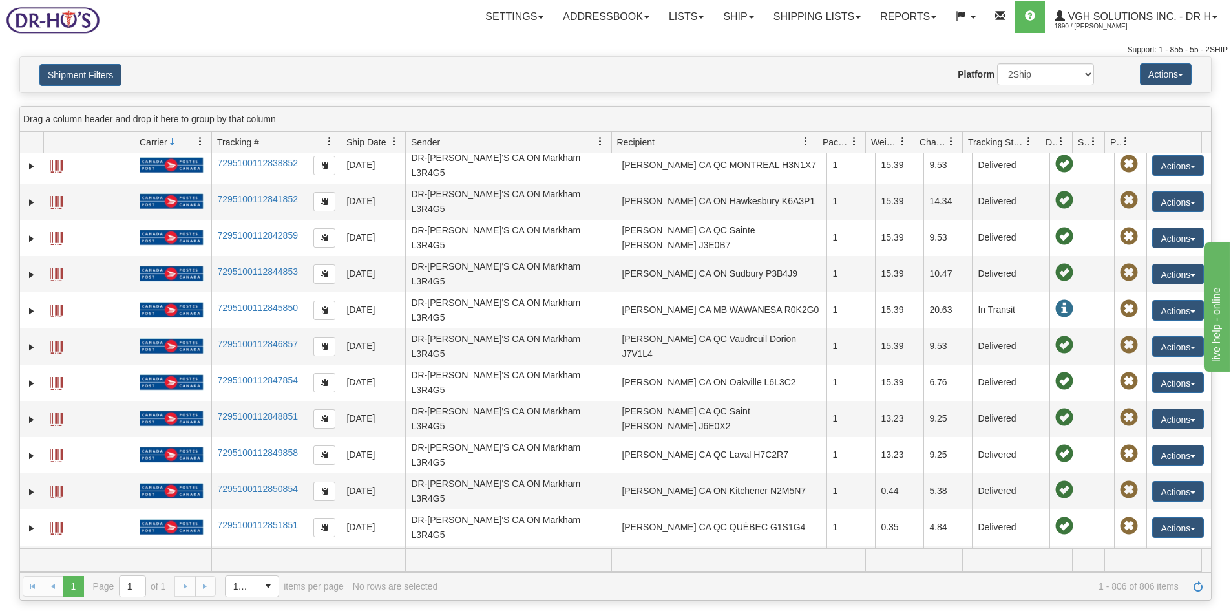
click at [1033, 139] on span at bounding box center [1028, 141] width 10 height 10
click at [1049, 209] on span "Sort Descending" at bounding box center [1076, 210] width 68 height 13
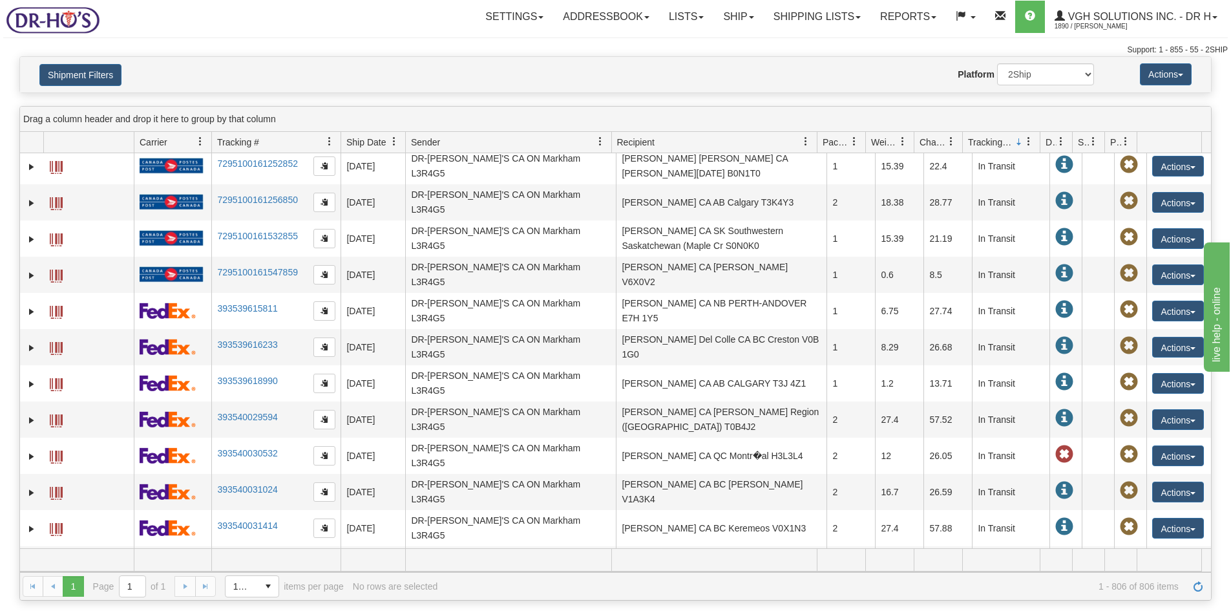
scroll to position [3747, 0]
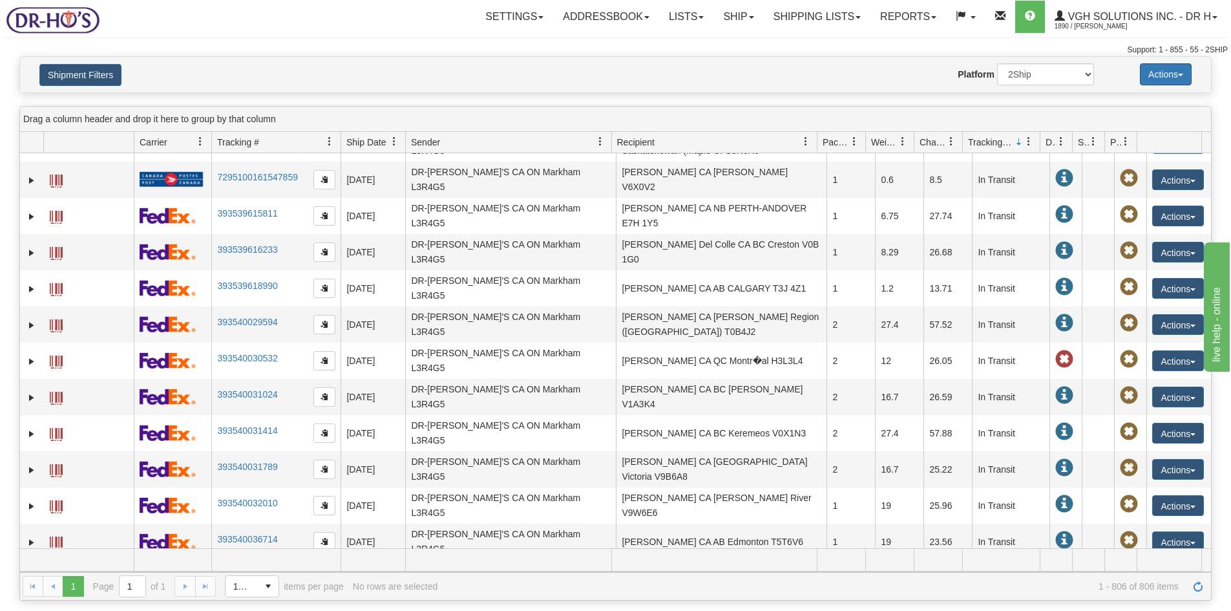
click at [1156, 75] on button "Actions" at bounding box center [1166, 74] width 52 height 22
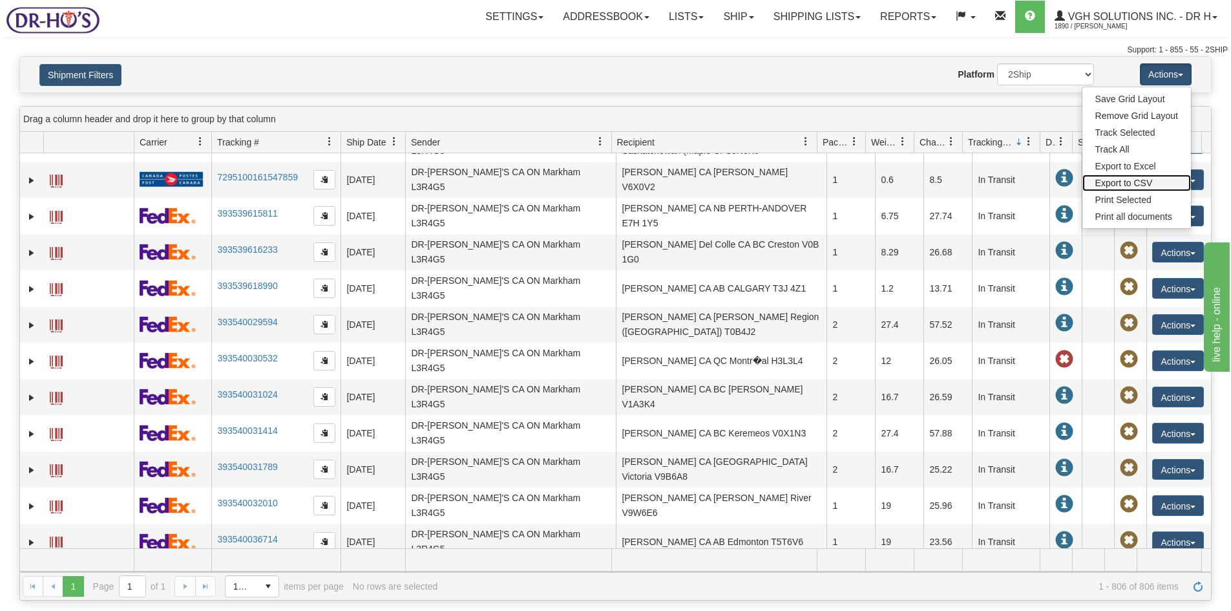
click at [1110, 181] on link "Export to CSV" at bounding box center [1136, 182] width 109 height 17
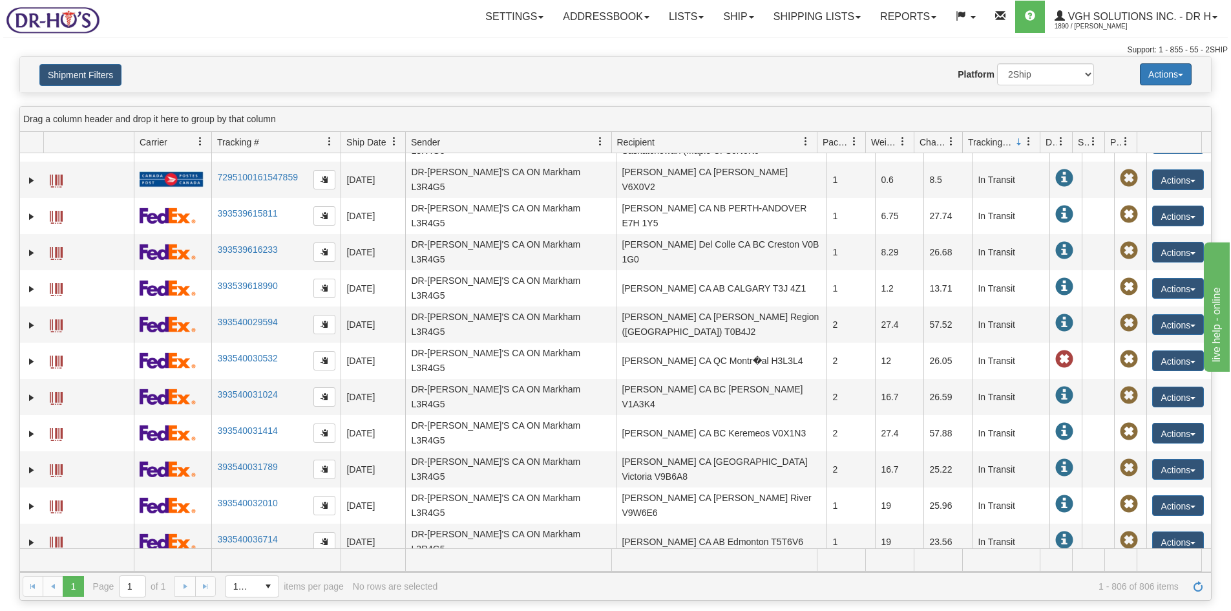
click at [1162, 73] on button "Actions" at bounding box center [1166, 74] width 52 height 22
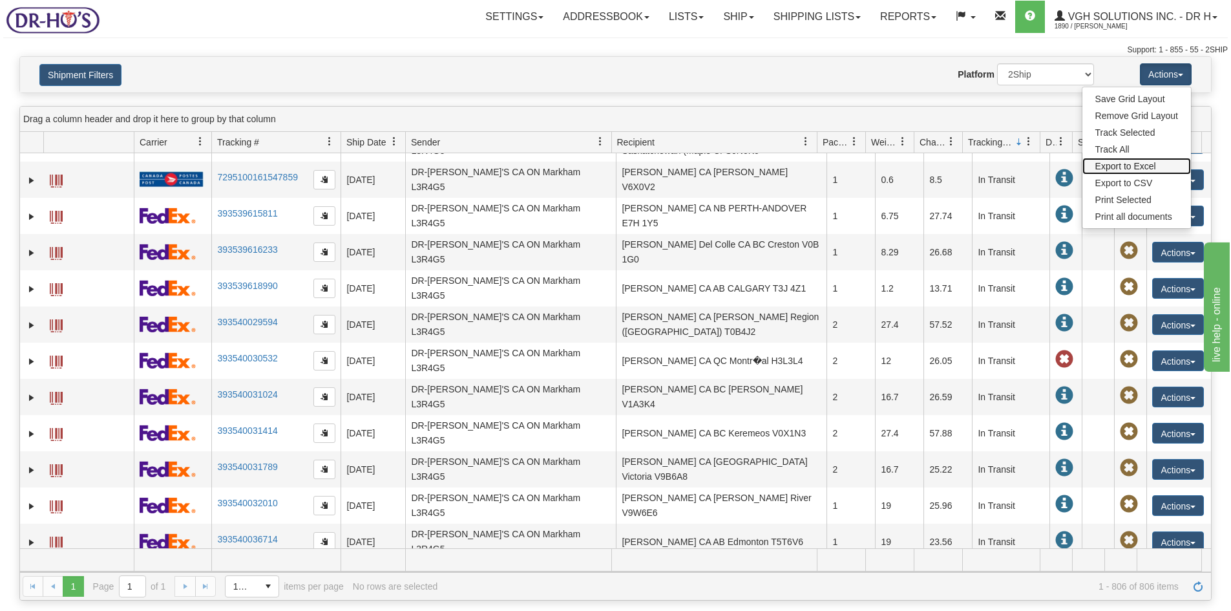
click at [1119, 166] on link "Export to Excel" at bounding box center [1136, 166] width 109 height 17
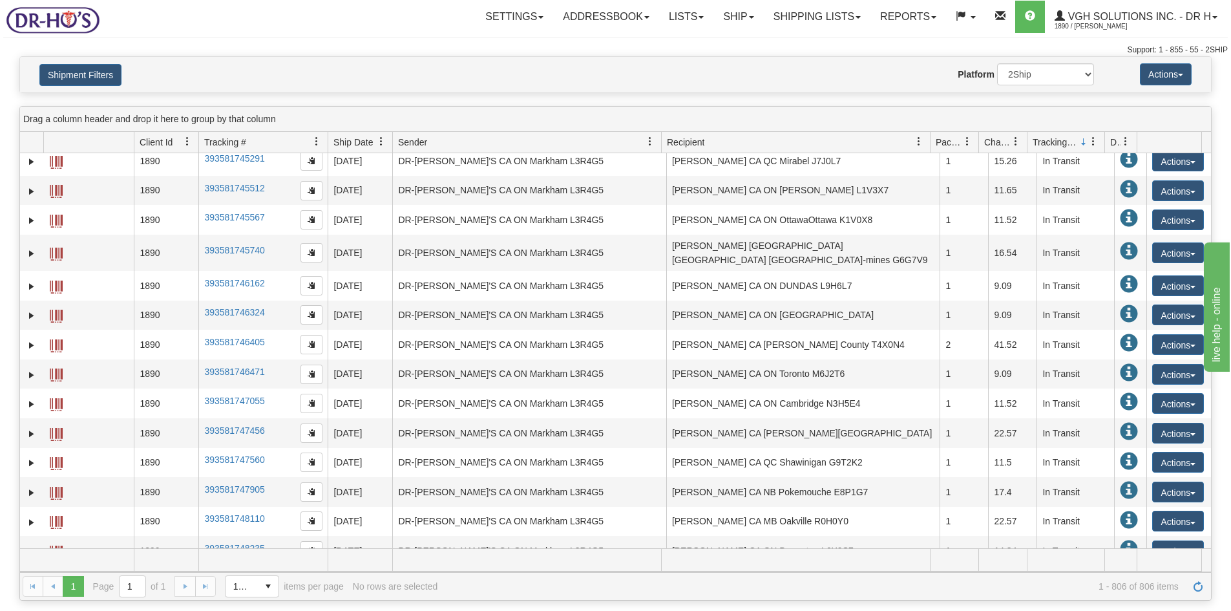
scroll to position [3539, 0]
